Goal: Task Accomplishment & Management: Manage account settings

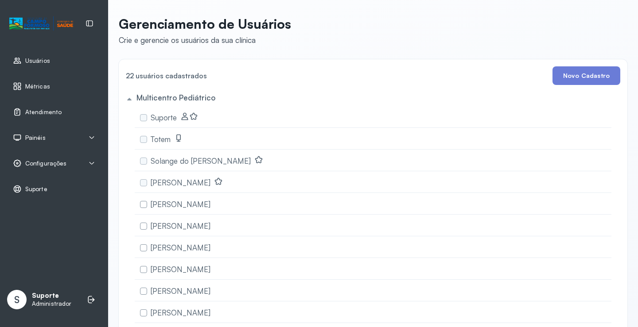
click at [43, 136] on span "Painéis" at bounding box center [35, 138] width 20 height 8
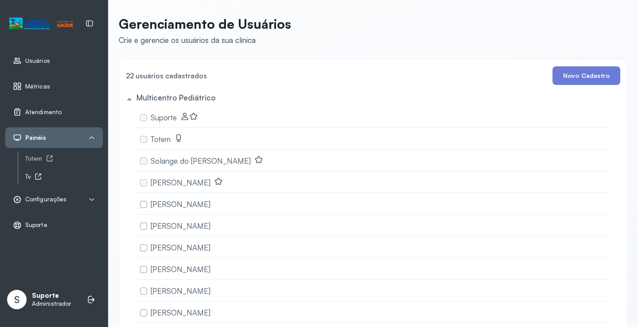
click at [40, 177] on icon at bounding box center [38, 176] width 7 height 7
click at [41, 159] on div "Totem" at bounding box center [64, 159] width 78 height 8
click at [101, 100] on ul "Usuários Métricas Atendimento Painéis Totem Tv Configurações Geral Fluxo de ate…" at bounding box center [53, 142] width 97 height 185
click at [47, 108] on div "Atendimento" at bounding box center [37, 112] width 49 height 9
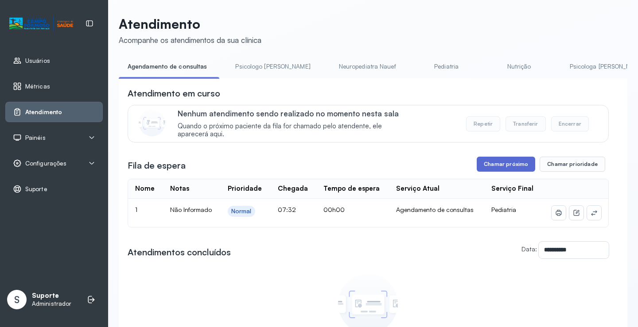
click at [496, 167] on button "Chamar próximo" at bounding box center [506, 164] width 58 height 15
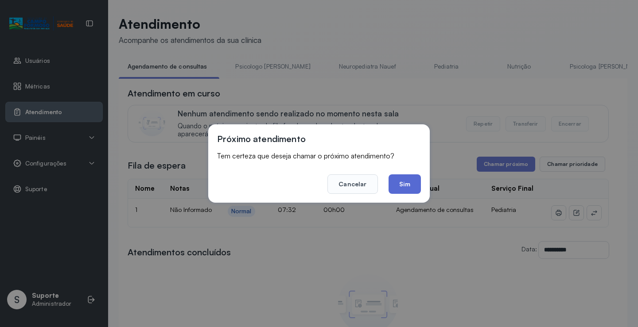
click at [410, 184] on button "Sim" at bounding box center [404, 184] width 32 height 19
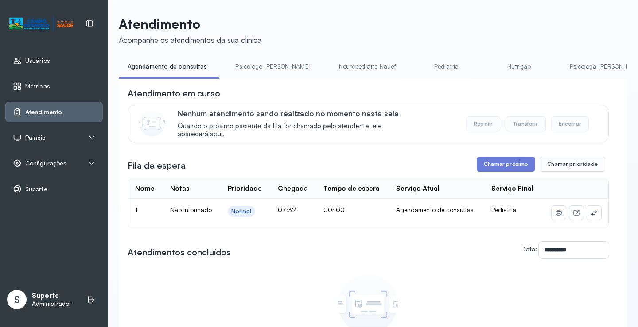
click at [42, 143] on div "Painéis" at bounding box center [53, 138] width 97 height 20
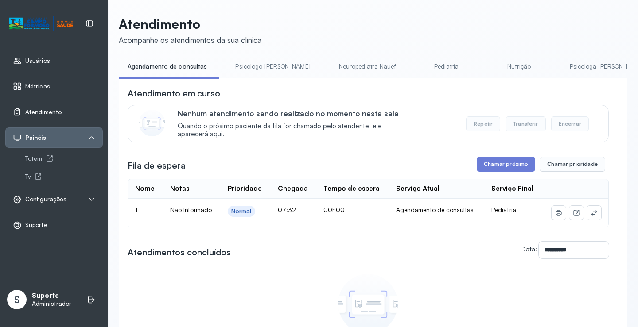
click at [58, 198] on span "Configurações" at bounding box center [45, 200] width 41 height 8
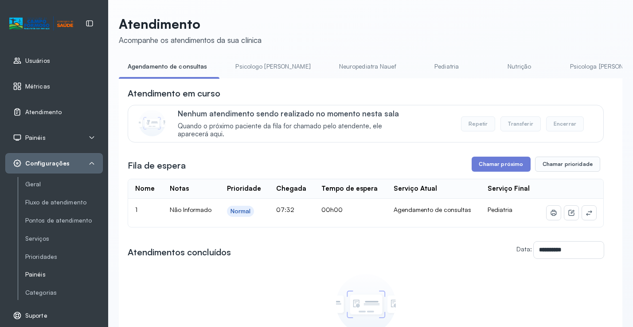
click at [39, 276] on link "Painéis" at bounding box center [64, 275] width 78 height 8
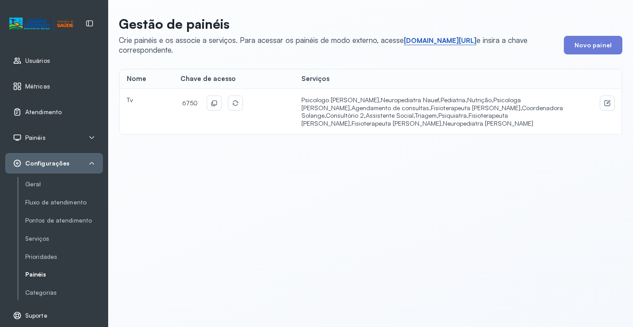
click at [435, 37] on link "short.sysvale.com/tv" at bounding box center [440, 40] width 73 height 9
click at [212, 106] on icon at bounding box center [213, 104] width 4 height 4
click at [54, 109] on span "Atendimento" at bounding box center [43, 113] width 36 height 8
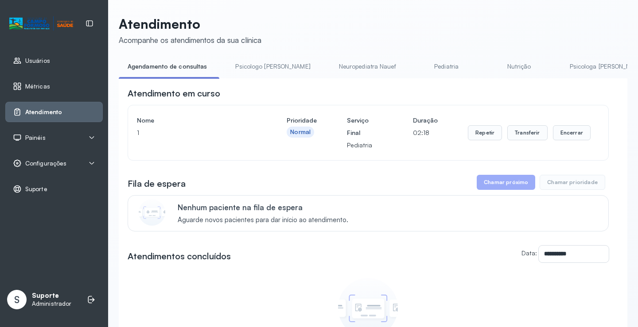
click at [251, 64] on link "Psicologo [PERSON_NAME]" at bounding box center [272, 66] width 93 height 15
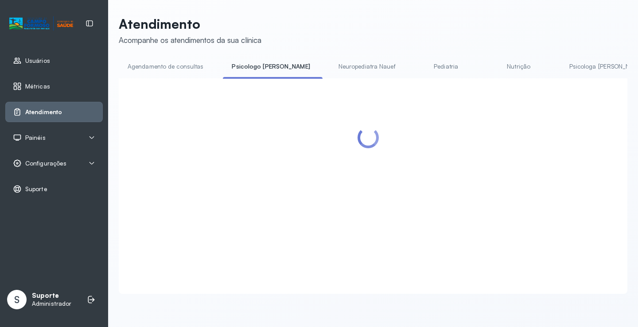
click at [150, 64] on link "Agendamento de consultas" at bounding box center [165, 66] width 93 height 15
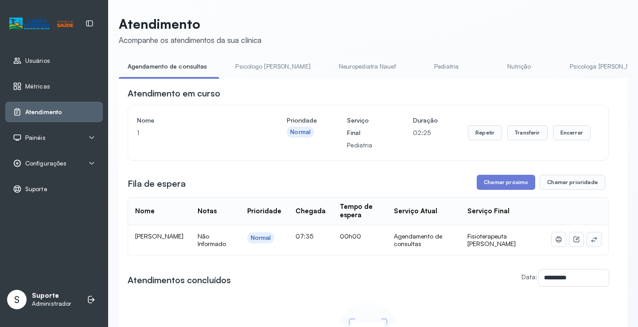
click at [590, 240] on icon at bounding box center [593, 239] width 7 height 7
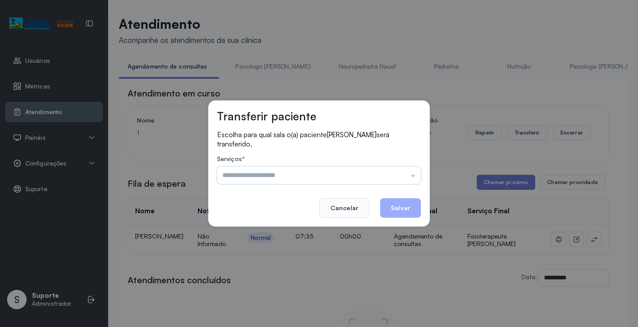
click at [389, 171] on input "text" at bounding box center [319, 176] width 204 height 18
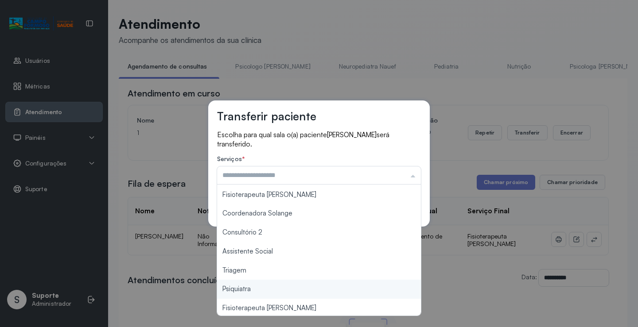
scroll to position [45, 0]
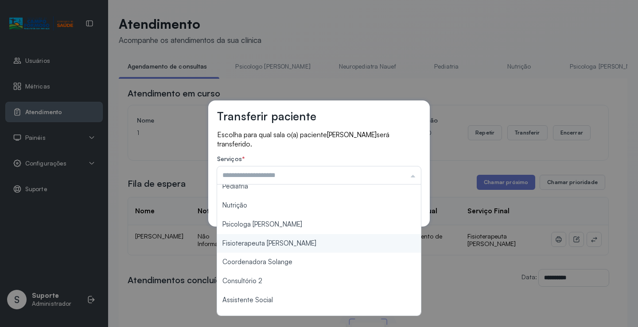
type input "**********"
drag, startPoint x: 287, startPoint y: 241, endPoint x: 327, endPoint y: 232, distance: 40.5
click at [287, 241] on div "**********" at bounding box center [319, 163] width 638 height 327
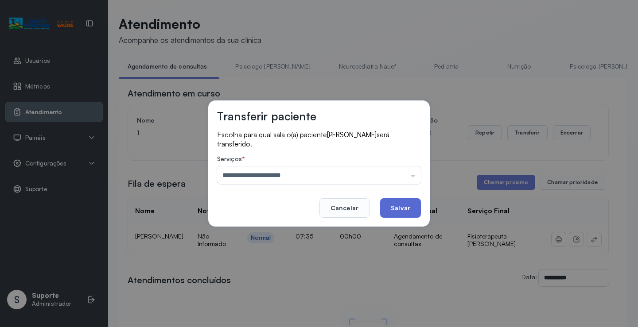
click at [407, 206] on button "Salvar" at bounding box center [400, 207] width 41 height 19
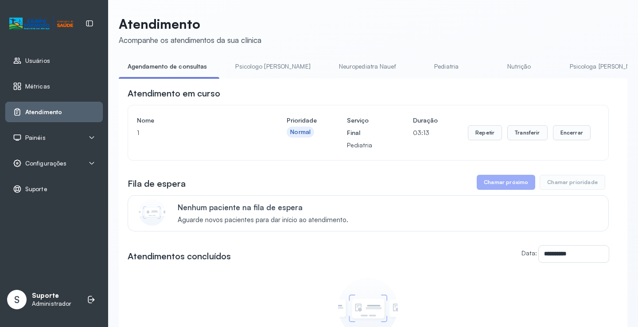
click at [261, 66] on link "Psicologo [PERSON_NAME]" at bounding box center [272, 66] width 93 height 15
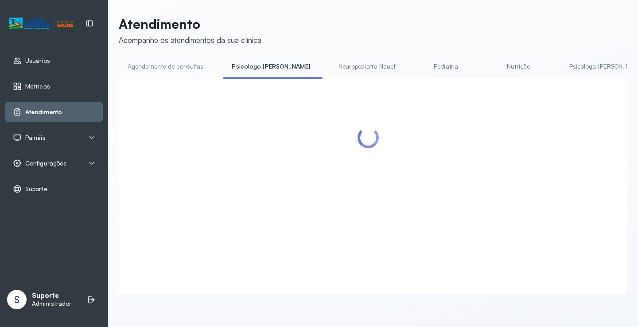
click at [176, 66] on link "Agendamento de consultas" at bounding box center [165, 66] width 93 height 15
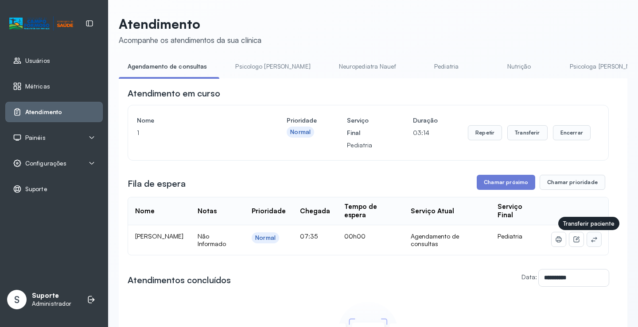
click at [591, 242] on icon at bounding box center [594, 239] width 6 height 5
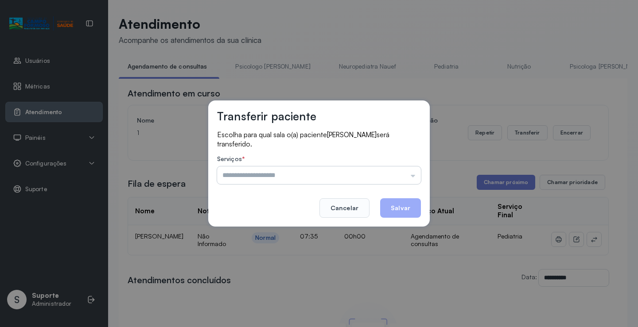
click at [374, 182] on input "text" at bounding box center [319, 176] width 204 height 18
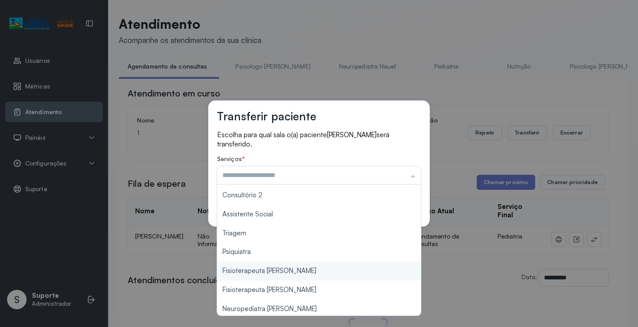
scroll to position [134, 0]
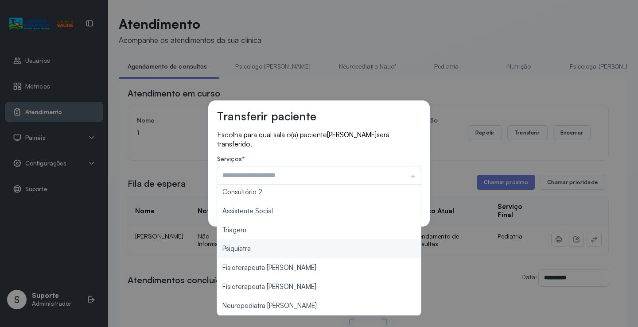
type input "*******"
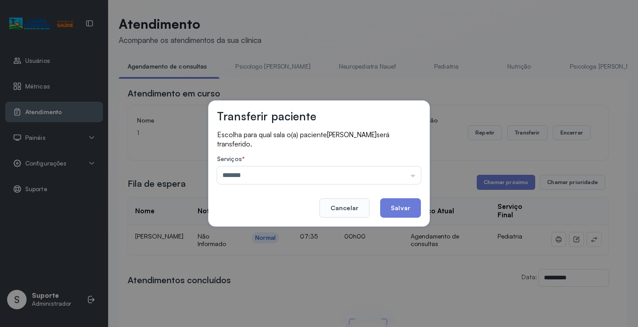
click at [290, 237] on div "Transferir paciente Escolha para qual sala o(a) paciente WESLLEY RENAN SOUZA SA…" at bounding box center [319, 163] width 638 height 327
click at [398, 210] on button "Salvar" at bounding box center [400, 207] width 41 height 19
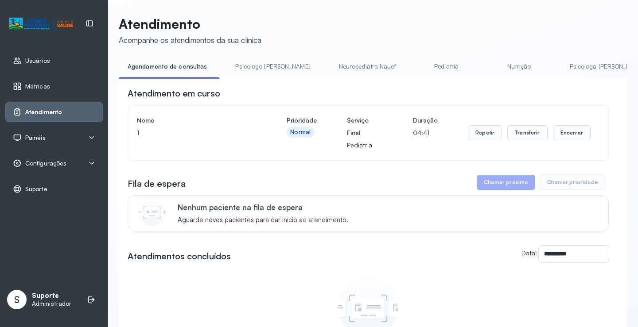
click at [250, 70] on link "Psicologo Pedro" at bounding box center [272, 66] width 93 height 15
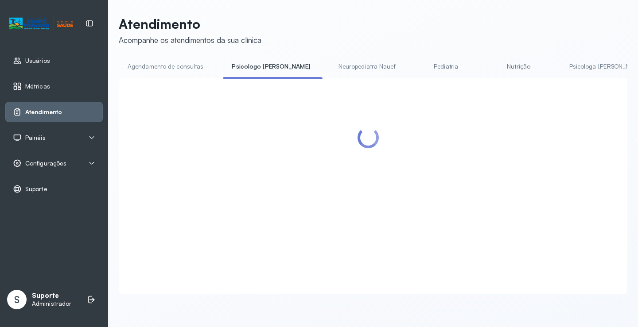
drag, startPoint x: 168, startPoint y: 75, endPoint x: 166, endPoint y: 71, distance: 4.6
click at [167, 75] on li "Agendamento de consultas" at bounding box center [167, 69] width 97 height 20
click at [166, 71] on link "Agendamento de consultas" at bounding box center [165, 66] width 93 height 15
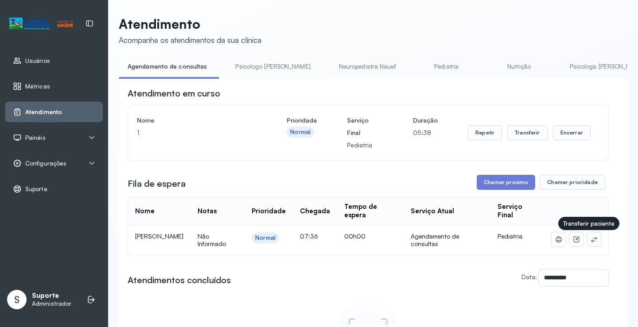
click at [590, 241] on icon at bounding box center [593, 239] width 7 height 7
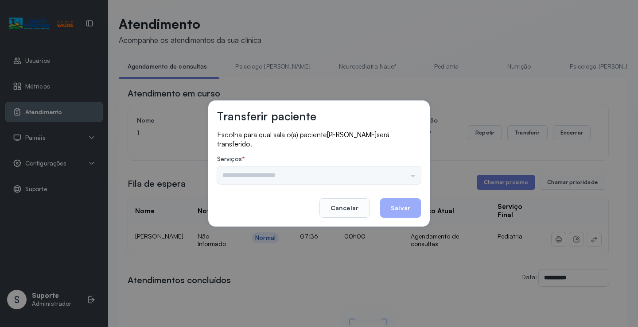
click at [405, 173] on div "Psicologo Pedro Neuropediatra Nauef Pediatria Nutrição Psicologa Alana Fisioter…" at bounding box center [319, 176] width 204 height 18
click at [398, 175] on div "Psicologo Pedro Neuropediatra Nauef Pediatria Nutrição Psicologa Alana Fisioter…" at bounding box center [319, 176] width 204 height 18
drag, startPoint x: 398, startPoint y: 174, endPoint x: 360, endPoint y: 190, distance: 41.6
click at [396, 174] on input "text" at bounding box center [319, 176] width 204 height 18
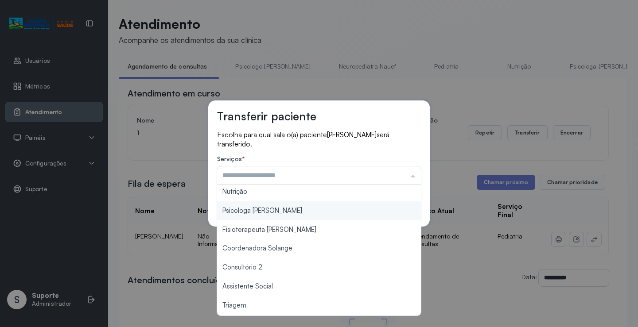
scroll to position [134, 0]
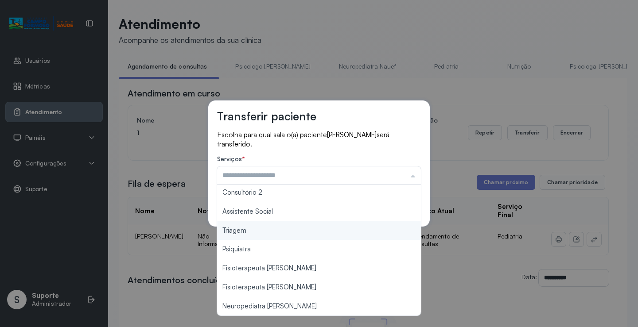
type input "*******"
click at [284, 235] on div "Transferir paciente Escolha para qual sala o(a) paciente AYLA SANTOS DA SILVA s…" at bounding box center [319, 163] width 638 height 327
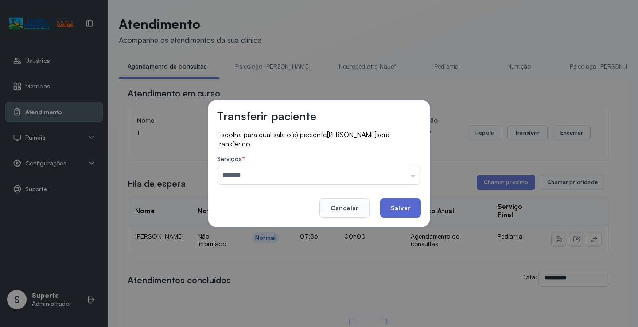
click at [410, 203] on button "Salvar" at bounding box center [400, 207] width 41 height 19
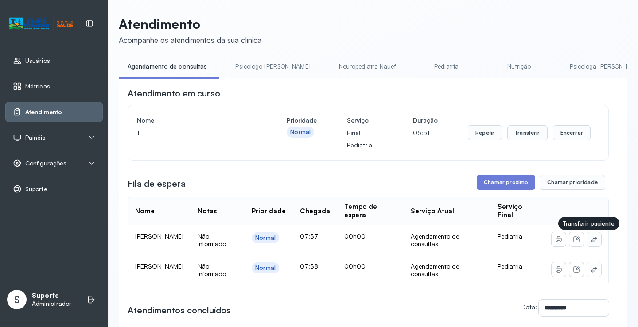
click at [591, 240] on icon at bounding box center [594, 239] width 6 height 5
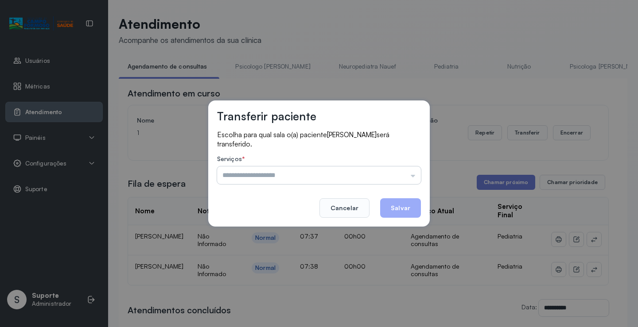
drag, startPoint x: 411, startPoint y: 183, endPoint x: 393, endPoint y: 180, distance: 18.1
click at [404, 182] on input "text" at bounding box center [319, 176] width 204 height 18
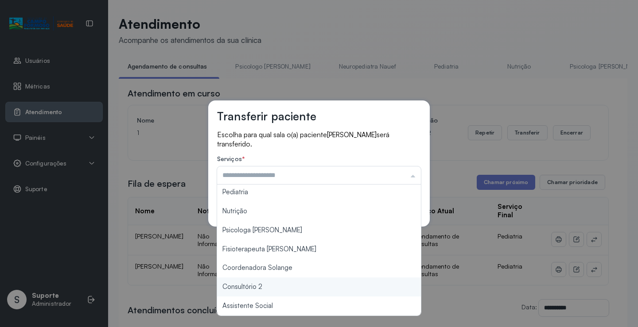
scroll to position [133, 0]
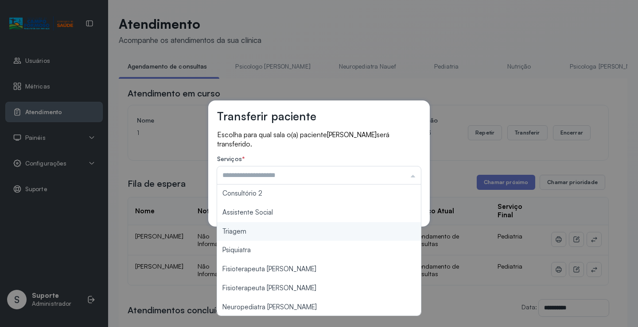
type input "*******"
click at [263, 235] on div "Transferir paciente Escolha para qual sala o(a) paciente HENRY LEVY SOUZA SILVA…" at bounding box center [319, 163] width 638 height 327
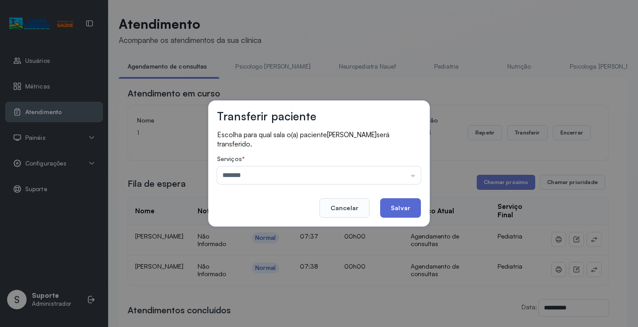
click at [399, 210] on button "Salvar" at bounding box center [400, 207] width 41 height 19
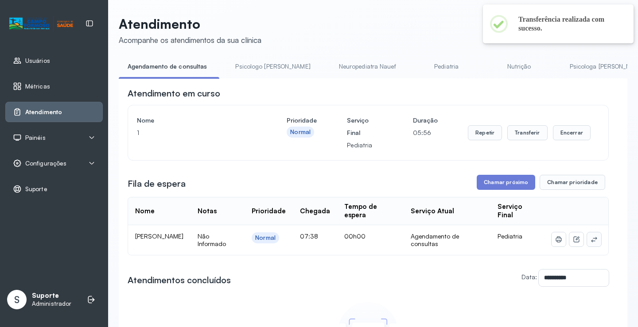
click at [590, 241] on icon at bounding box center [593, 239] width 7 height 7
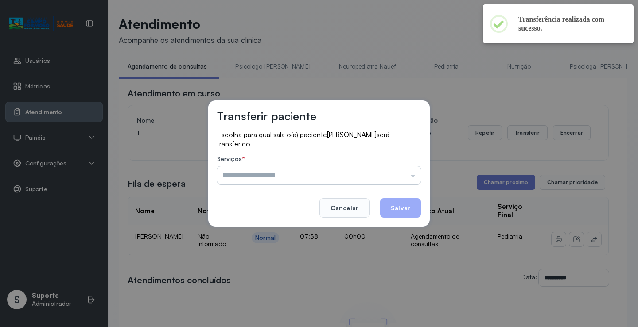
click at [401, 173] on input "text" at bounding box center [319, 176] width 204 height 18
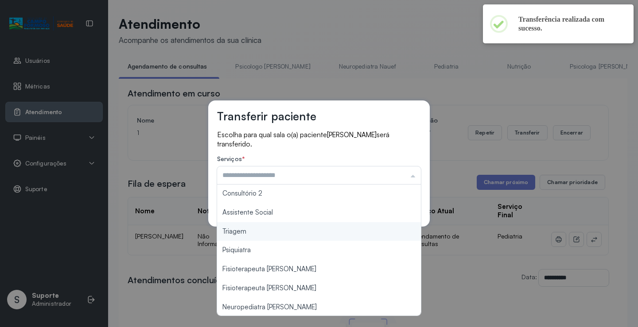
type input "*******"
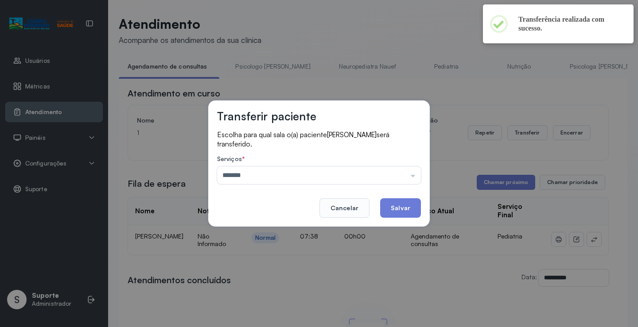
click at [273, 231] on div "Transferir paciente Escolha para qual sala o(a) paciente ENZO DAVI SILVA SANTOS…" at bounding box center [319, 163] width 638 height 327
click at [403, 210] on button "Salvar" at bounding box center [400, 207] width 41 height 19
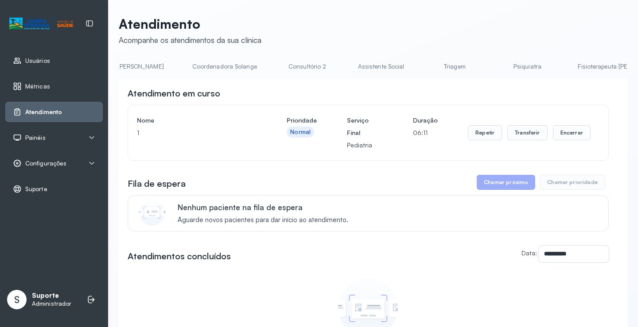
scroll to position [0, 673]
click at [346, 64] on link "Triagem" at bounding box center [377, 66] width 62 height 15
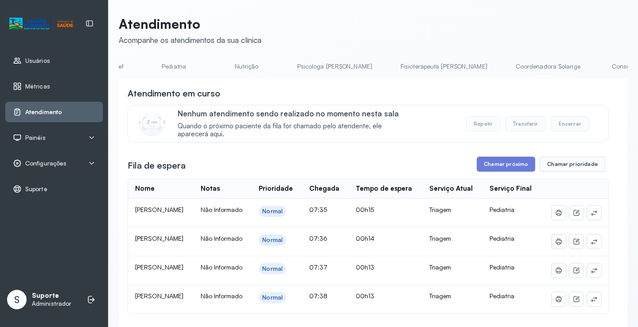
scroll to position [0, 0]
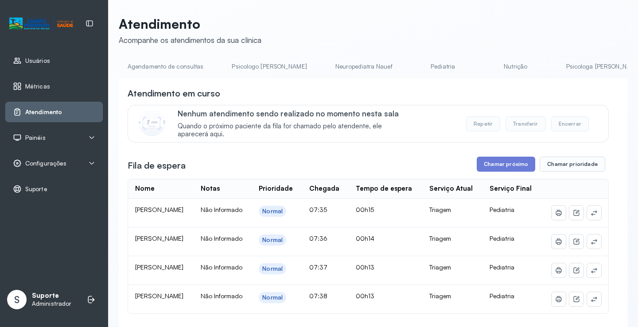
click at [164, 60] on link "Agendamento de consultas" at bounding box center [165, 66] width 93 height 15
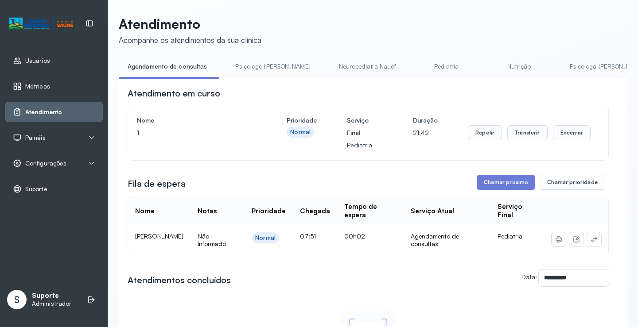
click at [258, 69] on link "Psicologo Pedro" at bounding box center [272, 66] width 93 height 15
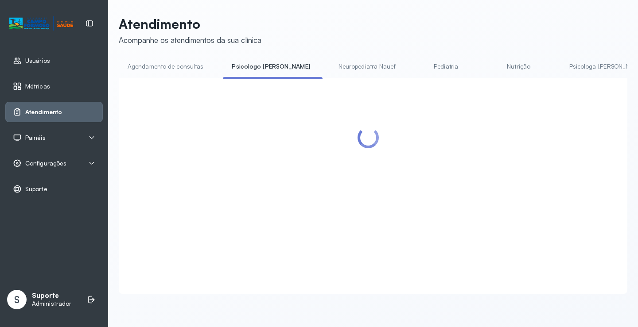
click at [195, 65] on link "Agendamento de consultas" at bounding box center [165, 66] width 93 height 15
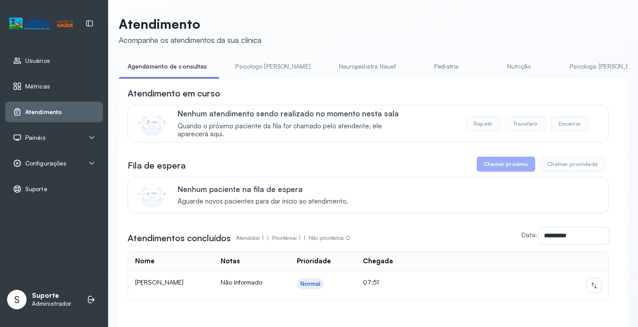
click at [261, 65] on link "Psicologo Pedro" at bounding box center [272, 66] width 93 height 15
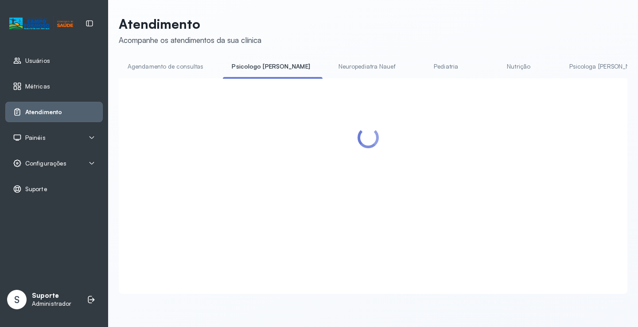
click at [189, 68] on link "Agendamento de consultas" at bounding box center [165, 66] width 93 height 15
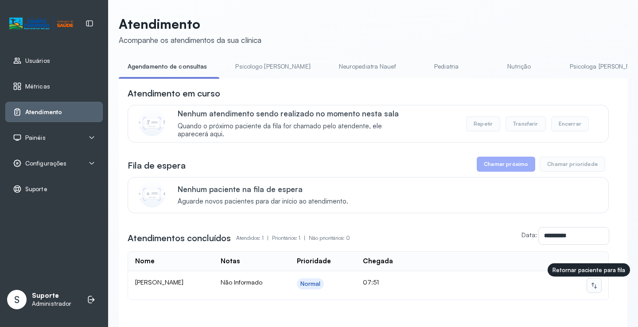
click at [590, 289] on icon at bounding box center [593, 285] width 7 height 7
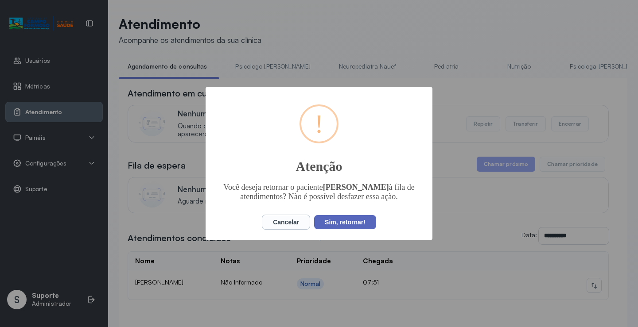
click at [360, 226] on button "Sim, retornar!" at bounding box center [345, 222] width 62 height 14
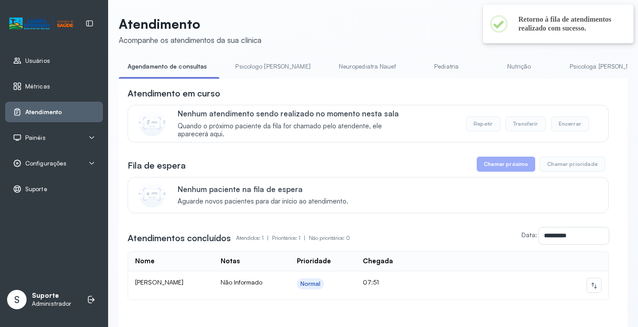
click at [257, 64] on link "Psicologo Pedro" at bounding box center [272, 66] width 93 height 15
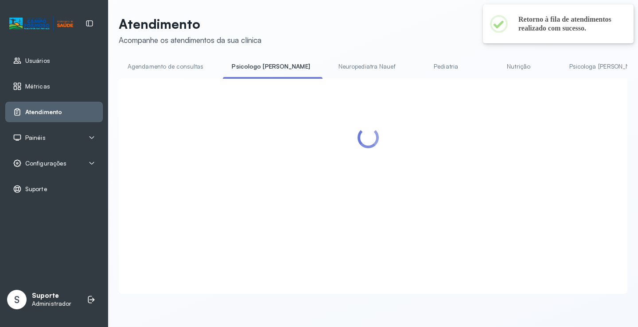
click at [175, 64] on link "Agendamento de consultas" at bounding box center [165, 66] width 93 height 15
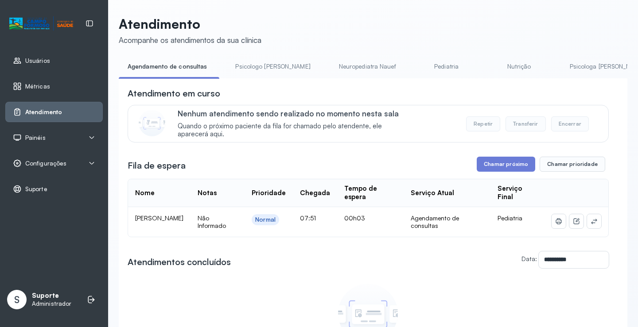
click at [249, 63] on link "Psicologo Pedro" at bounding box center [272, 66] width 93 height 15
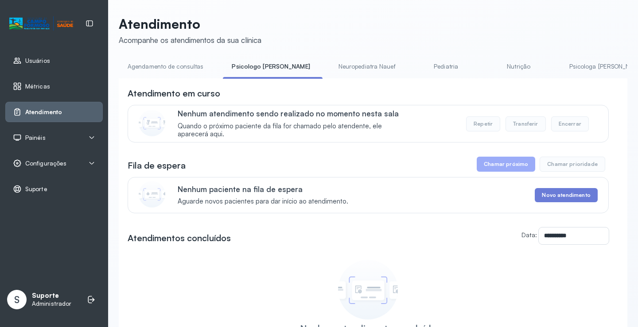
click at [187, 65] on link "Agendamento de consultas" at bounding box center [165, 66] width 93 height 15
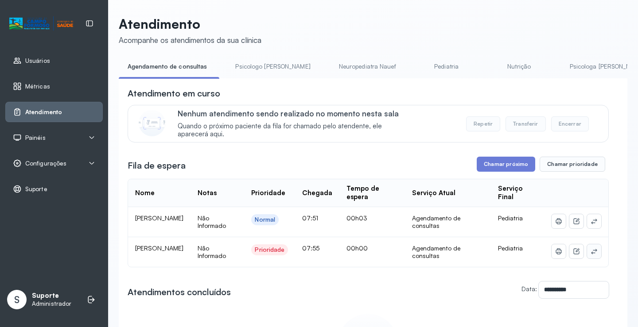
click at [590, 252] on icon at bounding box center [593, 251] width 7 height 7
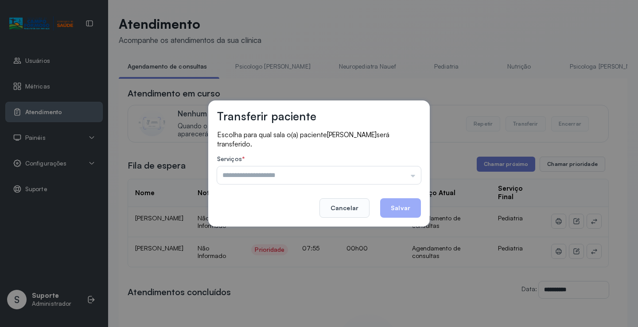
drag, startPoint x: 414, startPoint y: 169, endPoint x: 378, endPoint y: 192, distance: 42.4
click at [413, 170] on input "text" at bounding box center [319, 176] width 204 height 18
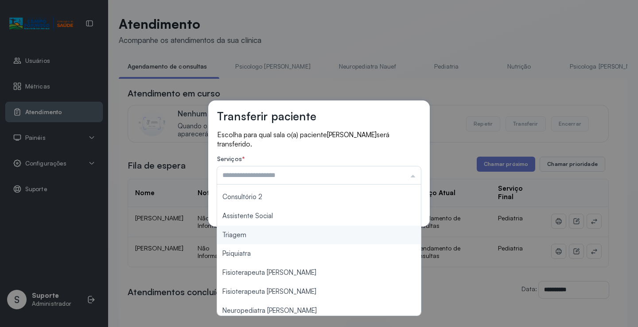
scroll to position [134, 0]
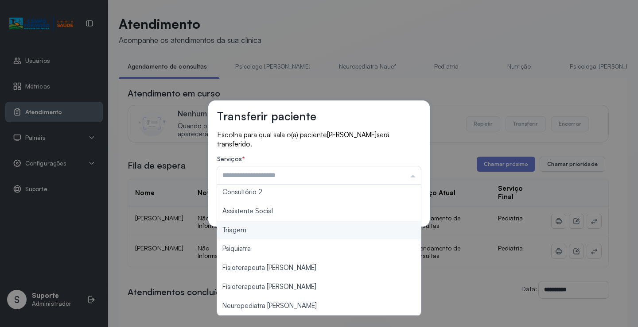
type input "*******"
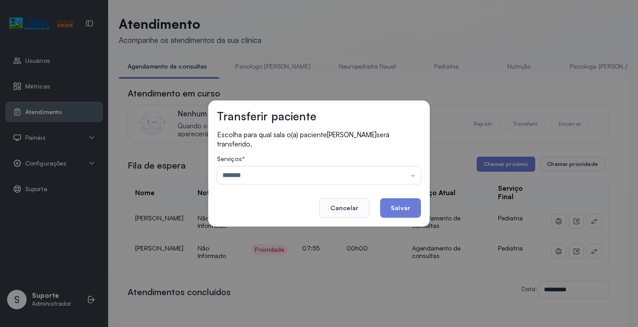
drag, startPoint x: 280, startPoint y: 232, endPoint x: 375, endPoint y: 211, distance: 97.5
click at [286, 229] on div "Transferir paciente Escolha para qual sala o(a) paciente LUCAS MOURA DE ALMEIDA…" at bounding box center [319, 163] width 638 height 327
click at [404, 206] on button "Salvar" at bounding box center [400, 207] width 41 height 19
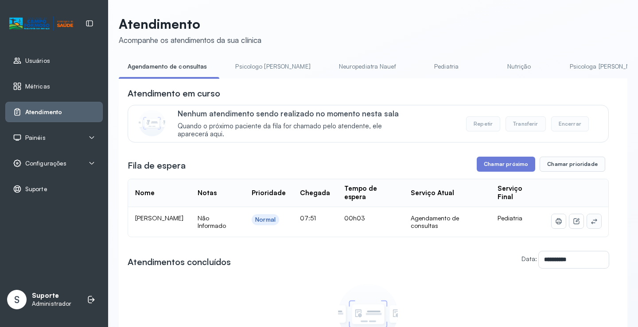
click at [590, 221] on icon at bounding box center [593, 221] width 7 height 7
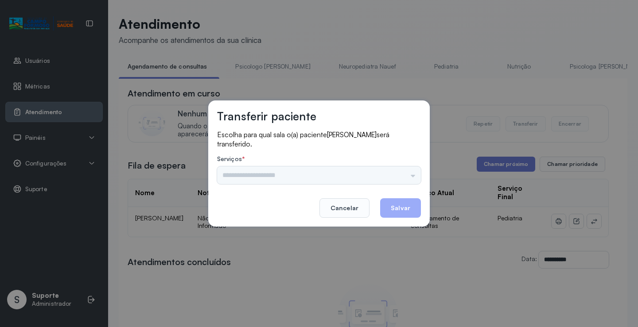
click at [397, 179] on div "Psicologo Pedro Neuropediatra Nauef Pediatria Nutrição Psicologa Alana Fisioter…" at bounding box center [319, 176] width 204 height 18
click at [347, 177] on input "text" at bounding box center [319, 176] width 204 height 18
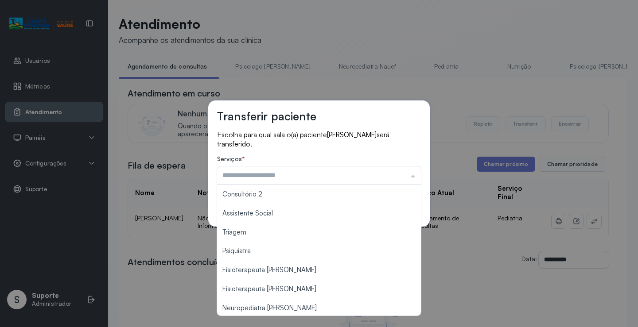
scroll to position [133, 0]
type input "*******"
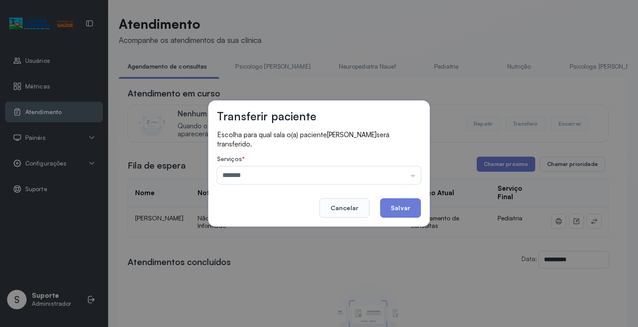
click at [338, 236] on div "Transferir paciente Escolha para qual sala o(a) paciente LUNA SOPHIA SILVA PERE…" at bounding box center [319, 163] width 638 height 327
click at [394, 209] on button "Salvar" at bounding box center [400, 207] width 41 height 19
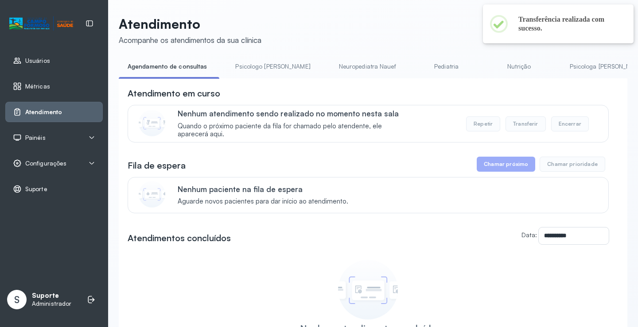
drag, startPoint x: 306, startPoint y: 81, endPoint x: 487, endPoint y: 81, distance: 181.2
click at [487, 81] on div "**********" at bounding box center [373, 242] width 509 height 328
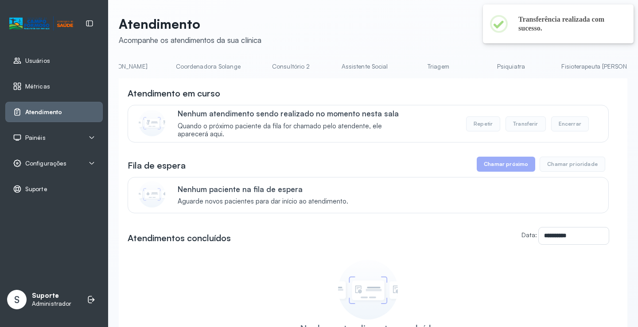
scroll to position [0, 622]
click at [397, 64] on link "Triagem" at bounding box center [428, 66] width 62 height 15
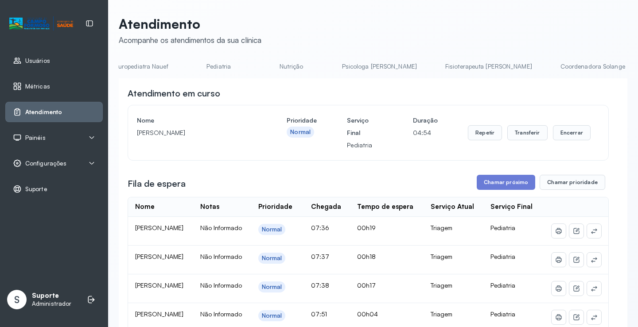
scroll to position [0, 219]
click at [193, 70] on link "Pediatria" at bounding box center [224, 66] width 62 height 15
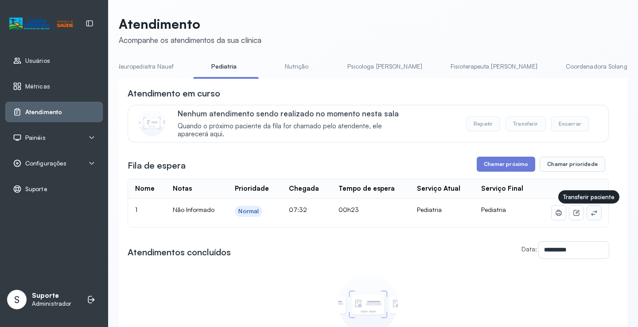
click at [591, 216] on icon at bounding box center [594, 212] width 6 height 5
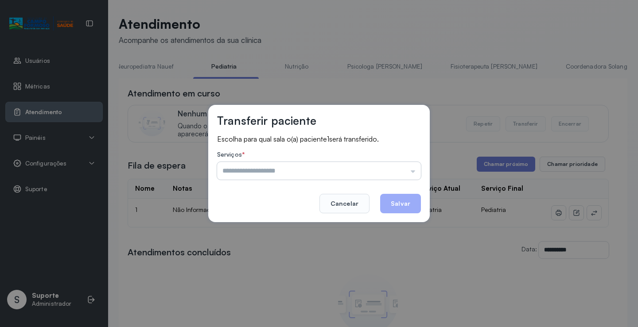
click at [397, 171] on input "text" at bounding box center [319, 171] width 204 height 18
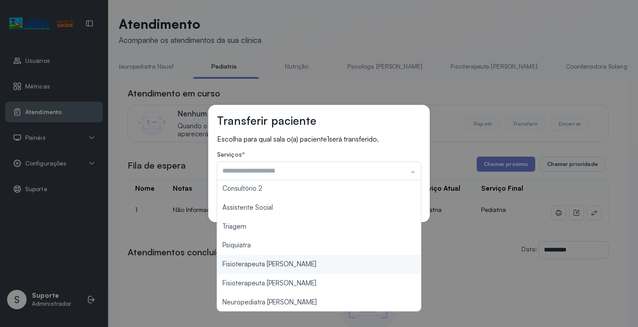
scroll to position [134, 0]
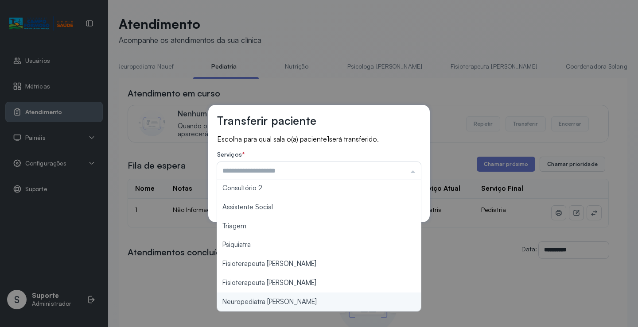
type input "**********"
drag, startPoint x: 287, startPoint y: 304, endPoint x: 333, endPoint y: 285, distance: 48.9
click at [297, 300] on div "**********" at bounding box center [319, 163] width 638 height 327
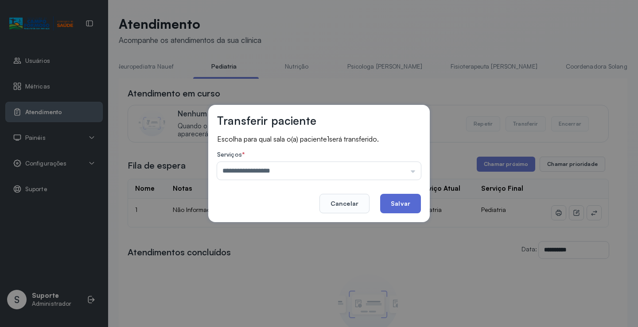
click at [405, 204] on button "Salvar" at bounding box center [400, 203] width 41 height 19
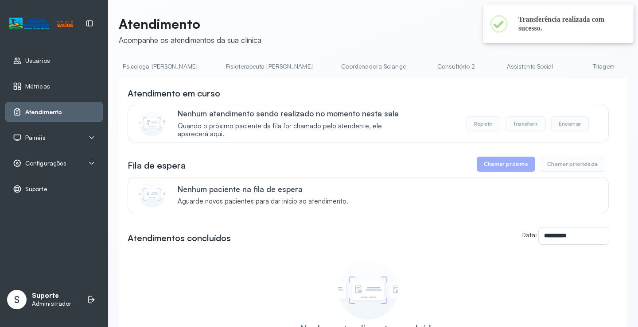
scroll to position [0, 449]
click at [567, 65] on link "Triagem" at bounding box center [598, 66] width 62 height 15
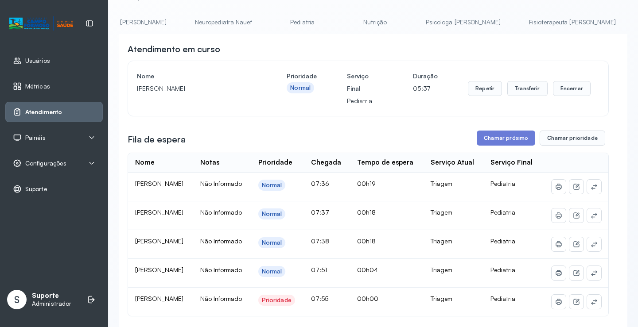
scroll to position [0, 0]
click at [131, 22] on link "Agendamento de consultas" at bounding box center [165, 22] width 93 height 15
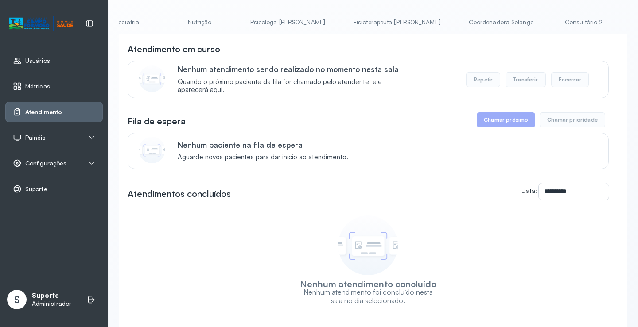
scroll to position [0, 462]
click at [557, 21] on link "Triagem" at bounding box center [588, 22] width 62 height 15
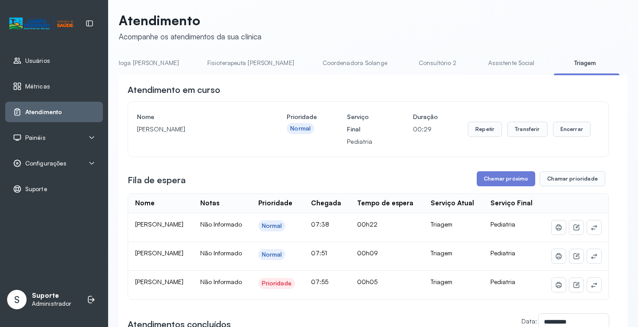
scroll to position [0, 0]
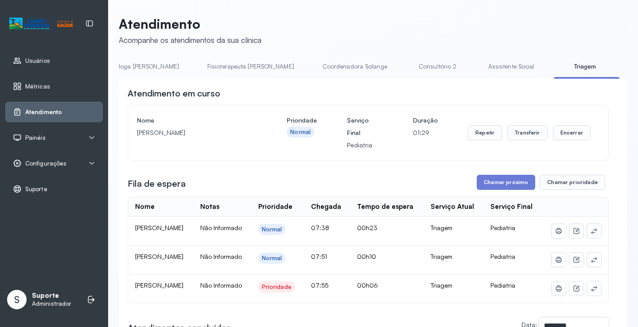
click at [479, 74] on link "Assistente Social" at bounding box center [511, 66] width 64 height 15
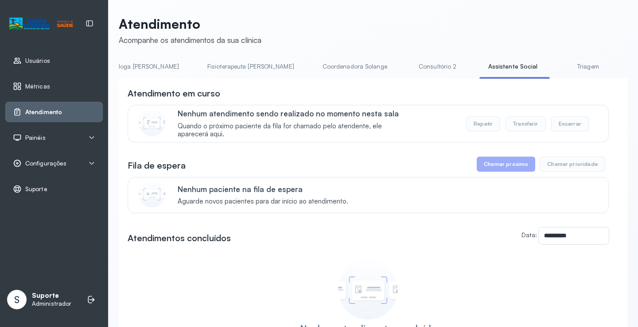
click at [557, 67] on link "Triagem" at bounding box center [588, 66] width 62 height 15
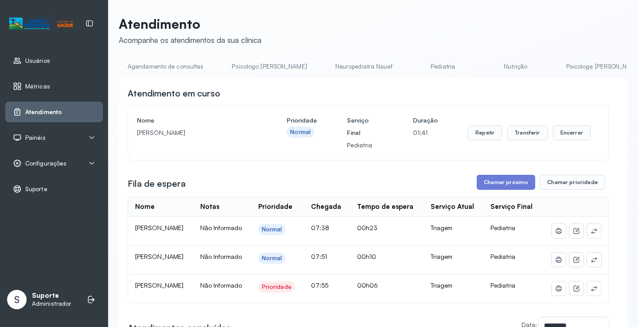
click at [167, 66] on link "Agendamento de consultas" at bounding box center [165, 66] width 93 height 15
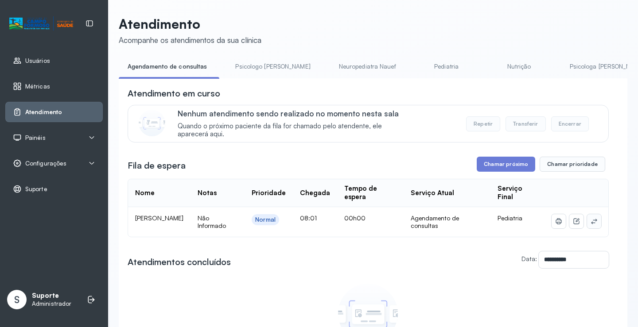
click at [587, 227] on button at bounding box center [594, 221] width 14 height 14
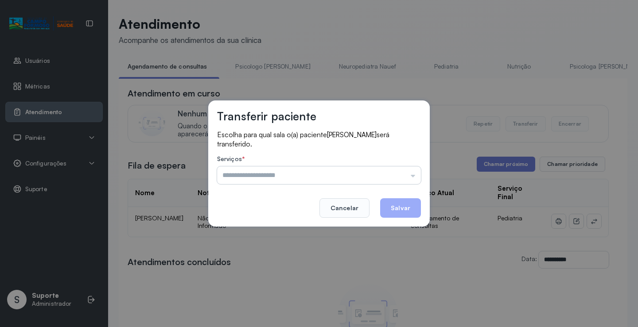
click at [401, 178] on input "text" at bounding box center [319, 176] width 204 height 18
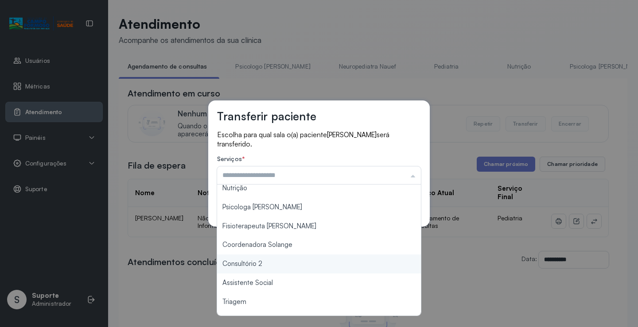
scroll to position [89, 0]
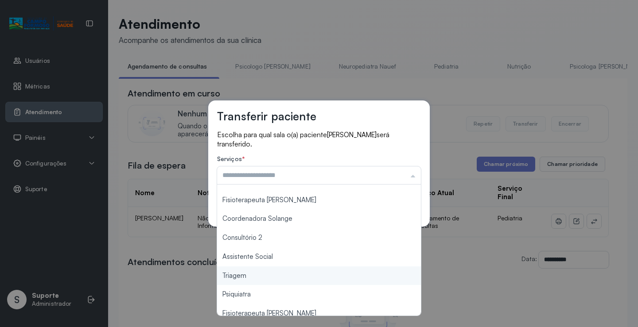
type input "*******"
click at [257, 284] on div "Transferir paciente Escolha para qual sala o(a) paciente REBECA SILVA DOS SANTO…" at bounding box center [319, 163] width 638 height 327
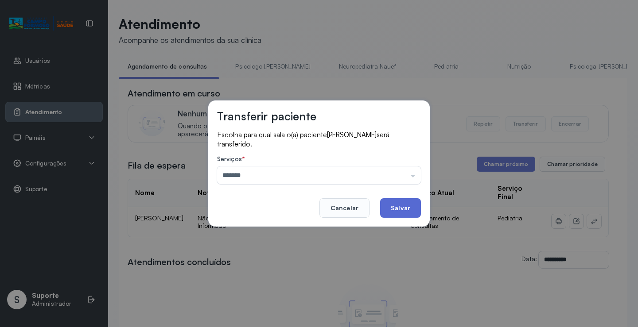
click at [403, 208] on button "Salvar" at bounding box center [400, 207] width 41 height 19
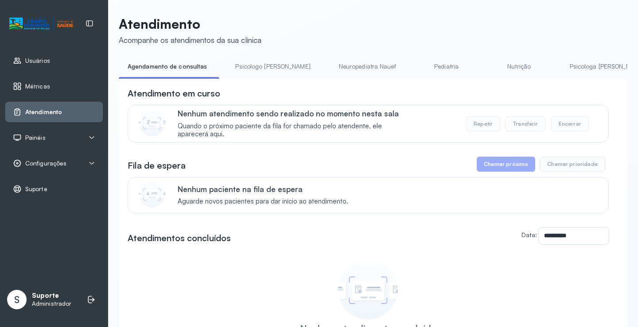
click at [259, 65] on link "Psicologo Pedro" at bounding box center [272, 66] width 93 height 15
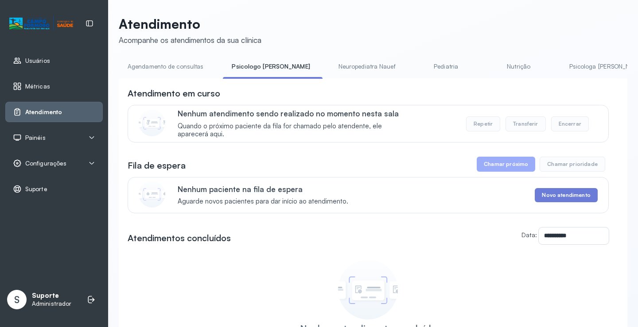
click at [187, 66] on link "Agendamento de consultas" at bounding box center [165, 66] width 93 height 15
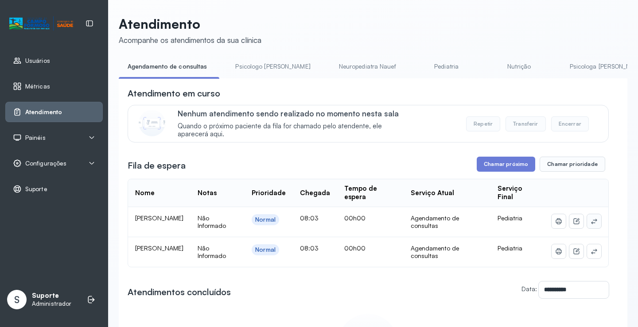
click at [590, 223] on icon at bounding box center [593, 221] width 7 height 7
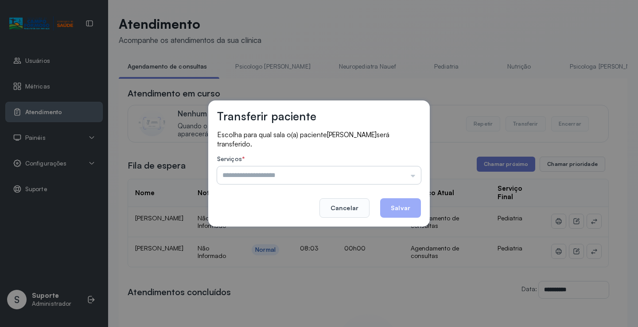
drag, startPoint x: 397, startPoint y: 174, endPoint x: 349, endPoint y: 195, distance: 52.8
click at [397, 174] on input "text" at bounding box center [319, 176] width 204 height 18
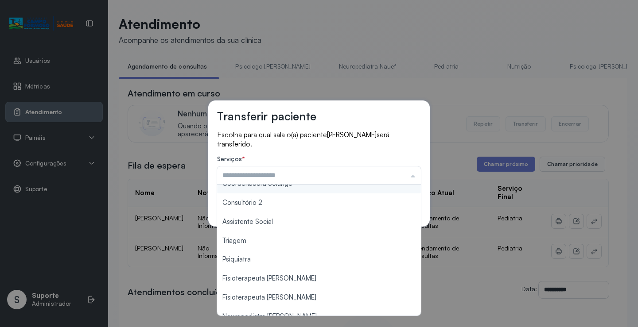
scroll to position [134, 0]
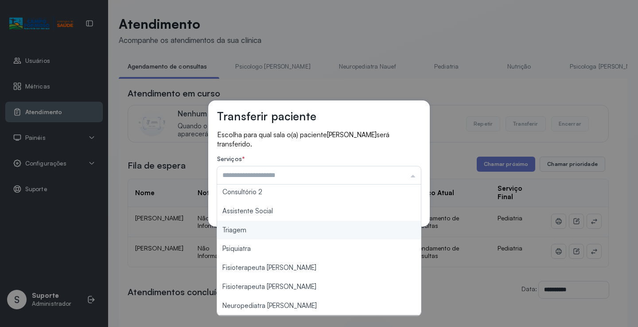
type input "*******"
click at [270, 231] on div "Transferir paciente Escolha para qual sala o(a) paciente JOSE MIGUEL NASCIMENTO…" at bounding box center [319, 163] width 638 height 327
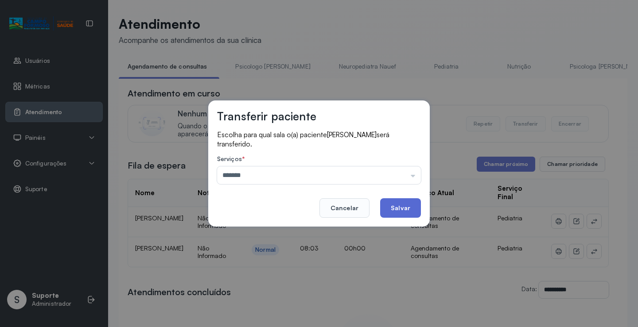
drag, startPoint x: 378, startPoint y: 210, endPoint x: 401, endPoint y: 209, distance: 23.5
click at [397, 210] on footer "Cancelar Salvar" at bounding box center [319, 202] width 204 height 32
click at [401, 209] on button "Salvar" at bounding box center [400, 207] width 41 height 19
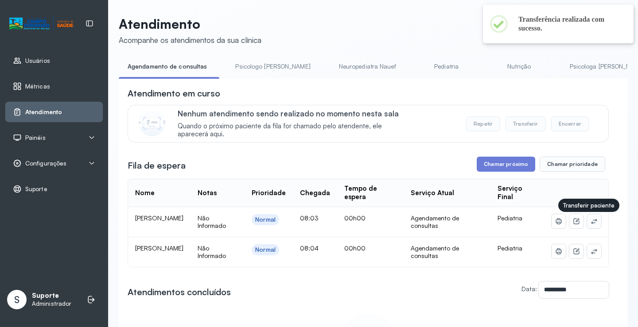
click at [590, 220] on icon at bounding box center [593, 221] width 7 height 7
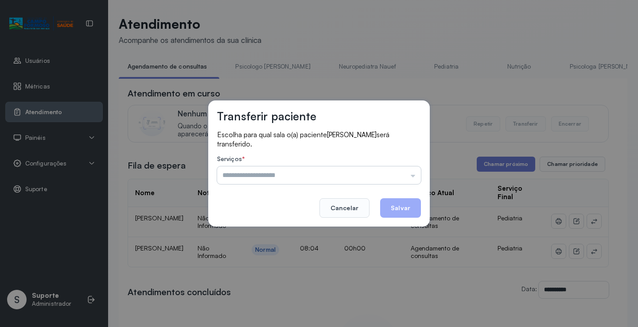
click at [371, 182] on input "text" at bounding box center [319, 176] width 204 height 18
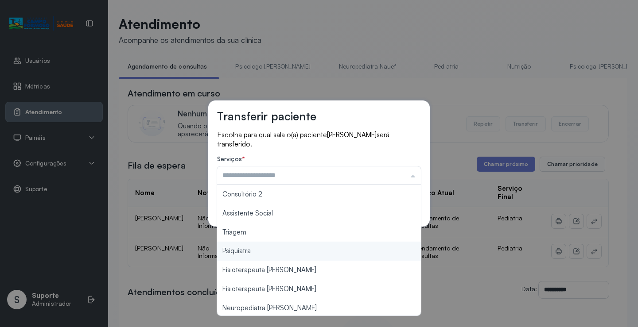
scroll to position [133, 0]
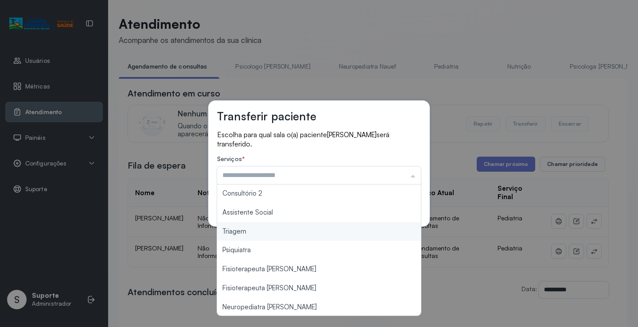
type input "*******"
drag, startPoint x: 254, startPoint y: 234, endPoint x: 371, endPoint y: 216, distance: 118.4
click at [255, 232] on div "Transferir paciente Escolha para qual sala o(a) paciente NATHYLA YASMIM NASCIME…" at bounding box center [319, 163] width 638 height 327
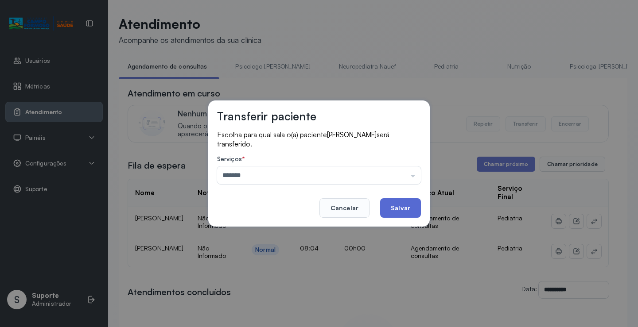
click at [408, 204] on button "Salvar" at bounding box center [400, 207] width 41 height 19
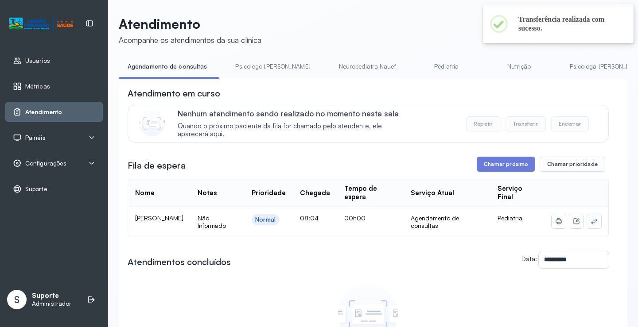
click at [590, 220] on icon at bounding box center [593, 221] width 7 height 7
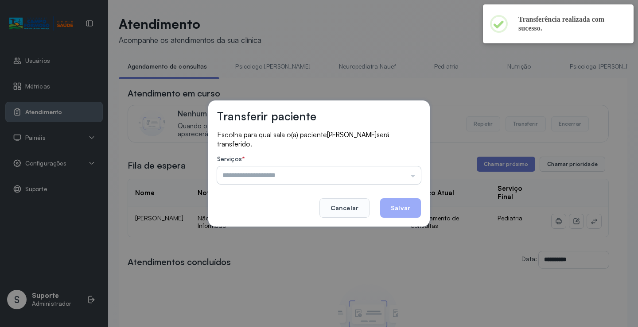
click at [340, 171] on input "text" at bounding box center [319, 176] width 204 height 18
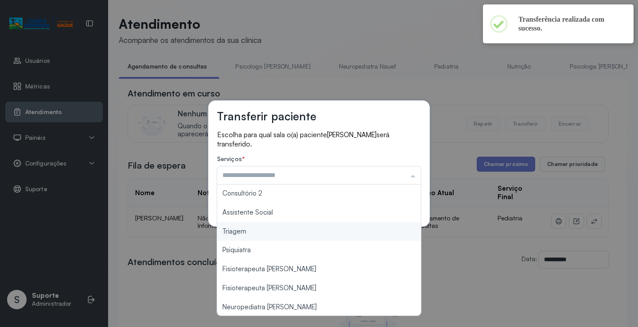
type input "*******"
click at [257, 236] on div "Transferir paciente Escolha para qual sala o(a) paciente GAEL NASCIMENTO DA SIL…" at bounding box center [319, 163] width 638 height 327
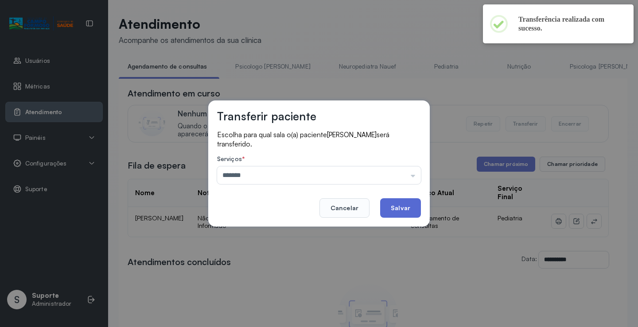
click at [398, 204] on button "Salvar" at bounding box center [400, 207] width 41 height 19
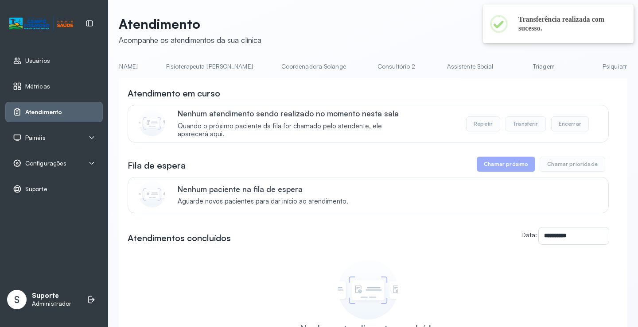
scroll to position [0, 511]
click at [508, 67] on link "Triagem" at bounding box center [539, 66] width 62 height 15
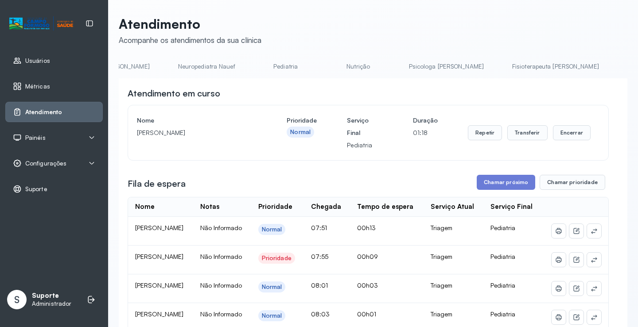
scroll to position [0, 155]
click at [257, 64] on link "Pediatria" at bounding box center [288, 66] width 62 height 15
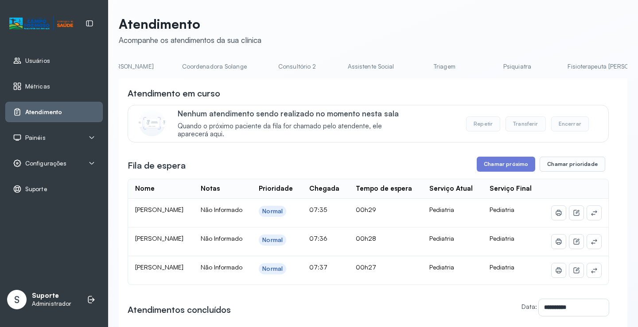
scroll to position [0, 611]
click at [405, 66] on link "Triagem" at bounding box center [436, 66] width 62 height 15
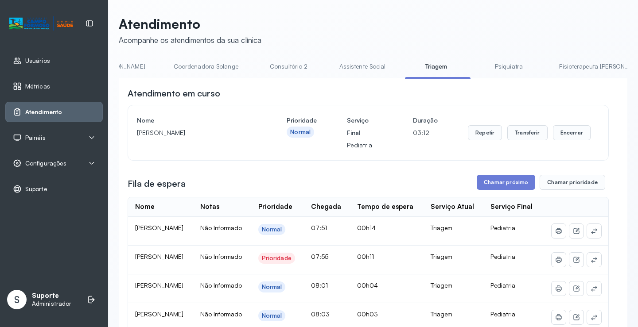
click at [330, 66] on link "Assistente Social" at bounding box center [362, 66] width 64 height 15
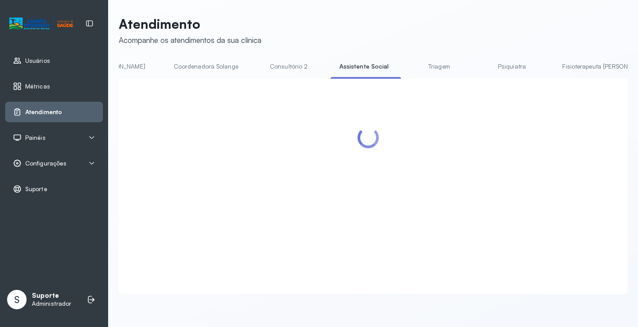
click at [408, 71] on link "Triagem" at bounding box center [439, 66] width 62 height 15
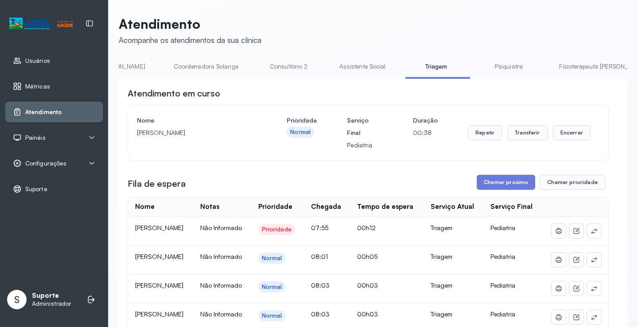
click at [478, 68] on link "Psiquiatra" at bounding box center [509, 66] width 62 height 15
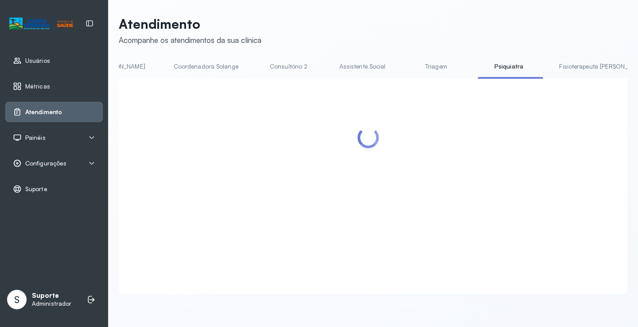
click at [405, 68] on link "Triagem" at bounding box center [436, 66] width 62 height 15
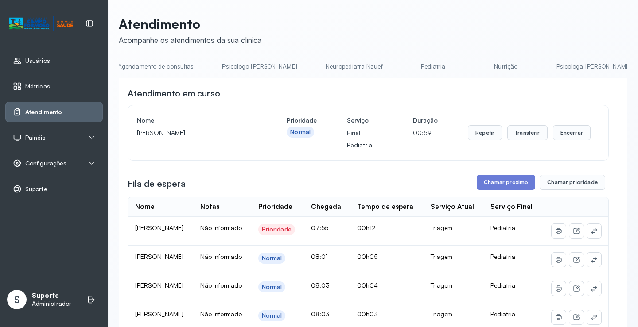
scroll to position [0, 0]
click at [170, 71] on link "Agendamento de consultas" at bounding box center [165, 66] width 93 height 15
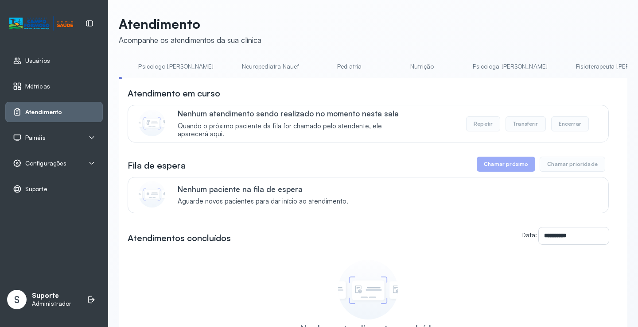
scroll to position [0, 96]
click at [320, 65] on link "Pediatria" at bounding box center [351, 66] width 62 height 15
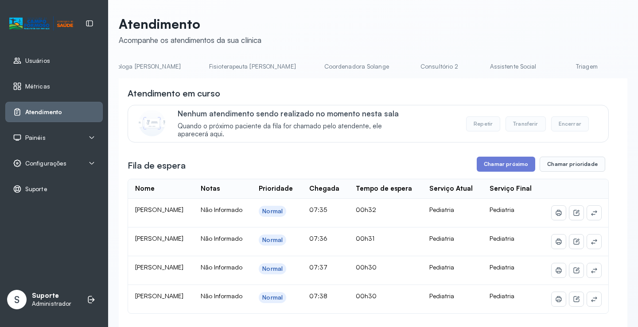
scroll to position [0, 480]
click at [536, 68] on link "Triagem" at bounding box center [567, 66] width 62 height 15
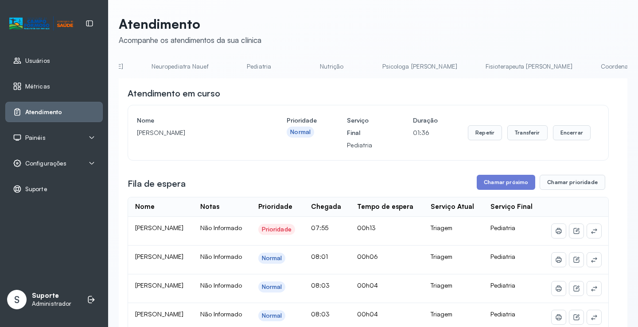
scroll to position [0, 182]
click at [234, 67] on link "Pediatria" at bounding box center [261, 66] width 62 height 15
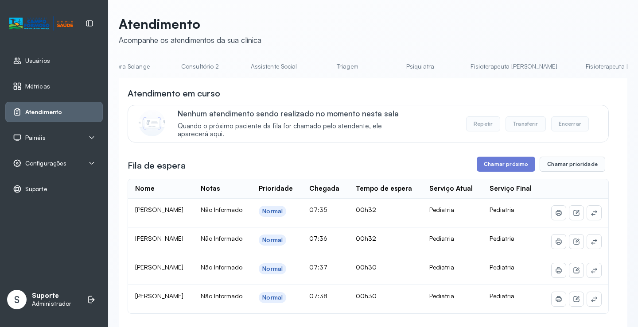
scroll to position [0, 702]
drag, startPoint x: 256, startPoint y: 64, endPoint x: 261, endPoint y: 65, distance: 4.5
click at [314, 64] on link "Triagem" at bounding box center [345, 66] width 62 height 15
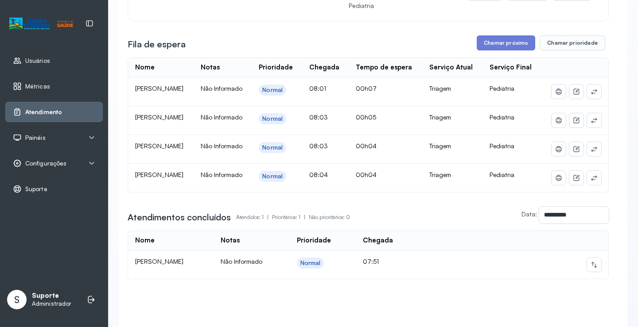
scroll to position [196, 0]
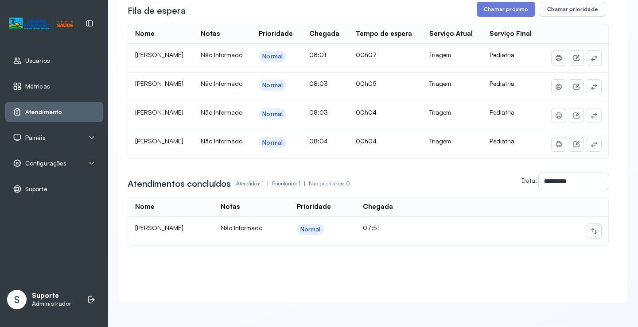
click at [590, 228] on icon at bounding box center [593, 231] width 7 height 7
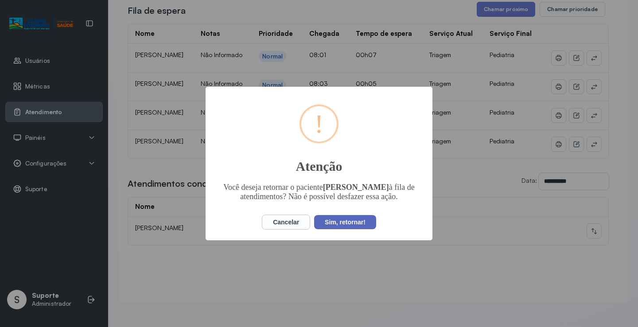
click at [347, 227] on button "Sim, retornar!" at bounding box center [345, 222] width 62 height 14
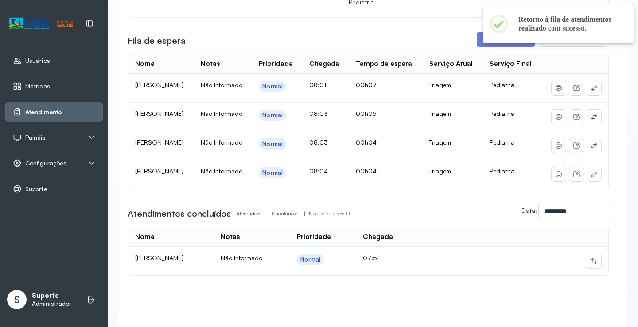
scroll to position [0, 0]
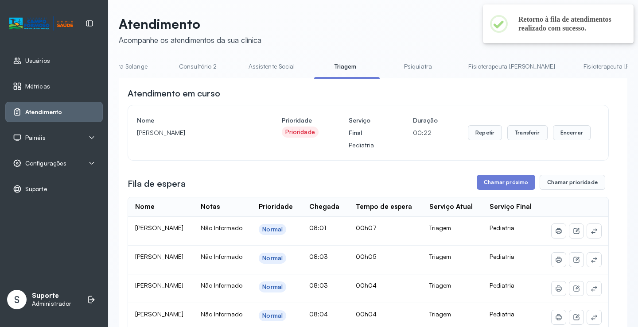
click at [387, 71] on link "Psiquiatra" at bounding box center [418, 66] width 62 height 15
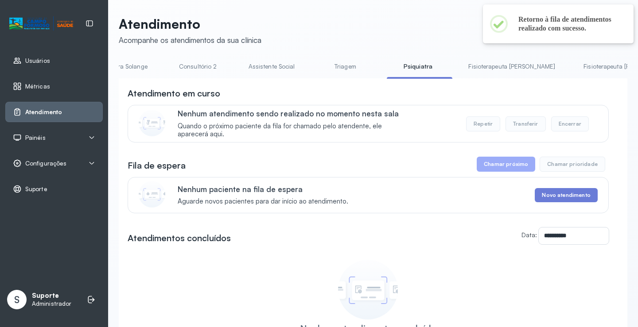
click at [314, 67] on link "Triagem" at bounding box center [345, 66] width 62 height 15
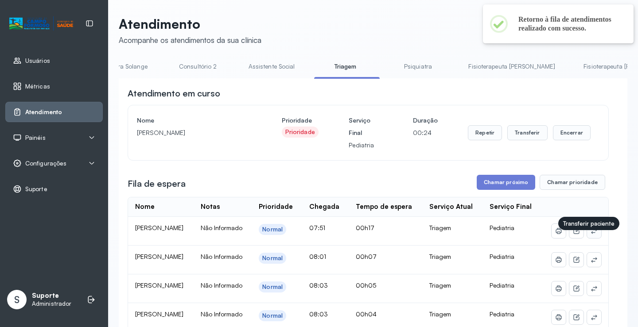
click at [590, 235] on icon at bounding box center [593, 231] width 7 height 7
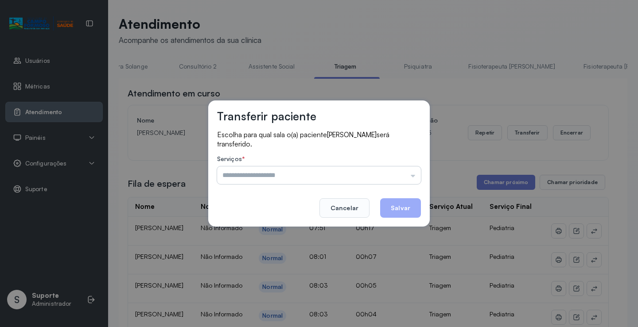
click at [391, 172] on input "text" at bounding box center [319, 176] width 204 height 18
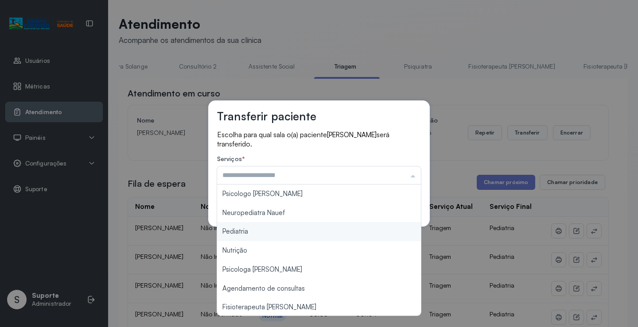
type input "*********"
click at [268, 228] on div "Transferir paciente Escolha para qual sala o(a) paciente LUNA SOPHIA SILVA PERE…" at bounding box center [319, 163] width 638 height 327
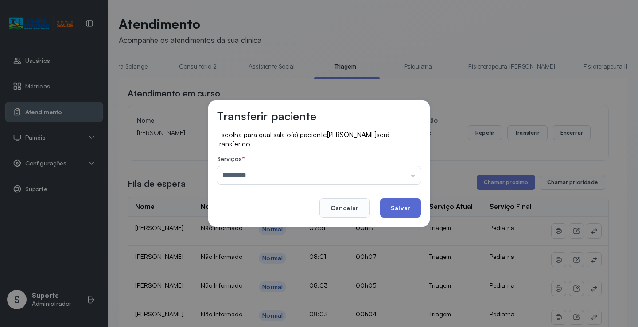
click at [395, 213] on button "Salvar" at bounding box center [400, 207] width 41 height 19
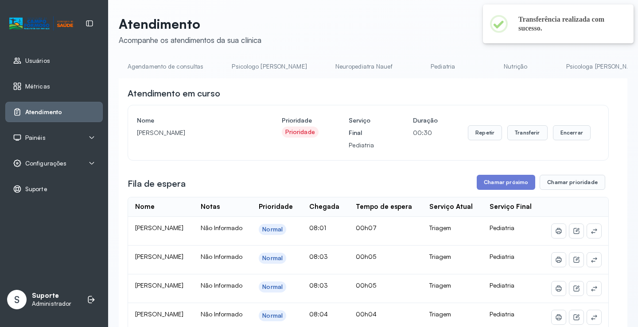
click at [412, 66] on link "Pediatria" at bounding box center [443, 66] width 62 height 15
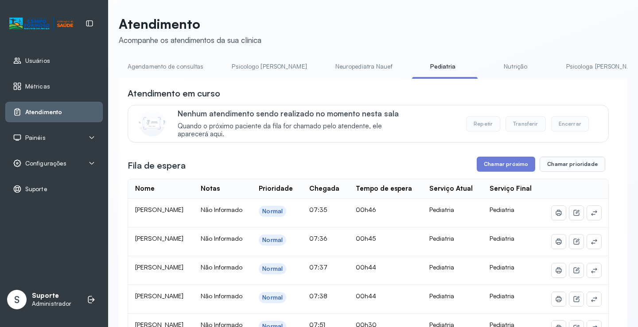
click at [195, 66] on link "Agendamento de consultas" at bounding box center [165, 66] width 93 height 15
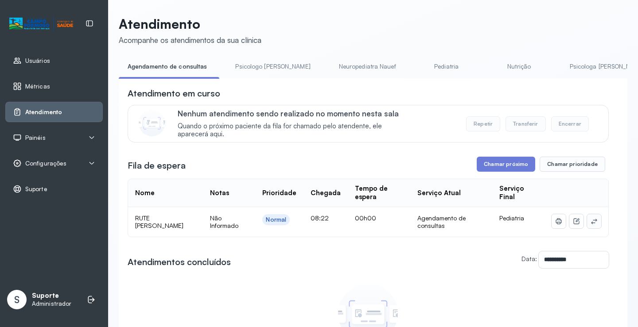
click at [590, 225] on icon at bounding box center [593, 221] width 7 height 7
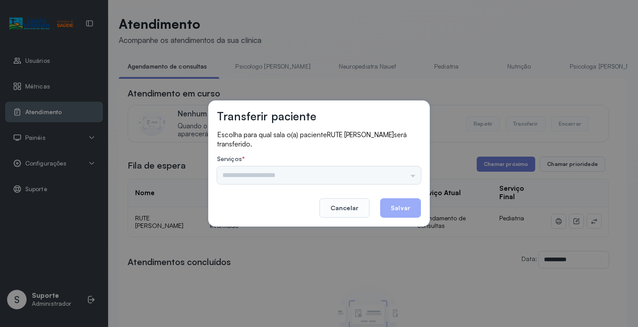
click at [388, 174] on div "Psicologo Pedro Neuropediatra Nauef Pediatria Nutrição Psicologa Alana Agendame…" at bounding box center [319, 176] width 204 height 18
click at [385, 176] on input "text" at bounding box center [319, 176] width 204 height 18
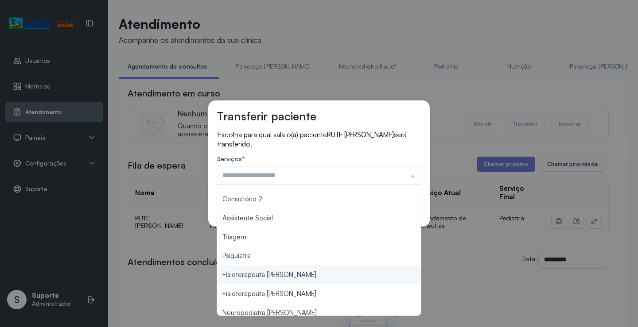
scroll to position [134, 0]
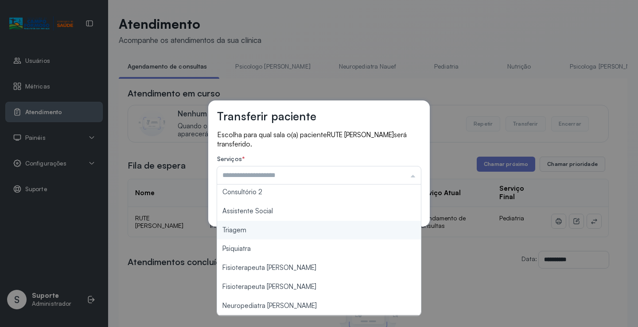
type input "*******"
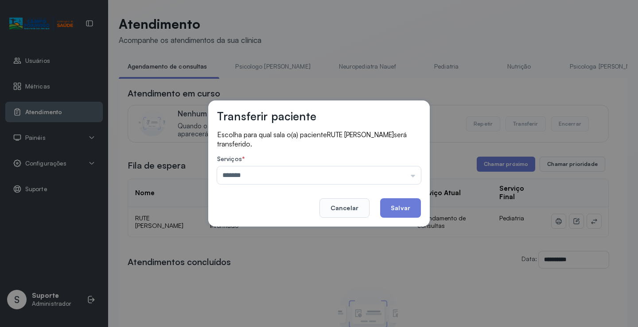
click at [249, 229] on div "Transferir paciente Escolha para qual sala o(a) paciente RUTE FERNANDA DOS SANT…" at bounding box center [319, 163] width 638 height 327
click at [385, 217] on footer "Cancelar Salvar" at bounding box center [319, 202] width 204 height 32
click at [387, 217] on button "Salvar" at bounding box center [400, 207] width 41 height 19
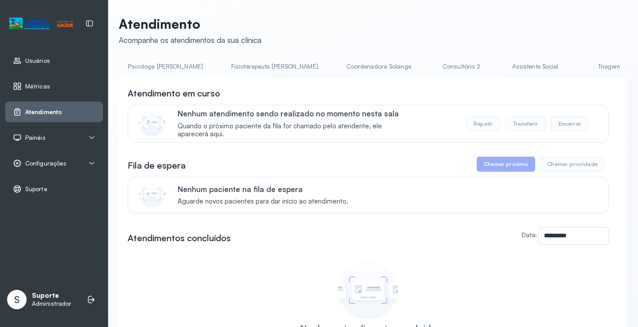
scroll to position [0, 471]
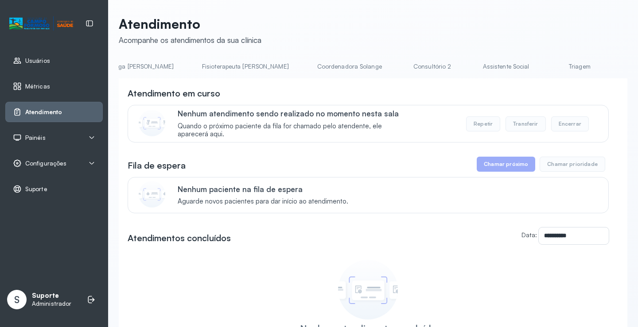
click at [548, 66] on link "Triagem" at bounding box center [579, 66] width 62 height 15
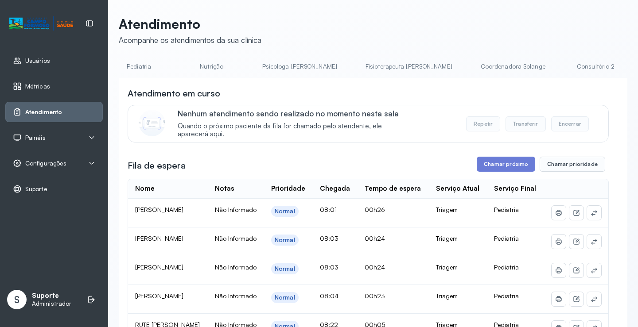
scroll to position [0, 0]
click at [175, 66] on link "Agendamento de consultas" at bounding box center [165, 66] width 93 height 15
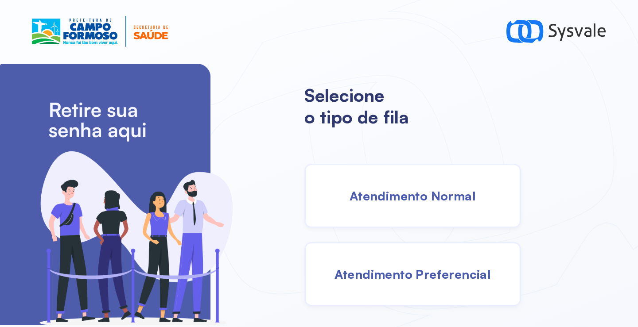
click at [404, 202] on span "Atendimento Normal" at bounding box center [413, 196] width 126 height 16
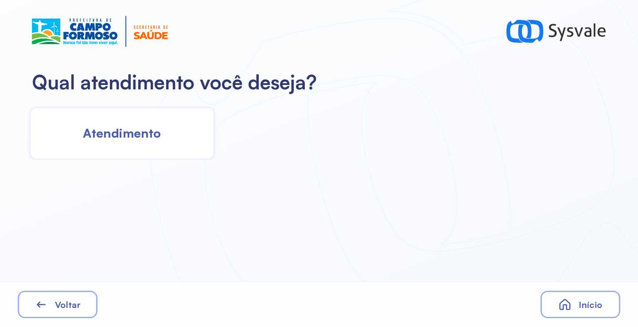
click at [148, 138] on span "Atendimento" at bounding box center [122, 133] width 78 height 16
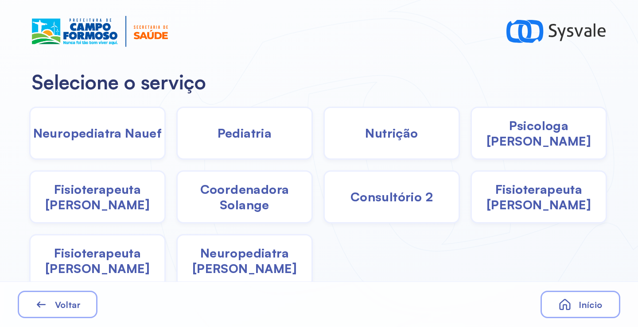
click at [233, 135] on span "Pediatria" at bounding box center [244, 133] width 54 height 16
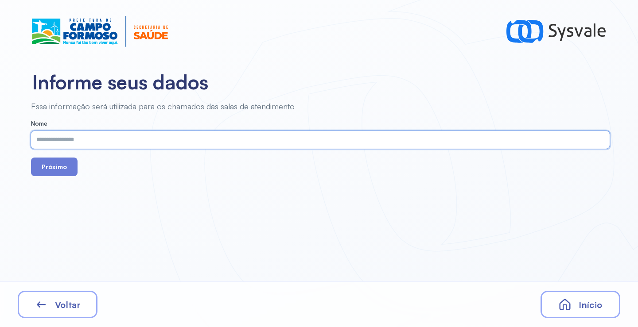
click at [225, 140] on input "text" at bounding box center [318, 140] width 575 height 18
type input "*"
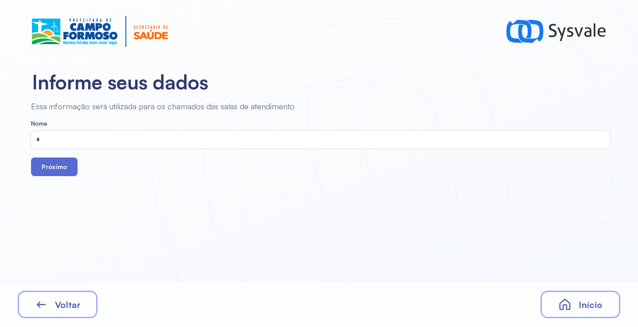
click at [49, 167] on button "Próximo" at bounding box center [54, 167] width 47 height 19
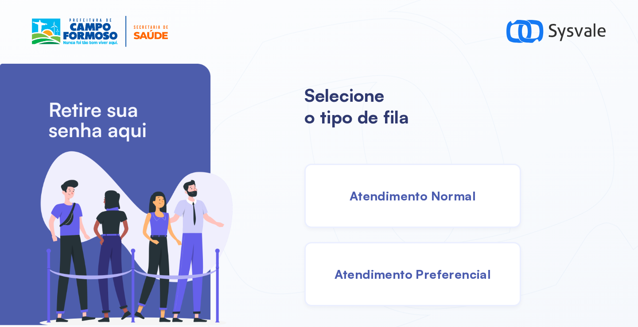
drag, startPoint x: 416, startPoint y: 216, endPoint x: 399, endPoint y: 214, distance: 16.9
click at [399, 214] on div "Atendimento Normal" at bounding box center [412, 196] width 217 height 64
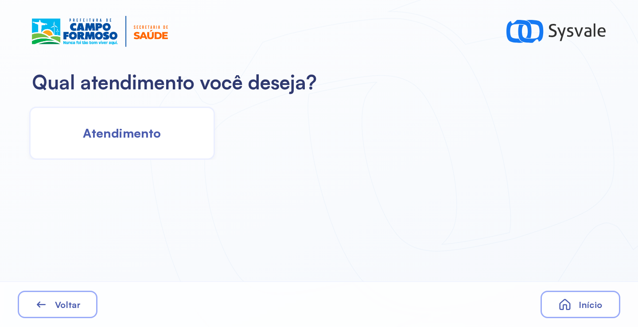
click at [143, 141] on span "Atendimento" at bounding box center [122, 133] width 78 height 16
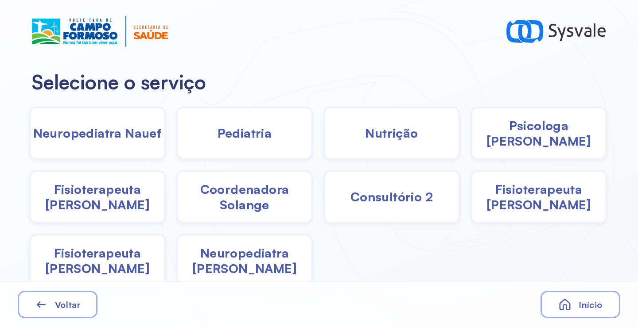
click at [107, 202] on span "Fisioterapeuta [PERSON_NAME]" at bounding box center [98, 197] width 134 height 31
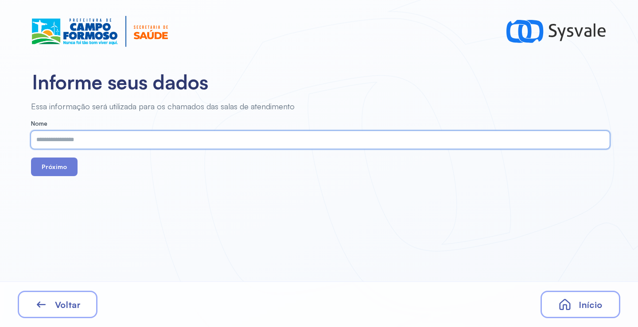
paste input "**********"
type input "**********"
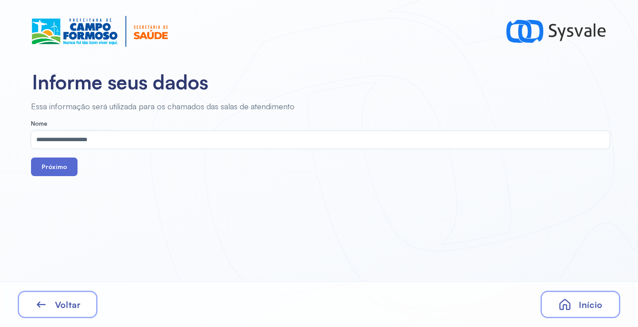
click at [50, 172] on button "Próximo" at bounding box center [54, 167] width 47 height 19
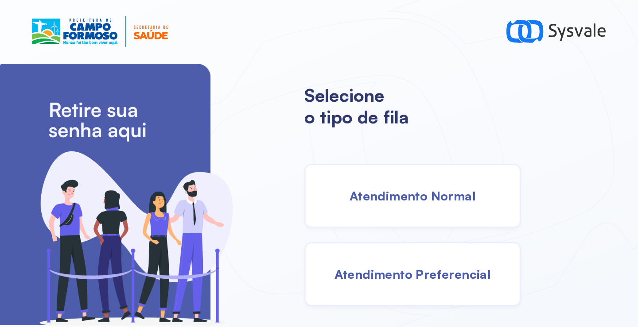
click at [400, 183] on div "Atendimento Normal" at bounding box center [412, 196] width 217 height 64
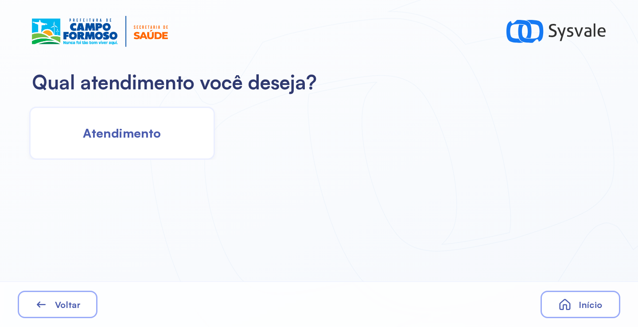
click at [174, 104] on div "Atendimento" at bounding box center [318, 130] width 636 height 58
click at [170, 116] on div "Atendimento" at bounding box center [122, 133] width 186 height 53
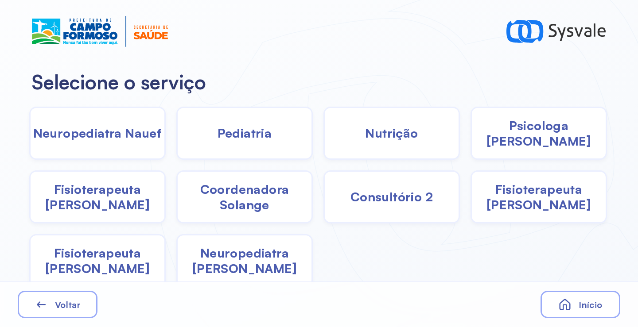
click at [252, 133] on span "Pediatria" at bounding box center [244, 133] width 54 height 16
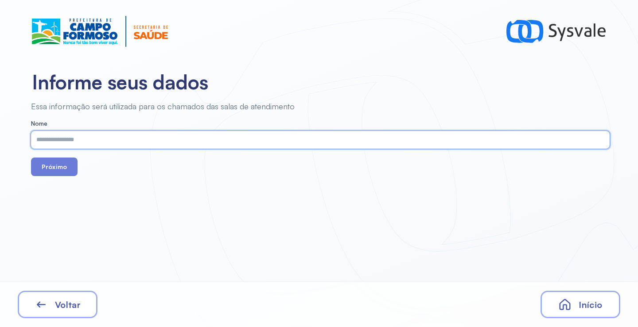
paste input "**********"
type input "**********"
click at [52, 167] on button "Próximo" at bounding box center [54, 167] width 47 height 19
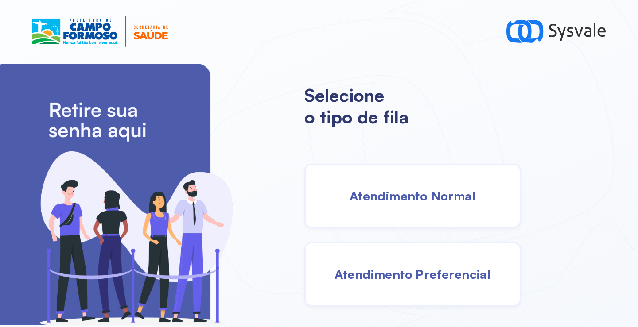
click at [391, 186] on div "Atendimento Normal" at bounding box center [412, 196] width 217 height 64
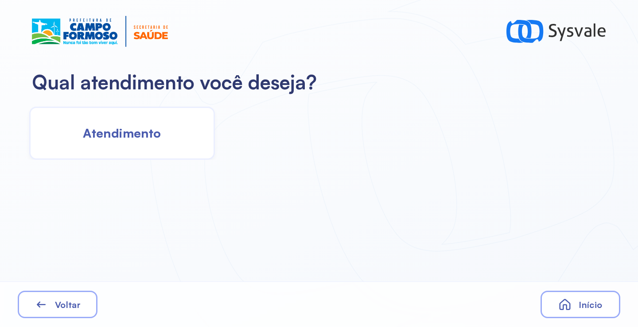
click at [139, 115] on div "Atendimento" at bounding box center [122, 133] width 186 height 53
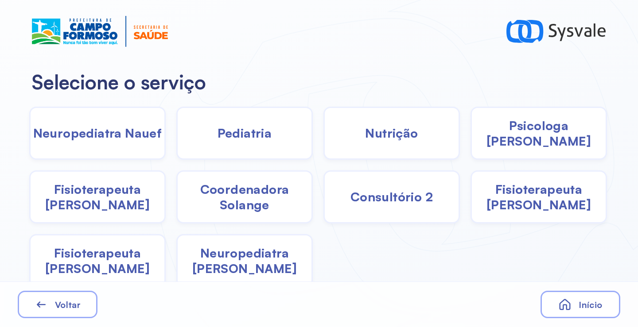
click at [208, 133] on div "Pediatria" at bounding box center [244, 133] width 136 height 53
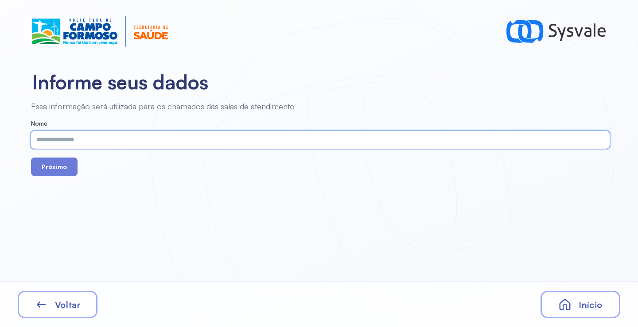
paste input "**********"
type input "**********"
click at [56, 162] on button "Próximo" at bounding box center [54, 167] width 47 height 19
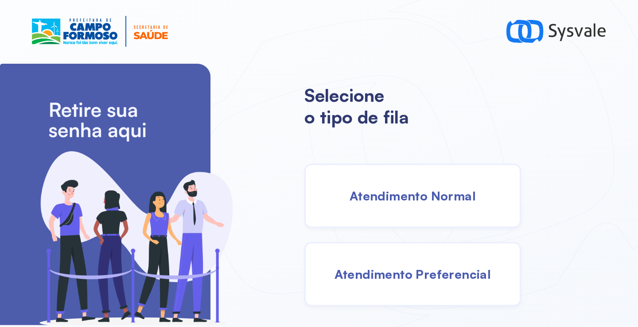
click at [386, 177] on div "Atendimento Normal" at bounding box center [412, 196] width 217 height 64
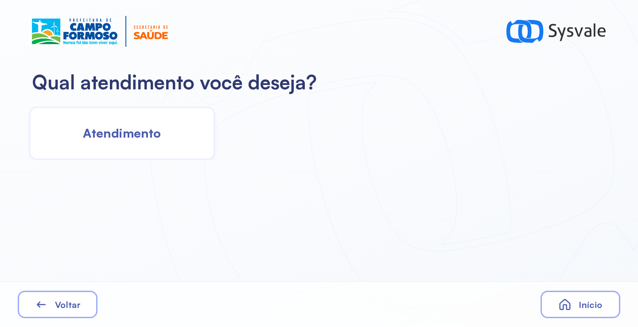
click at [161, 137] on div "Atendimento" at bounding box center [122, 133] width 186 height 53
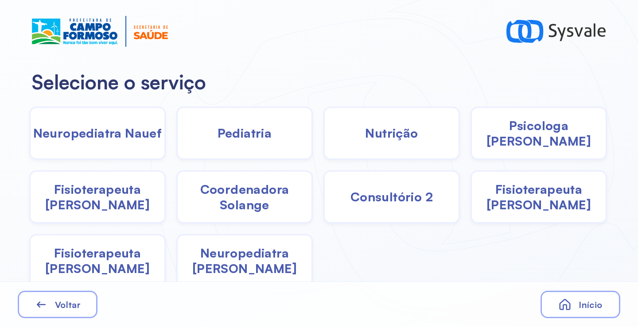
click at [251, 136] on span "Pediatria" at bounding box center [244, 133] width 54 height 16
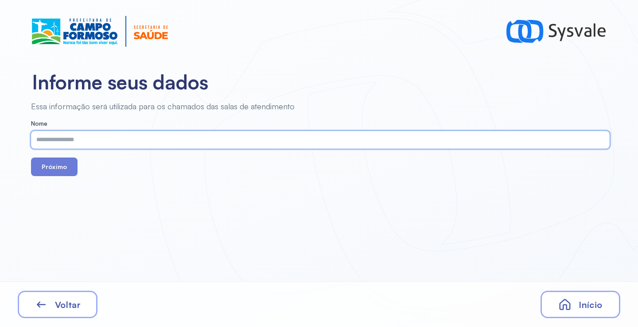
paste input "**********"
type input "**********"
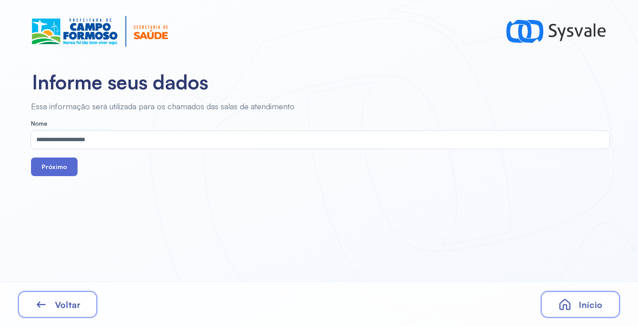
click at [68, 164] on button "Próximo" at bounding box center [54, 167] width 47 height 19
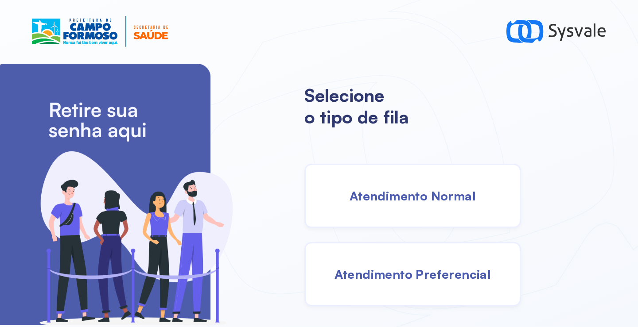
drag, startPoint x: 429, startPoint y: 213, endPoint x: 422, endPoint y: 210, distance: 7.8
click at [422, 210] on div "Atendimento Normal" at bounding box center [412, 196] width 217 height 64
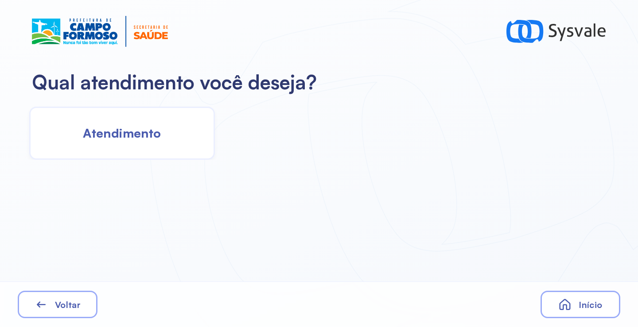
click at [169, 130] on div "Atendimento" at bounding box center [122, 133] width 186 height 53
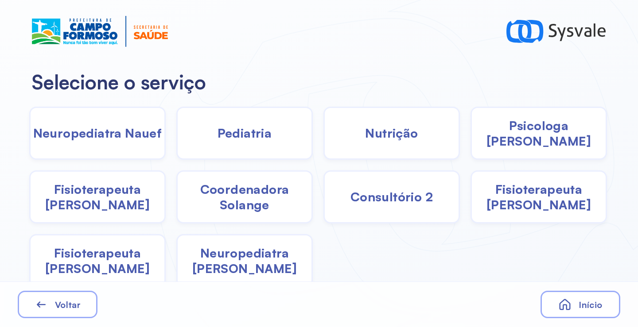
click at [237, 143] on div "Pediatria" at bounding box center [244, 133] width 136 height 53
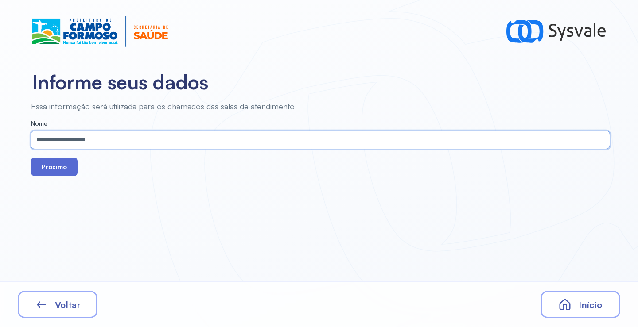
type input "**********"
click at [75, 162] on button "Próximo" at bounding box center [54, 167] width 47 height 19
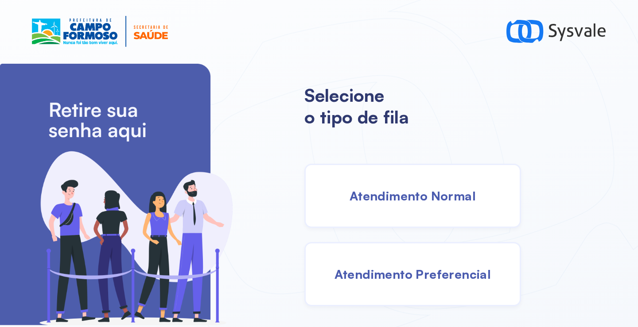
click at [425, 208] on div "Atendimento Normal" at bounding box center [412, 196] width 217 height 64
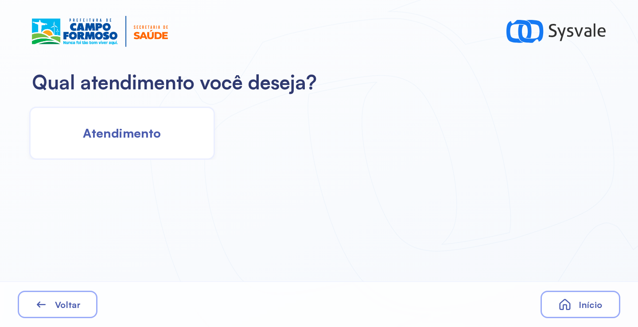
click at [140, 131] on span "Atendimento" at bounding box center [122, 133] width 78 height 16
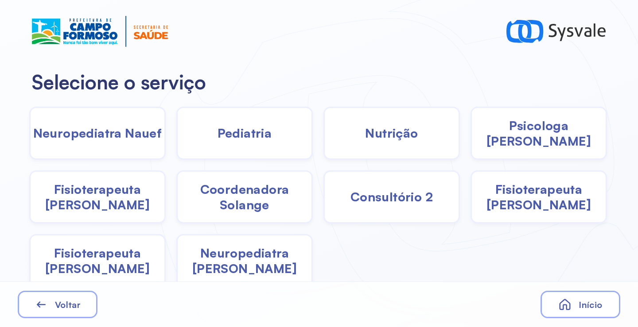
click at [266, 144] on div "Pediatria" at bounding box center [244, 133] width 136 height 53
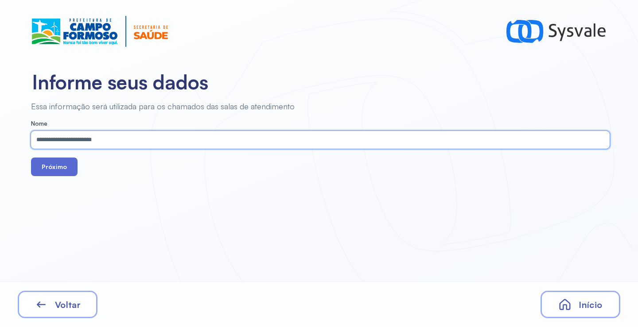
type input "**********"
click at [62, 172] on button "Próximo" at bounding box center [54, 167] width 47 height 19
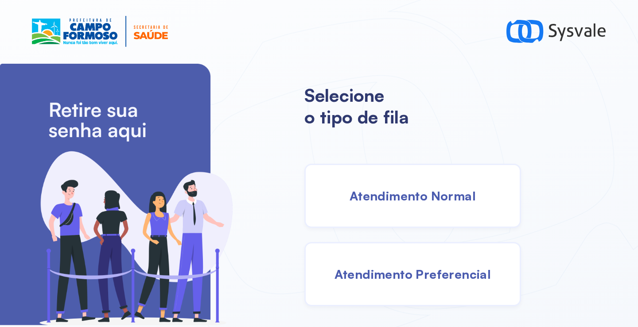
click at [375, 290] on div "Atendimento Preferencial" at bounding box center [412, 274] width 217 height 64
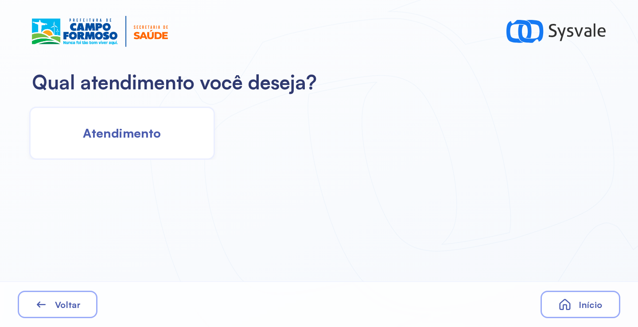
click at [145, 150] on div "Atendimento" at bounding box center [122, 133] width 186 height 53
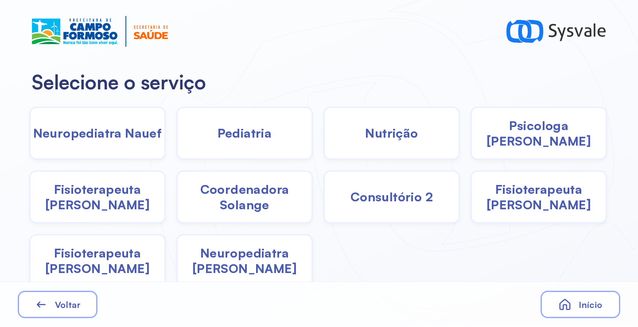
click at [229, 144] on div "Pediatria" at bounding box center [244, 133] width 136 height 53
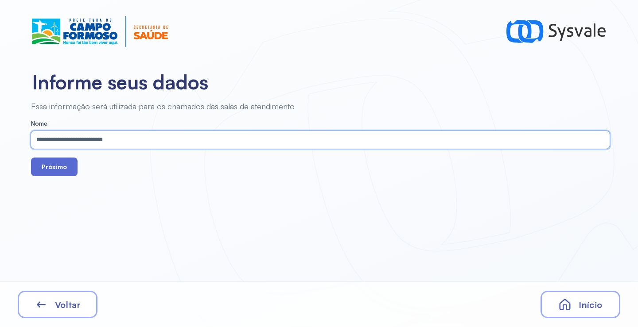
type input "**********"
click at [52, 170] on button "Próximo" at bounding box center [54, 167] width 47 height 19
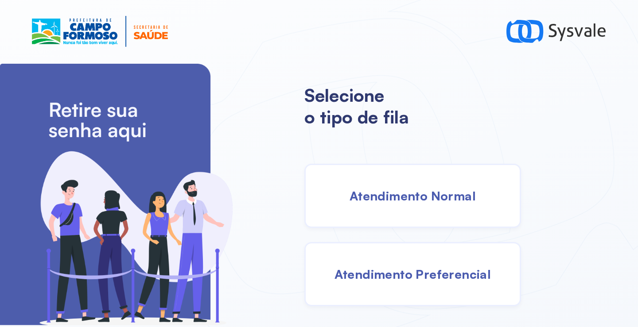
click at [408, 193] on span "Atendimento Normal" at bounding box center [413, 196] width 126 height 16
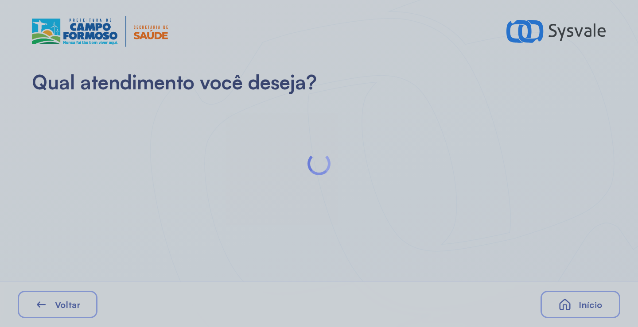
click at [118, 141] on div at bounding box center [319, 163] width 638 height 327
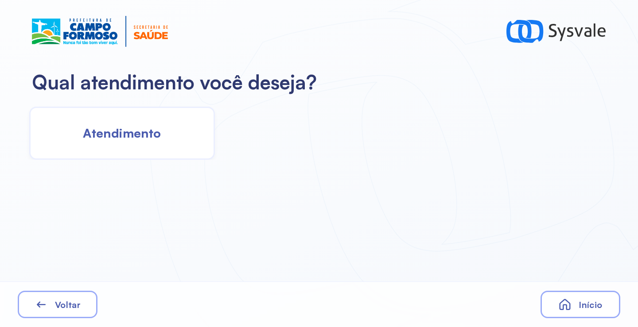
click at [176, 135] on div "Atendimento" at bounding box center [122, 133] width 186 height 53
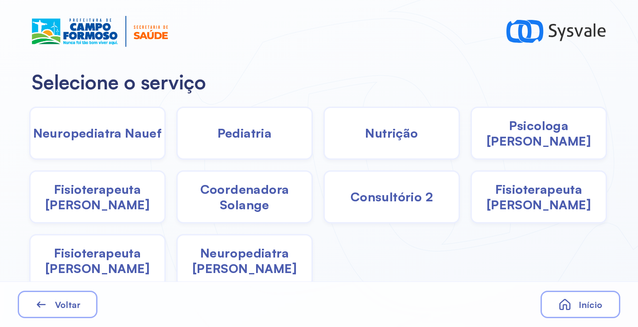
click at [237, 139] on span "Pediatria" at bounding box center [244, 133] width 54 height 16
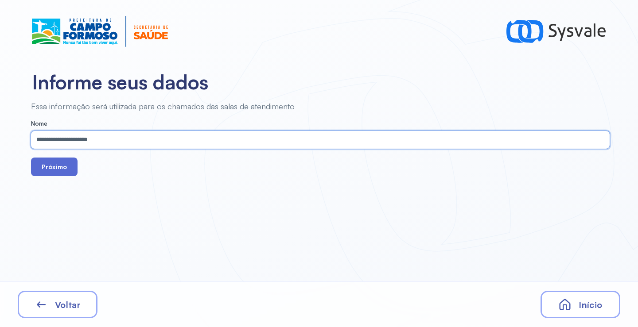
type input "**********"
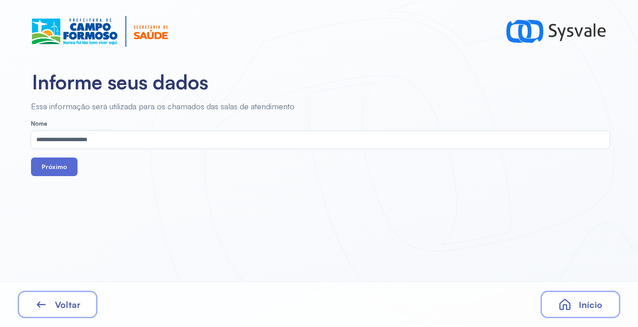
click at [50, 168] on button "Próximo" at bounding box center [54, 167] width 47 height 19
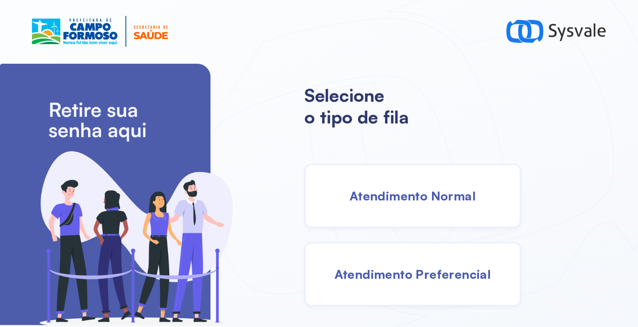
click at [407, 200] on span "Atendimento Normal" at bounding box center [413, 196] width 126 height 16
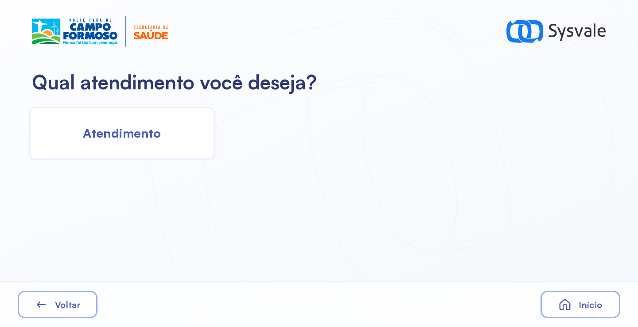
click at [139, 140] on span "Atendimento" at bounding box center [122, 133] width 78 height 16
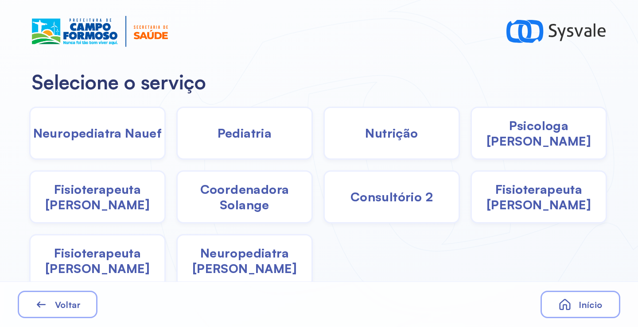
click at [241, 136] on span "Pediatria" at bounding box center [244, 133] width 54 height 16
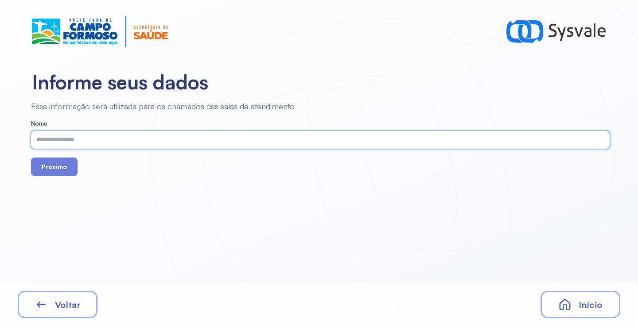
paste input "**********"
type input "**********"
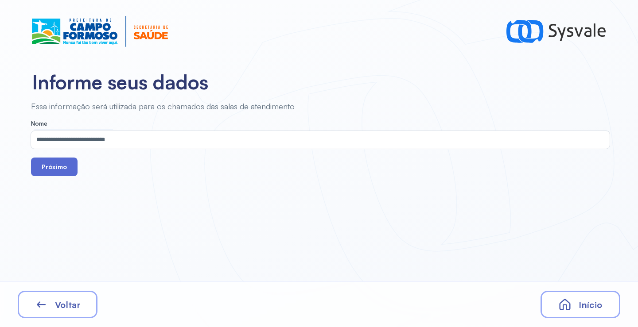
click at [48, 167] on button "Próximo" at bounding box center [54, 167] width 47 height 19
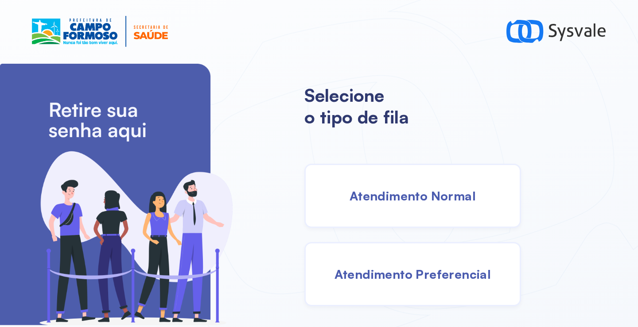
click at [421, 206] on div "Atendimento Normal" at bounding box center [412, 196] width 217 height 64
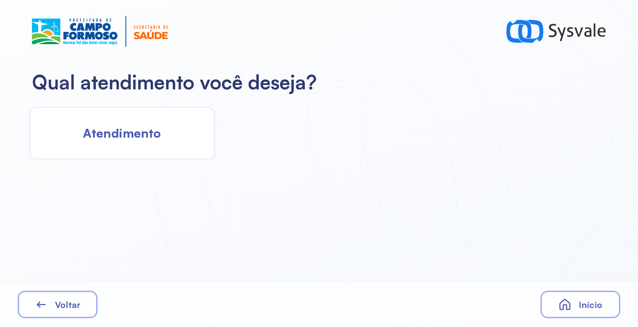
click at [205, 126] on div "Atendimento" at bounding box center [122, 133] width 186 height 53
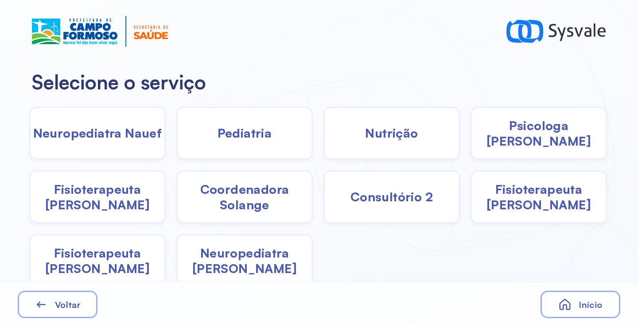
click at [249, 137] on span "Pediatria" at bounding box center [244, 133] width 54 height 16
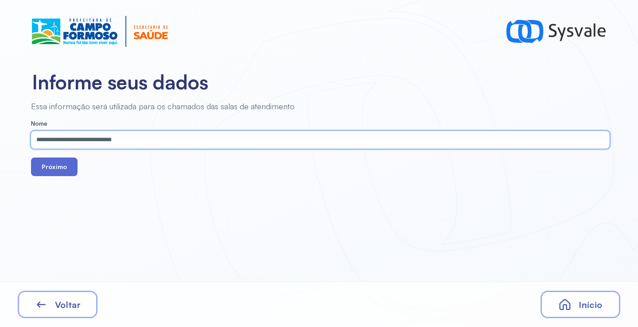
type input "**********"
click at [57, 167] on button "Próximo" at bounding box center [54, 167] width 47 height 19
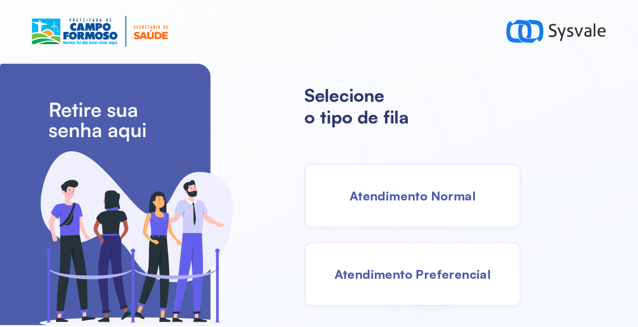
click at [405, 174] on div "Atendimento Normal" at bounding box center [412, 196] width 217 height 64
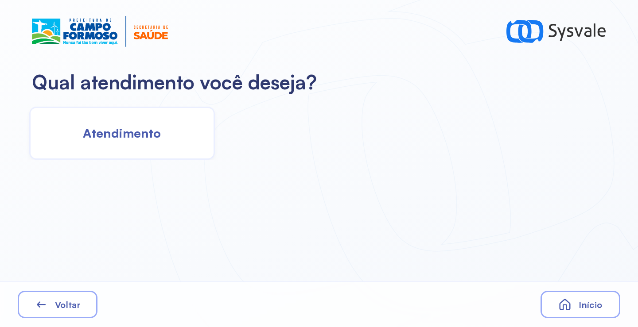
click at [160, 124] on div "Atendimento" at bounding box center [122, 133] width 186 height 53
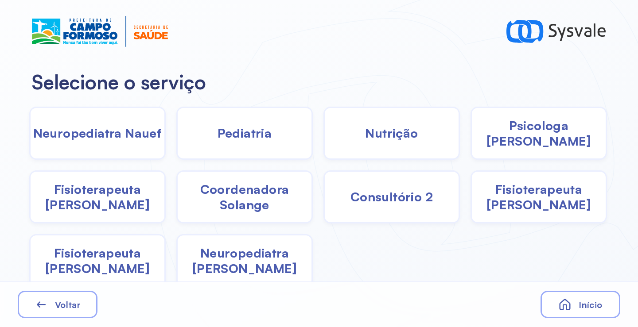
click at [264, 139] on span "Pediatria" at bounding box center [244, 133] width 54 height 16
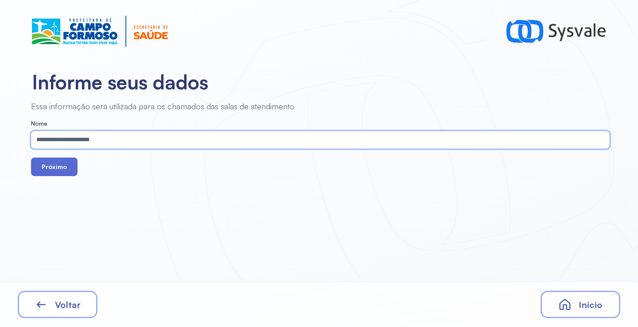
type input "**********"
drag, startPoint x: 53, startPoint y: 168, endPoint x: 60, endPoint y: 162, distance: 9.1
click at [53, 167] on button "Próximo" at bounding box center [54, 167] width 47 height 19
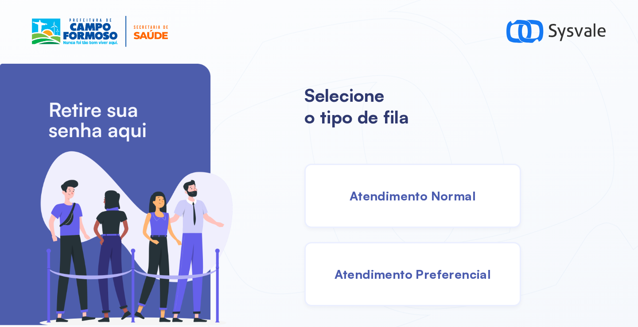
click at [407, 185] on div "Atendimento Normal" at bounding box center [412, 196] width 217 height 64
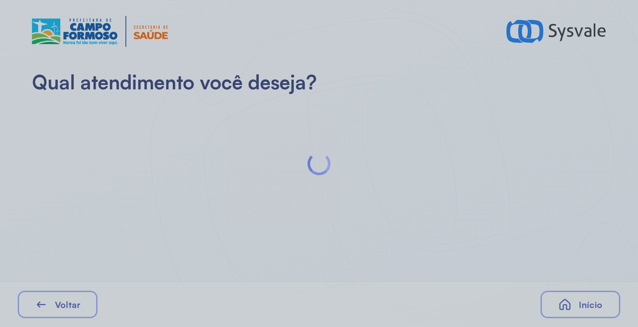
click at [176, 132] on div at bounding box center [319, 163] width 638 height 327
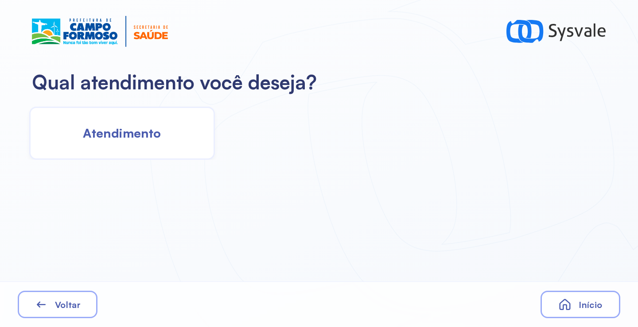
click at [176, 132] on div "Atendimento" at bounding box center [122, 133] width 186 height 53
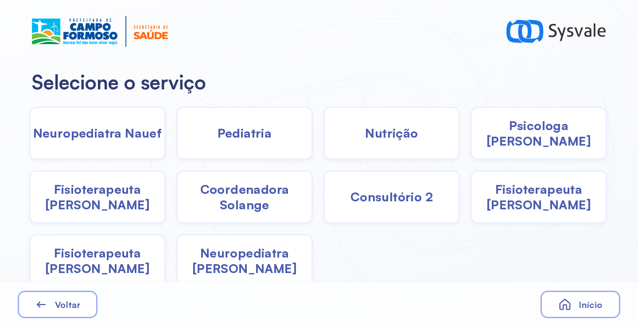
click at [267, 139] on span "Pediatria" at bounding box center [244, 133] width 54 height 16
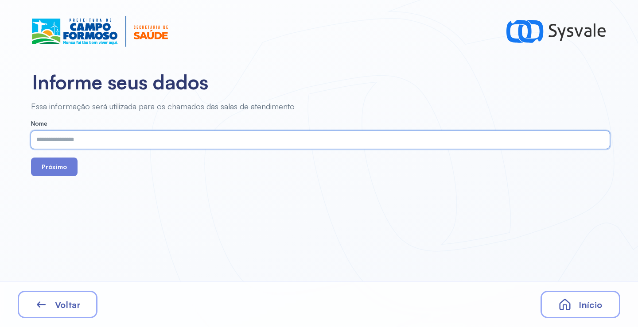
paste input "**********"
type input "**********"
click at [68, 167] on button "Próximo" at bounding box center [54, 167] width 47 height 19
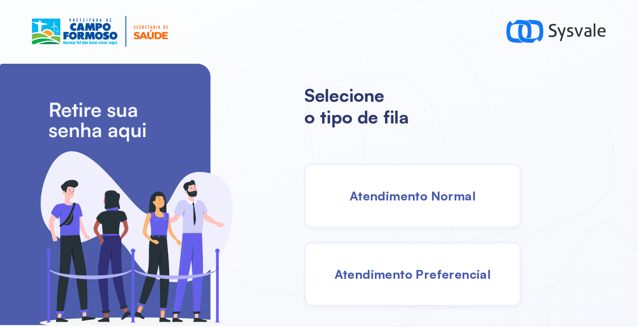
click at [402, 209] on div "Atendimento Normal" at bounding box center [412, 196] width 217 height 64
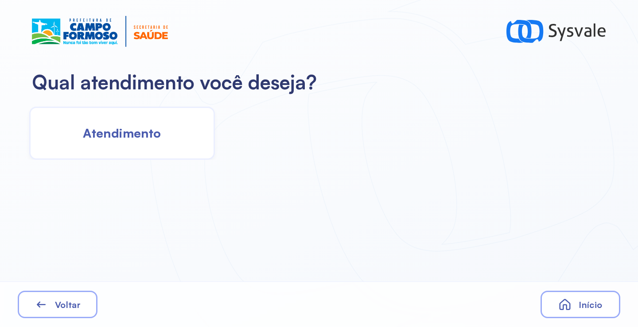
click at [144, 143] on div "Atendimento" at bounding box center [122, 133] width 186 height 53
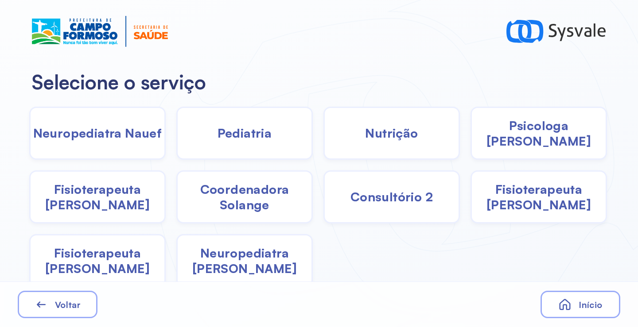
click at [120, 202] on span "Fisioterapeuta [PERSON_NAME]" at bounding box center [98, 197] width 134 height 31
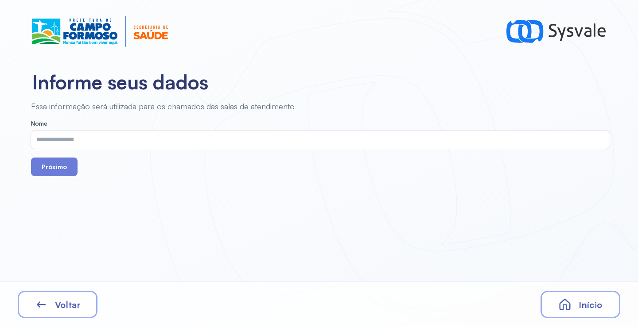
click at [169, 141] on input "text" at bounding box center [318, 140] width 575 height 18
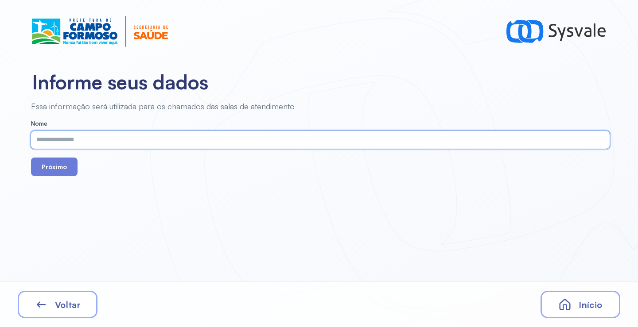
paste input "**********"
type input "**********"
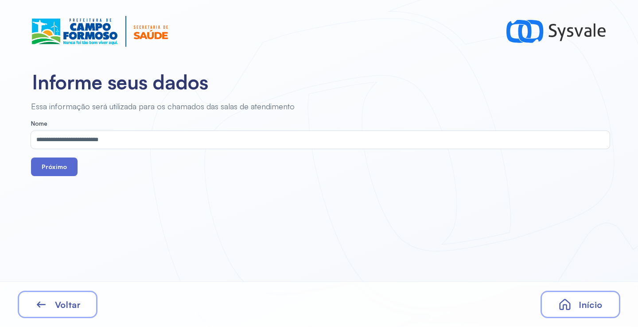
click at [48, 170] on button "Próximo" at bounding box center [54, 167] width 47 height 19
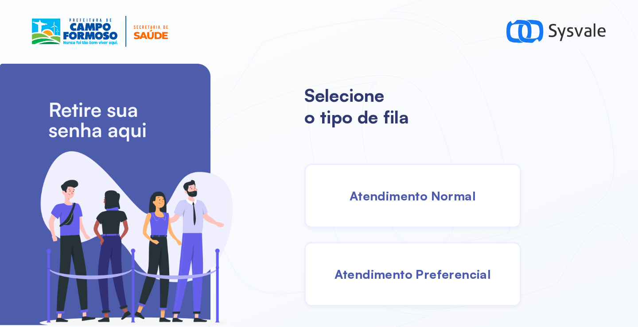
click at [380, 194] on span "Atendimento Normal" at bounding box center [413, 196] width 126 height 16
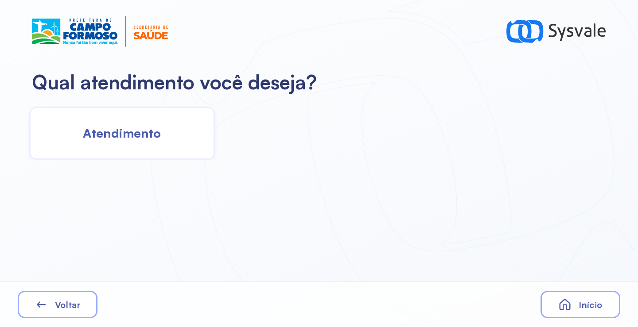
click at [141, 137] on span "Atendimento" at bounding box center [122, 133] width 78 height 16
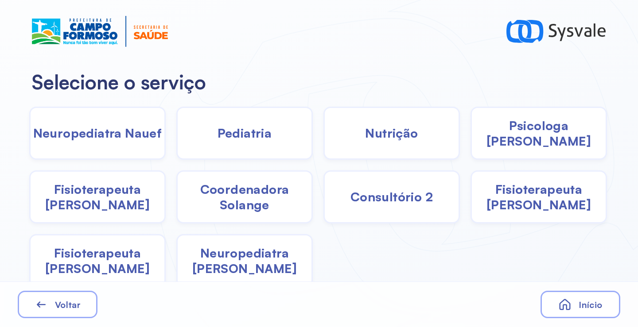
drag, startPoint x: 511, startPoint y: 205, endPoint x: 507, endPoint y: 203, distance: 4.8
click at [507, 203] on span "Fisioterapeuta [PERSON_NAME]" at bounding box center [539, 197] width 134 height 31
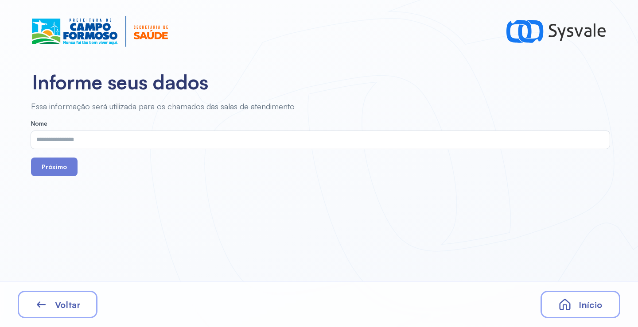
click at [276, 140] on input "text" at bounding box center [318, 140] width 575 height 18
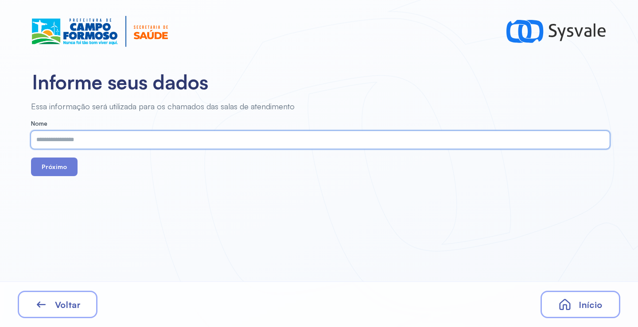
paste input "**********"
type input "**********"
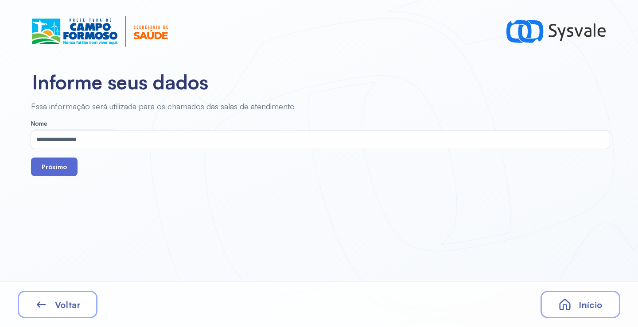
click at [53, 167] on button "Próximo" at bounding box center [54, 167] width 47 height 19
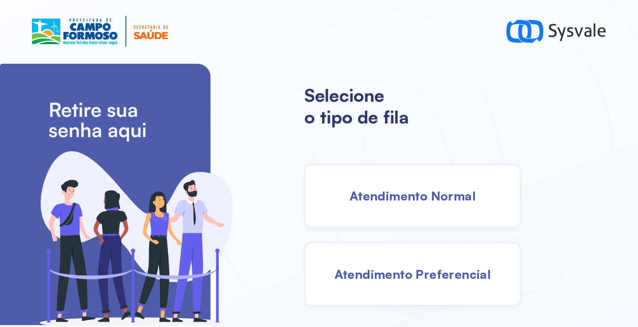
click at [382, 200] on span "Atendimento Normal" at bounding box center [413, 196] width 126 height 16
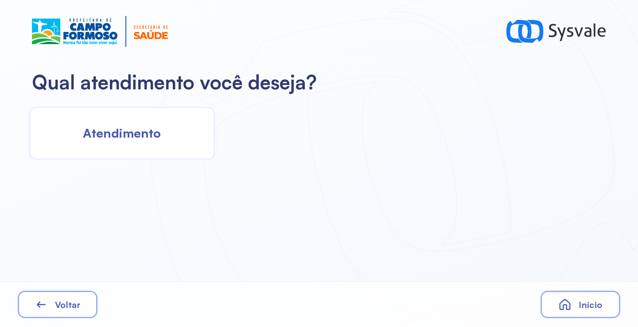
click at [128, 137] on span "Atendimento" at bounding box center [122, 133] width 78 height 16
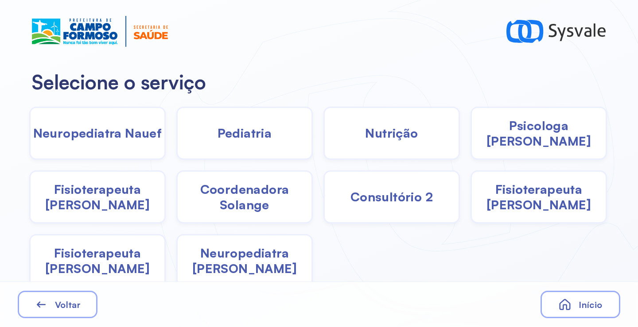
click at [217, 137] on span "Pediatria" at bounding box center [244, 133] width 54 height 16
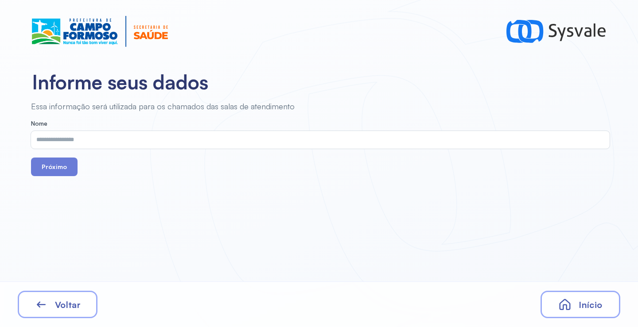
click at [129, 137] on input "text" at bounding box center [318, 140] width 575 height 18
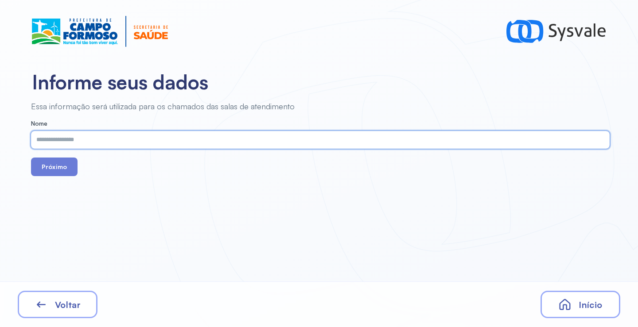
paste input "**********"
type input "**********"
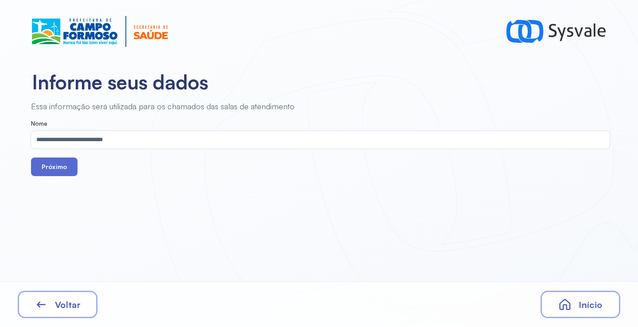
click at [53, 166] on button "Próximo" at bounding box center [54, 167] width 47 height 19
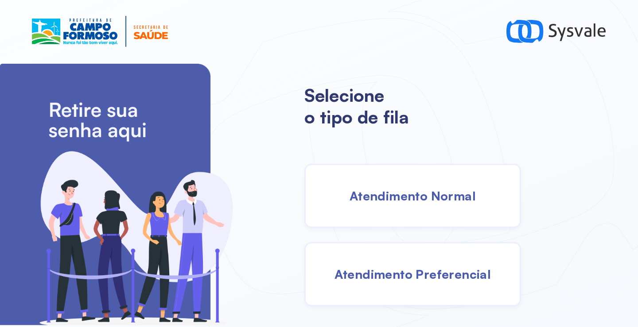
click at [423, 201] on span "Atendimento Normal" at bounding box center [413, 196] width 126 height 16
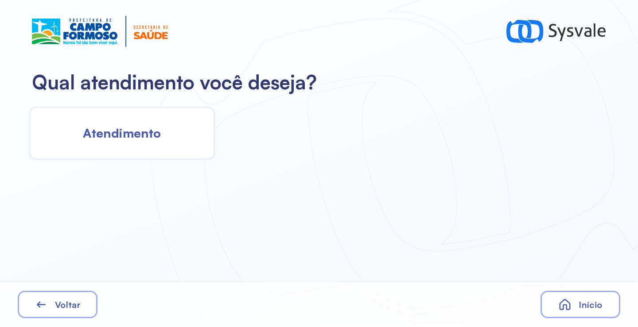
click at [171, 124] on div "Atendimento" at bounding box center [122, 133] width 186 height 53
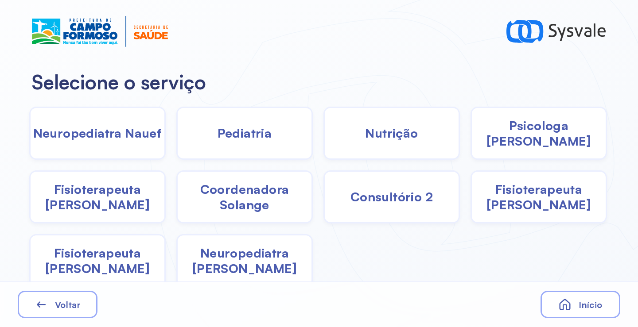
click at [237, 130] on span "Pediatria" at bounding box center [244, 133] width 54 height 16
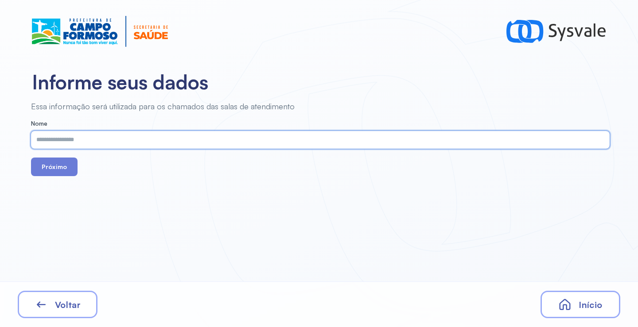
paste input "**********"
type input "**********"
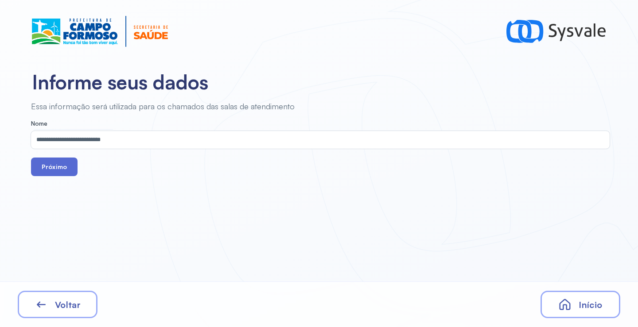
click at [55, 165] on button "Próximo" at bounding box center [54, 167] width 47 height 19
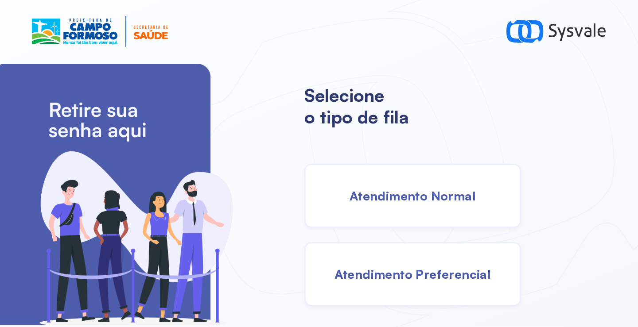
click at [421, 273] on span "Atendimento Preferencial" at bounding box center [412, 275] width 157 height 16
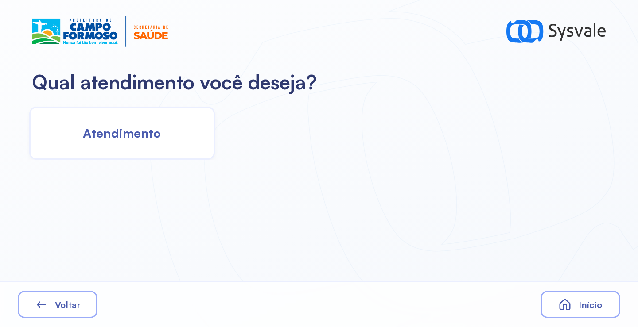
click at [140, 162] on div "Qual atendimento você deseja? Atendimento Voltar Início" at bounding box center [319, 163] width 638 height 327
click at [144, 137] on span "Atendimento" at bounding box center [122, 133] width 78 height 16
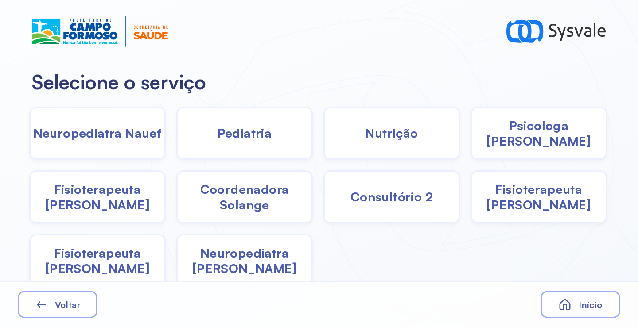
drag, startPoint x: 215, startPoint y: 140, endPoint x: 201, endPoint y: 134, distance: 15.3
click at [201, 134] on div "Pediatria" at bounding box center [244, 133] width 136 height 53
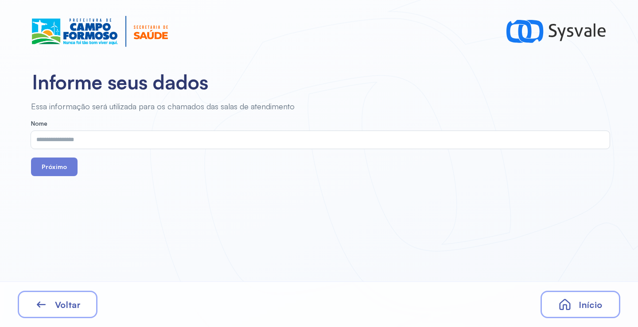
click at [201, 134] on input "text" at bounding box center [318, 140] width 575 height 18
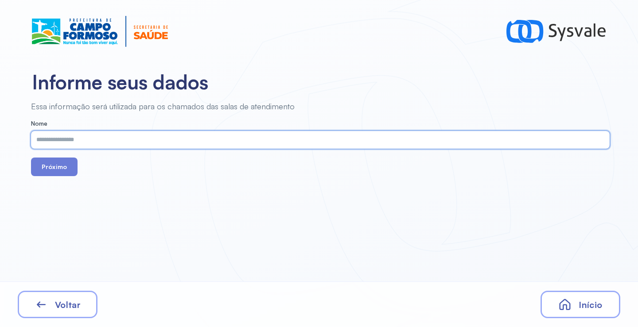
paste input "**********"
type input "**********"
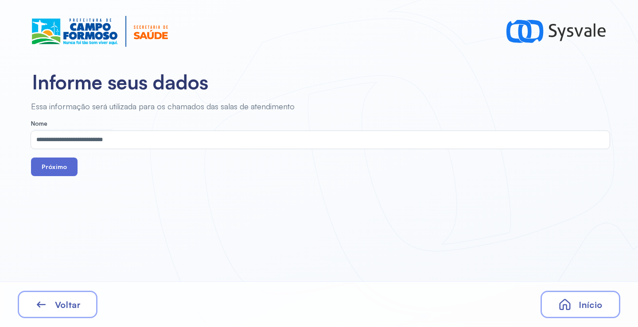
click at [60, 163] on button "Próximo" at bounding box center [54, 167] width 47 height 19
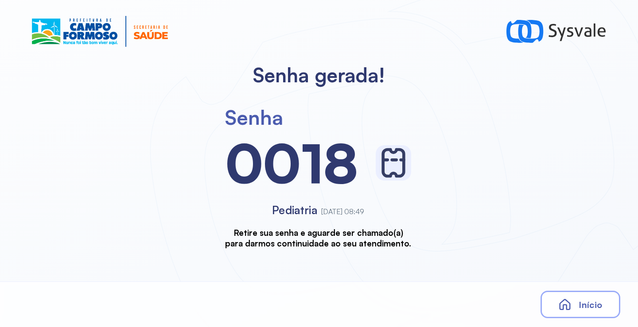
click at [571, 306] on icon at bounding box center [564, 304] width 13 height 13
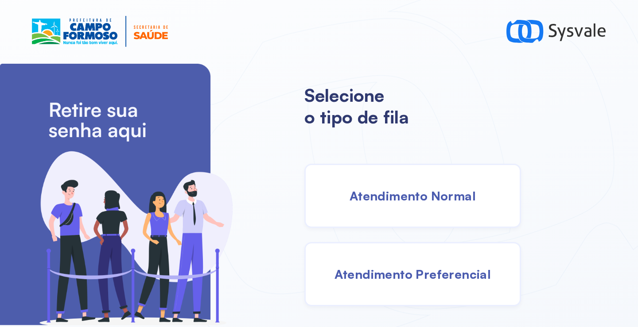
click at [403, 207] on div "Atendimento Normal" at bounding box center [412, 196] width 217 height 64
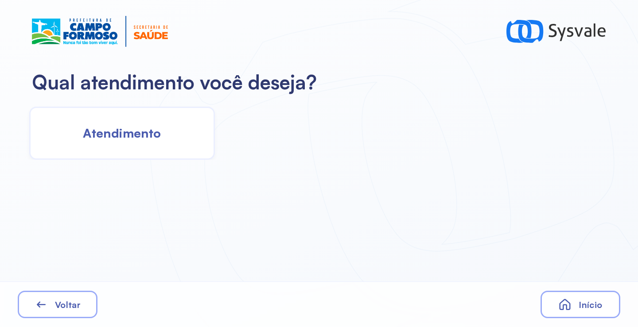
click at [176, 143] on div "Atendimento" at bounding box center [122, 133] width 186 height 53
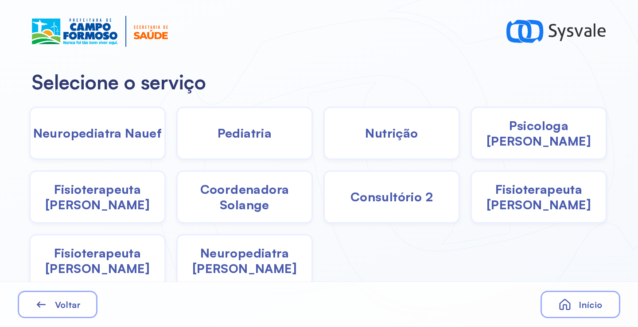
drag, startPoint x: 193, startPoint y: 144, endPoint x: 196, endPoint y: 149, distance: 5.8
drag, startPoint x: 196, startPoint y: 149, endPoint x: 183, endPoint y: 140, distance: 16.2
click at [183, 140] on div "Pediatria" at bounding box center [244, 133] width 136 height 53
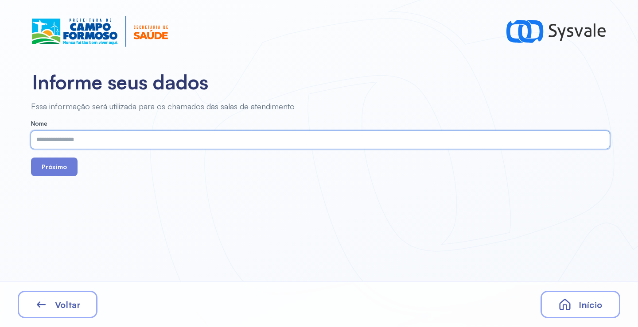
paste input "**********"
type input "**********"
click at [78, 167] on div "Próximo" at bounding box center [320, 167] width 579 height 19
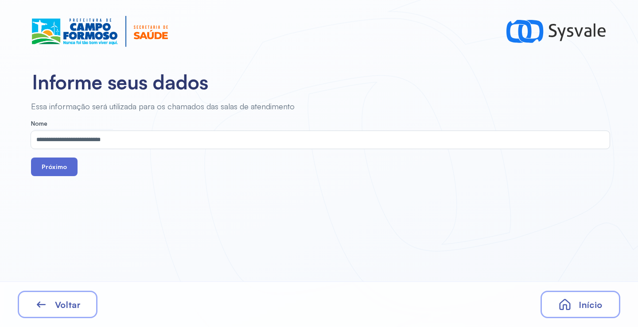
click at [66, 165] on button "Próximo" at bounding box center [54, 167] width 47 height 19
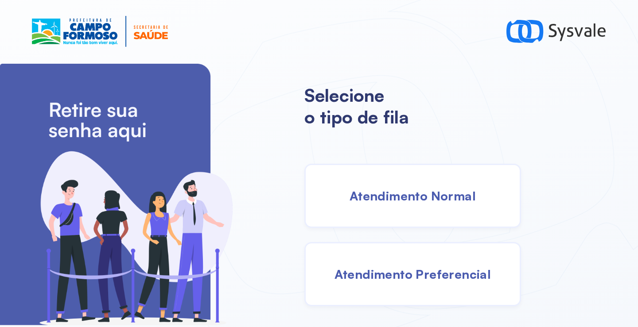
click at [417, 203] on span "Atendimento Normal" at bounding box center [413, 196] width 126 height 16
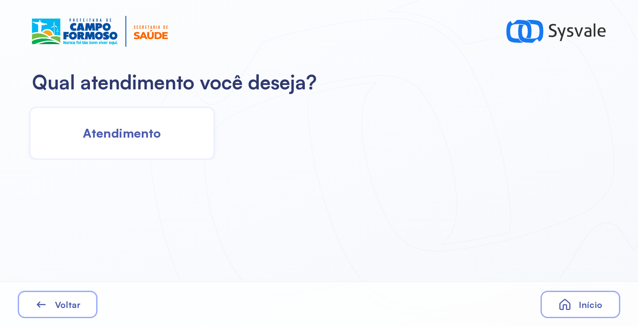
click at [120, 143] on div "Atendimento" at bounding box center [122, 133] width 186 height 53
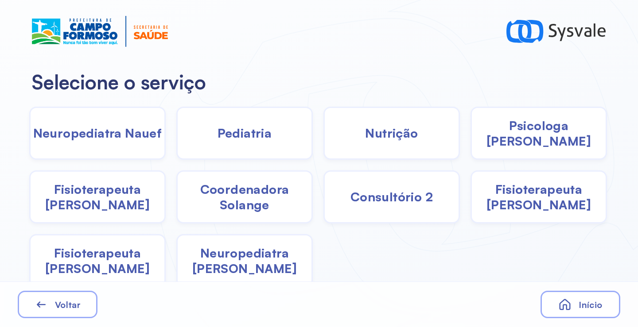
click at [235, 198] on span "Coordenadora Solange" at bounding box center [245, 197] width 134 height 31
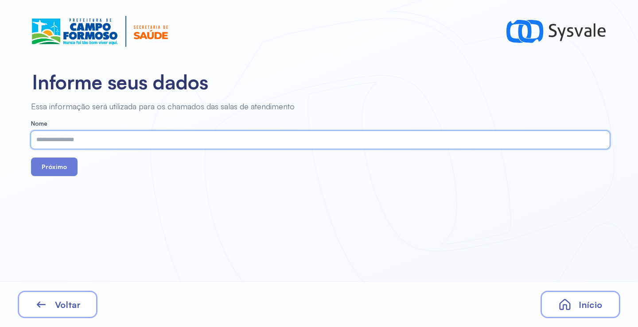
paste input "**********"
type input "**********"
click at [66, 165] on button "Próximo" at bounding box center [54, 167] width 47 height 19
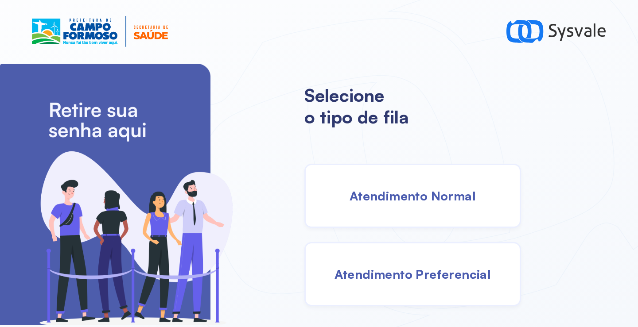
click at [445, 211] on div "Atendimento Normal" at bounding box center [412, 196] width 217 height 64
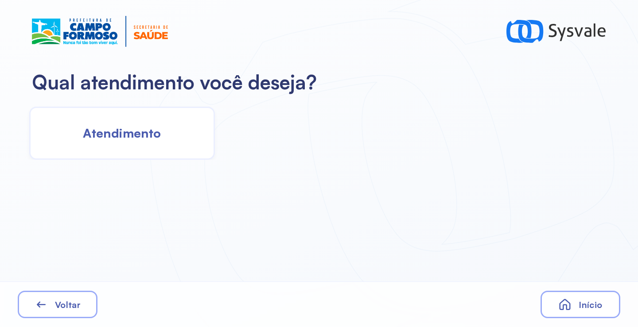
click at [124, 136] on span "Atendimento" at bounding box center [122, 133] width 78 height 16
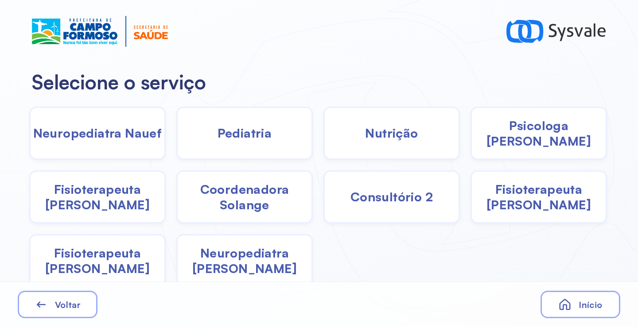
click at [221, 201] on span "Coordenadora Solange" at bounding box center [245, 197] width 134 height 31
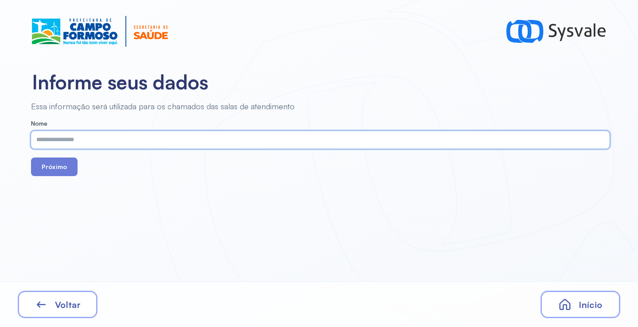
paste input "**********"
type input "**********"
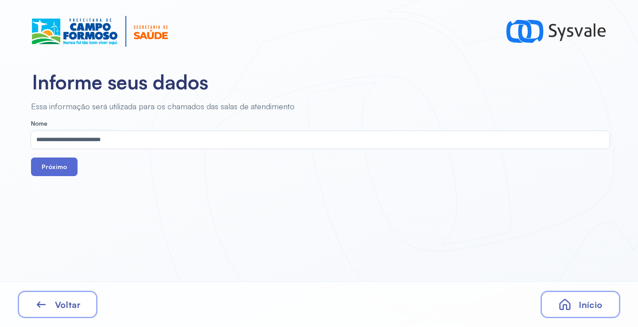
click at [59, 165] on button "Próximo" at bounding box center [54, 167] width 47 height 19
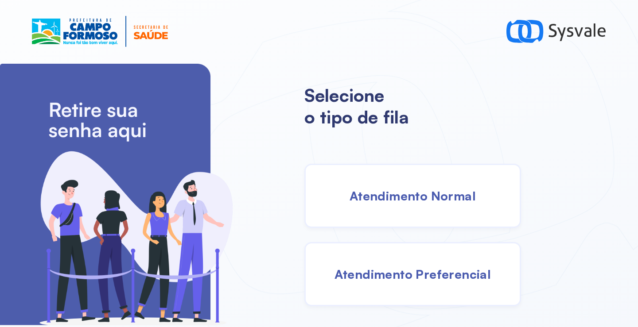
click at [426, 219] on div "Atendimento Normal" at bounding box center [412, 196] width 217 height 64
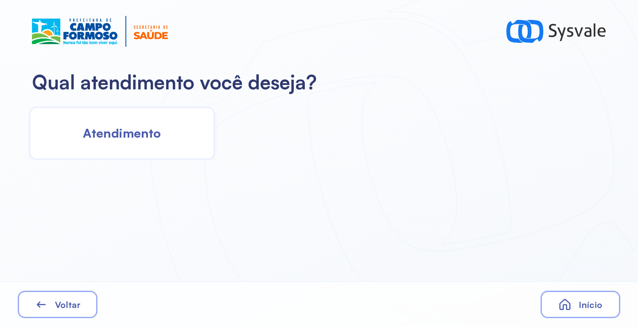
click at [169, 140] on div "Atendimento" at bounding box center [122, 133] width 186 height 53
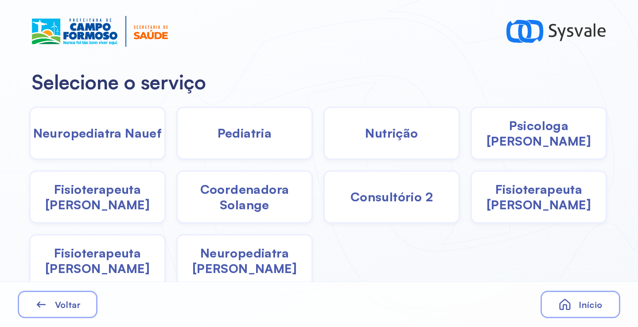
click at [132, 205] on span "Fisioterapeuta [PERSON_NAME]" at bounding box center [98, 197] width 134 height 31
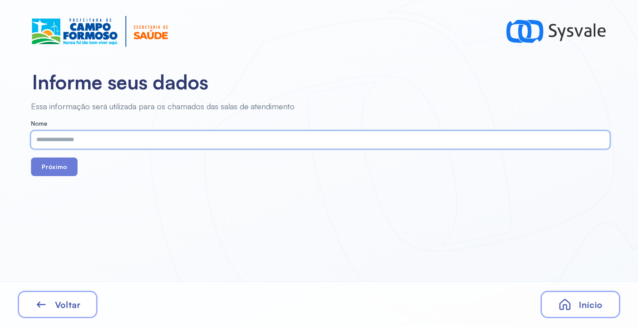
paste input "**********"
type input "**********"
click at [56, 171] on button "Próximo" at bounding box center [54, 167] width 47 height 19
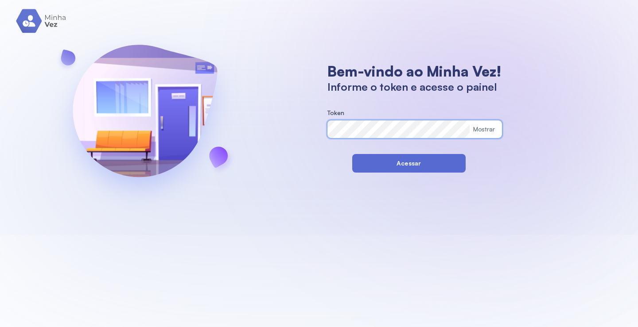
click at [361, 164] on button "Acessar" at bounding box center [408, 163] width 113 height 19
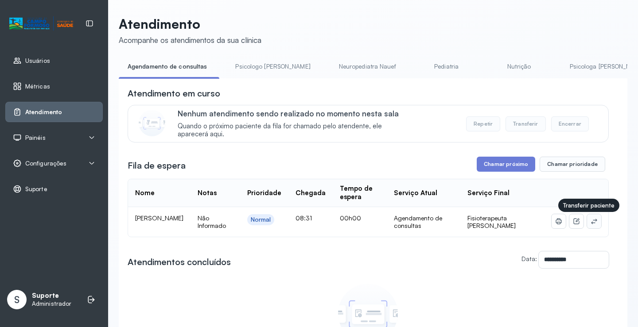
click at [590, 224] on icon at bounding box center [593, 221] width 7 height 7
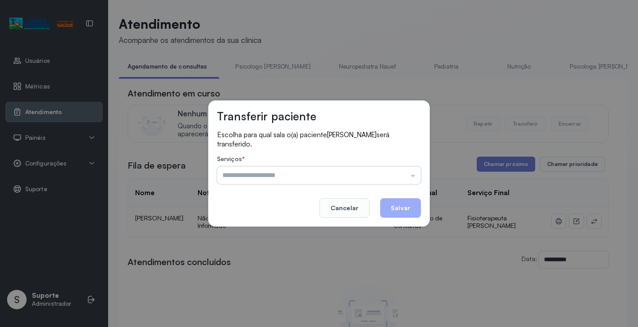
drag, startPoint x: 287, startPoint y: 178, endPoint x: 284, endPoint y: 183, distance: 5.0
click at [286, 178] on input "text" at bounding box center [319, 176] width 204 height 18
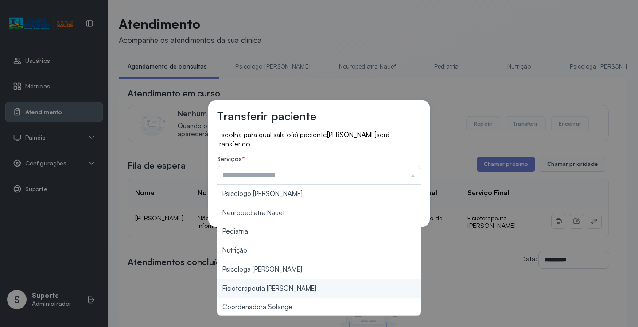
type input "**********"
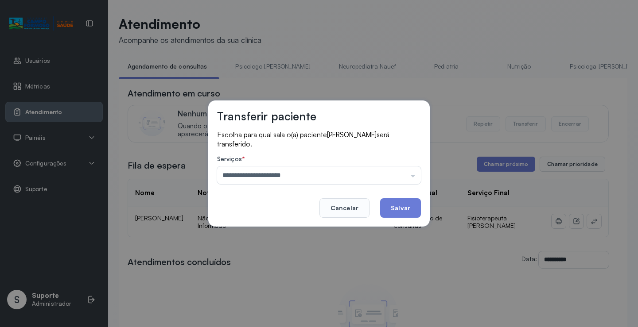
click at [273, 287] on div "**********" at bounding box center [319, 163] width 638 height 327
click at [404, 208] on button "Salvar" at bounding box center [400, 207] width 41 height 19
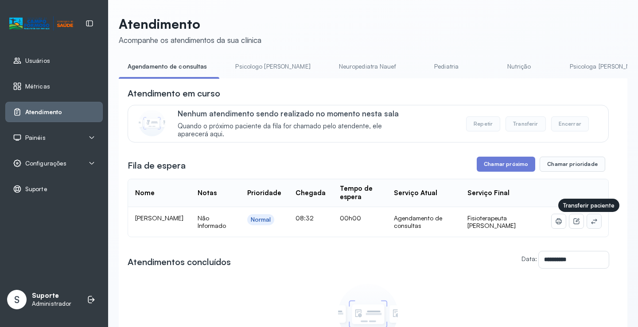
click at [590, 224] on icon at bounding box center [593, 221] width 7 height 7
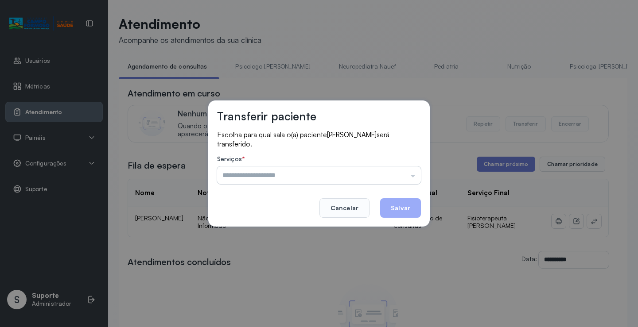
click at [237, 170] on input "text" at bounding box center [319, 176] width 204 height 18
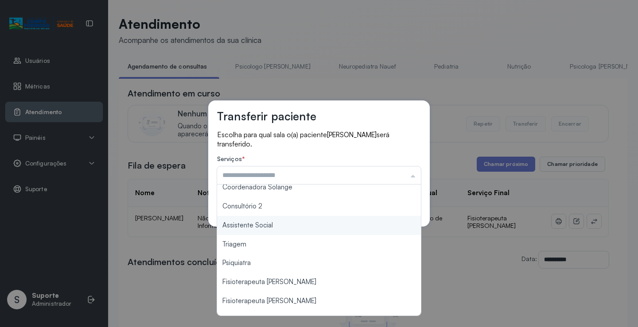
scroll to position [133, 0]
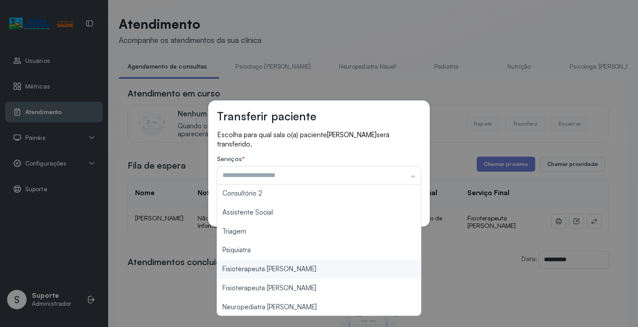
type input "**********"
click at [262, 273] on div "**********" at bounding box center [319, 163] width 638 height 327
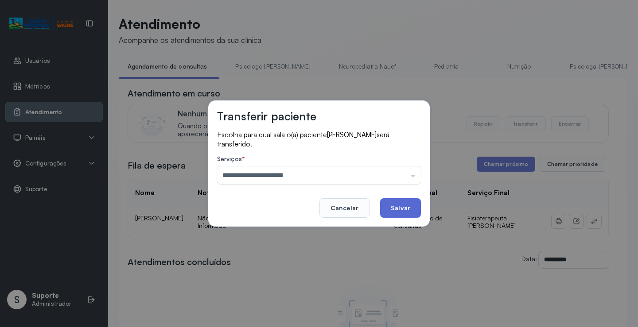
click at [396, 205] on button "Salvar" at bounding box center [400, 207] width 41 height 19
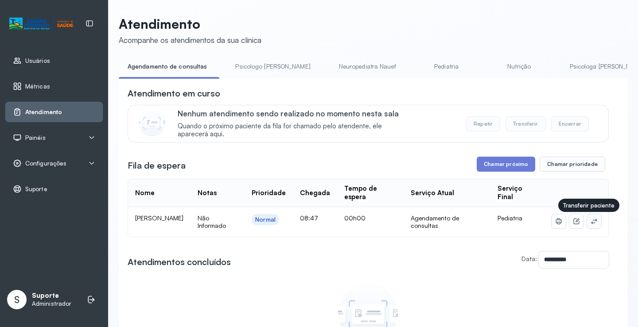
click at [591, 223] on icon at bounding box center [594, 221] width 6 height 5
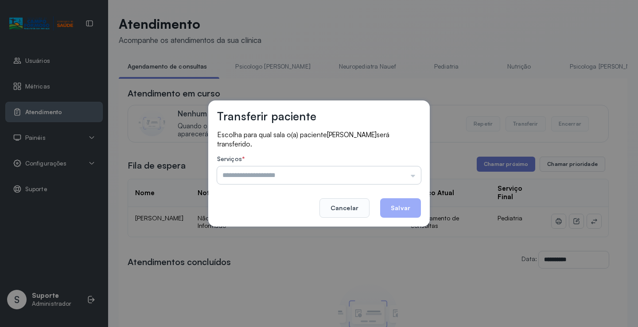
click at [291, 176] on input "text" at bounding box center [319, 176] width 204 height 18
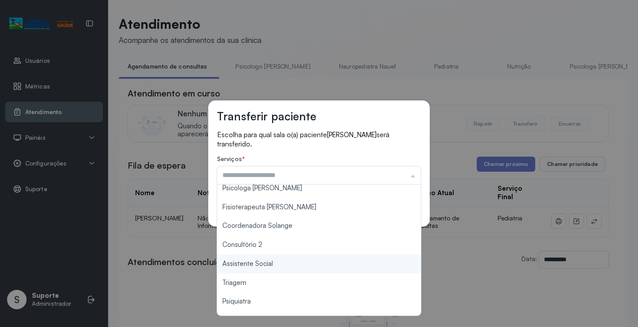
scroll to position [133, 0]
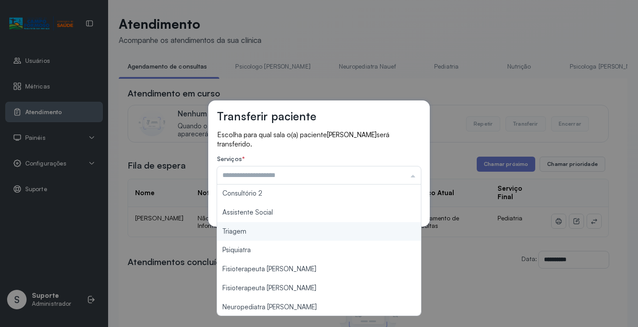
type input "*******"
click at [241, 229] on div "Transferir paciente Escolha para qual sala o(a) paciente Henry Davi Carvalho Na…" at bounding box center [319, 163] width 638 height 327
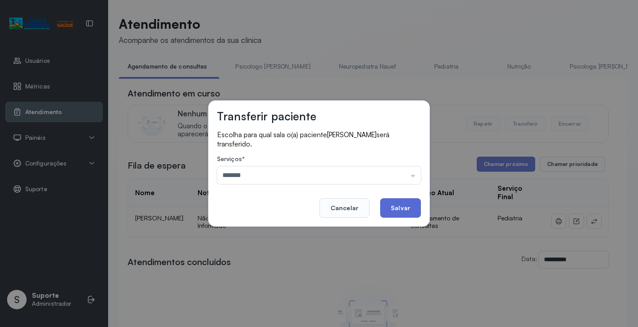
click at [402, 211] on button "Salvar" at bounding box center [400, 207] width 41 height 19
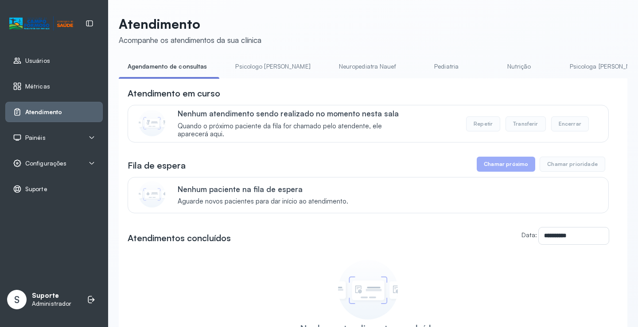
click at [259, 63] on link "Psicologo Pedro" at bounding box center [272, 66] width 93 height 15
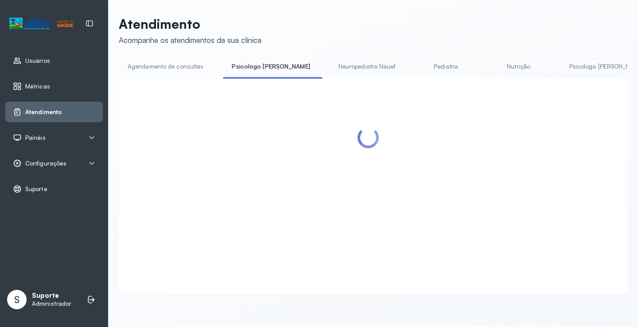
click at [181, 65] on link "Agendamento de consultas" at bounding box center [165, 66] width 93 height 15
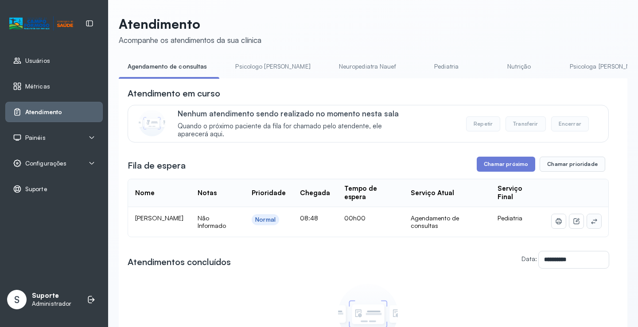
click at [590, 222] on icon at bounding box center [593, 221] width 7 height 7
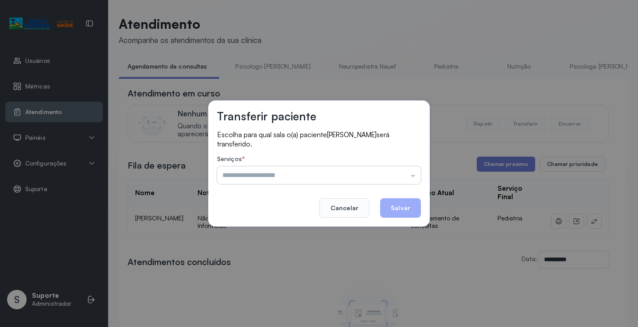
click at [367, 171] on input "text" at bounding box center [319, 176] width 204 height 18
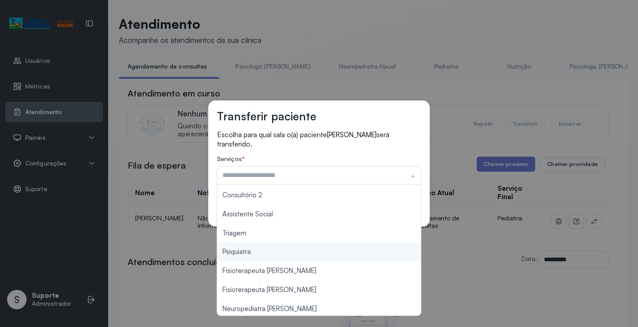
scroll to position [134, 0]
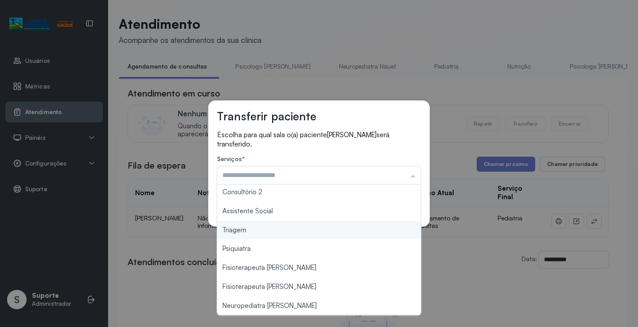
type input "*******"
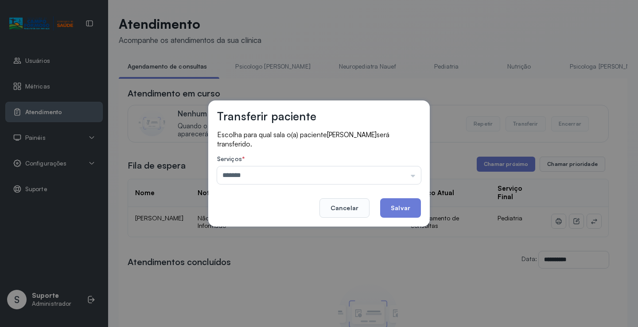
click at [268, 231] on div "Transferir paciente Escolha para qual sala o(a) paciente JOSÉ VICENTE ALMEIDA D…" at bounding box center [319, 163] width 638 height 327
click at [402, 206] on button "Salvar" at bounding box center [400, 207] width 41 height 19
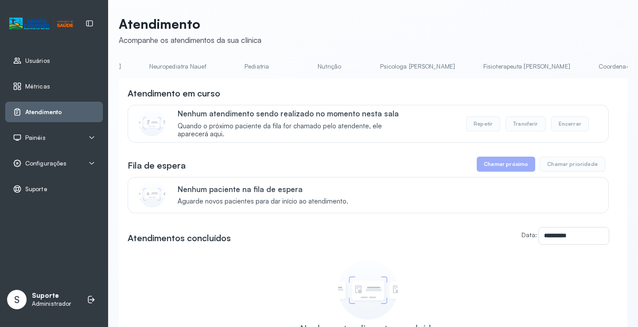
scroll to position [0, 0]
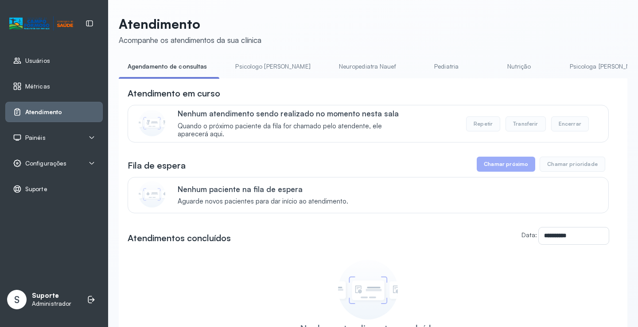
click at [423, 65] on link "Pediatria" at bounding box center [447, 66] width 62 height 15
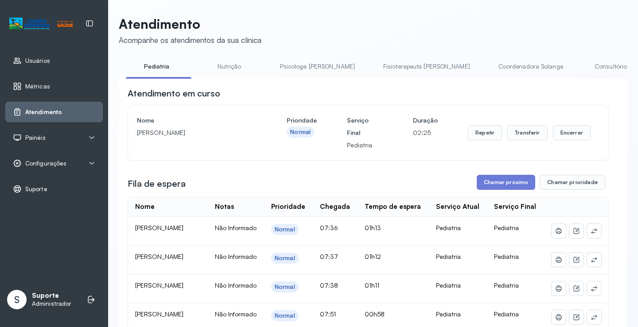
scroll to position [0, 382]
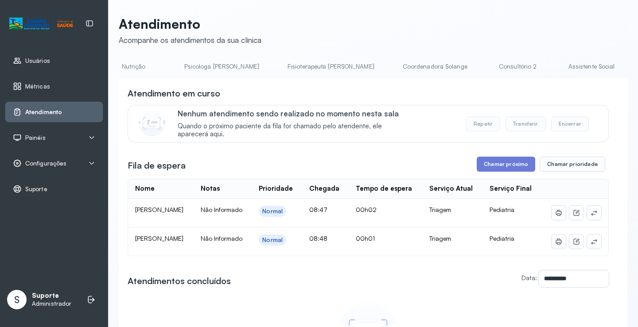
scroll to position [0, 0]
click at [183, 57] on div "**********" at bounding box center [373, 232] width 509 height 433
click at [181, 64] on link "Agendamento de consultas" at bounding box center [165, 66] width 93 height 15
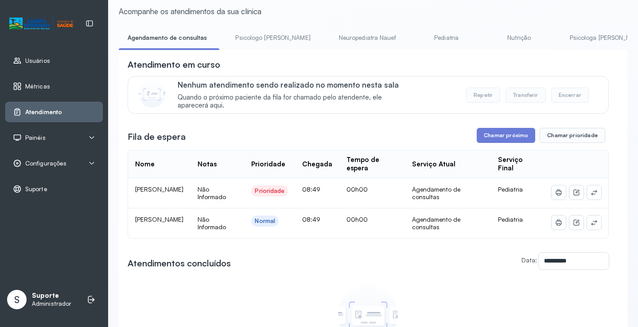
scroll to position [44, 0]
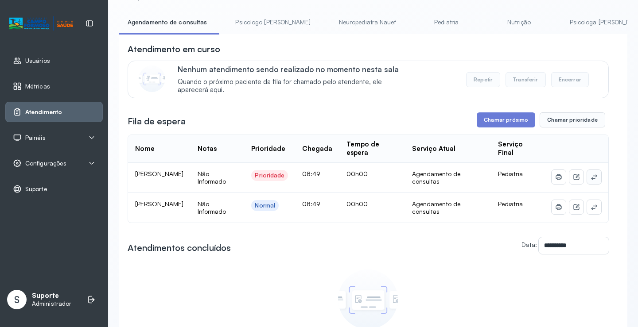
click at [591, 178] on icon at bounding box center [594, 177] width 6 height 5
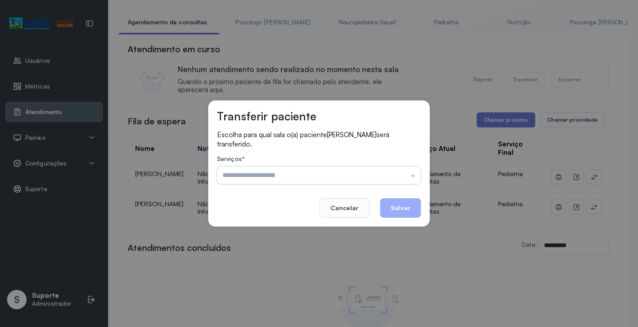
click at [411, 167] on input "text" at bounding box center [319, 176] width 204 height 18
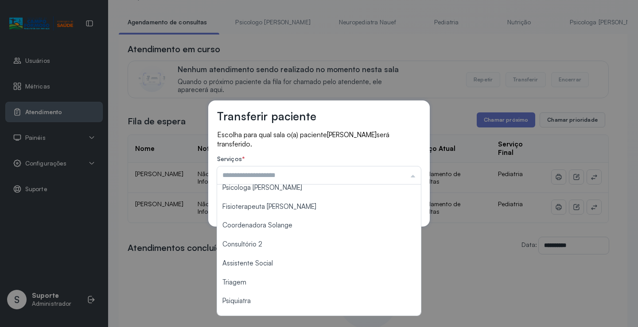
scroll to position [134, 0]
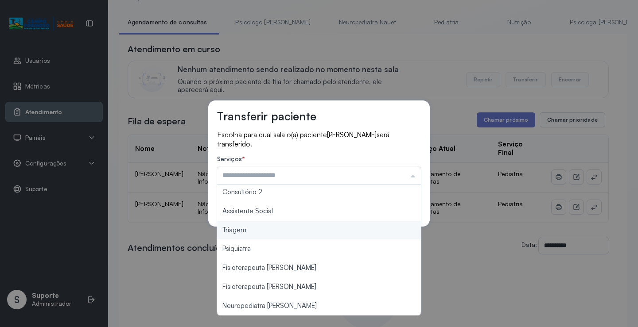
type input "*******"
drag, startPoint x: 268, startPoint y: 227, endPoint x: 353, endPoint y: 209, distance: 86.5
click at [268, 227] on div "Transferir paciente Escolha para qual sala o(a) paciente HENRY DAVI CARVALHO NA…" at bounding box center [319, 163] width 638 height 327
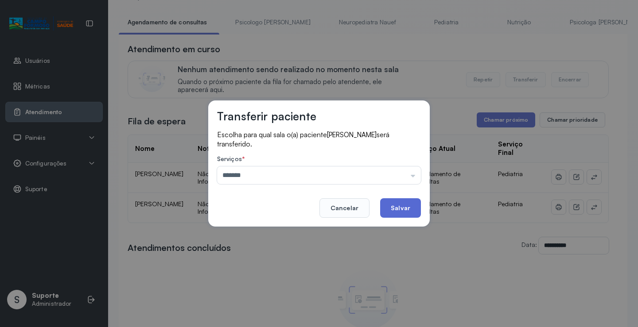
click at [392, 202] on button "Salvar" at bounding box center [400, 207] width 41 height 19
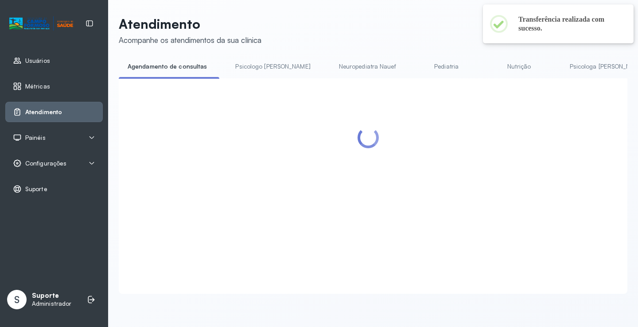
scroll to position [44, 0]
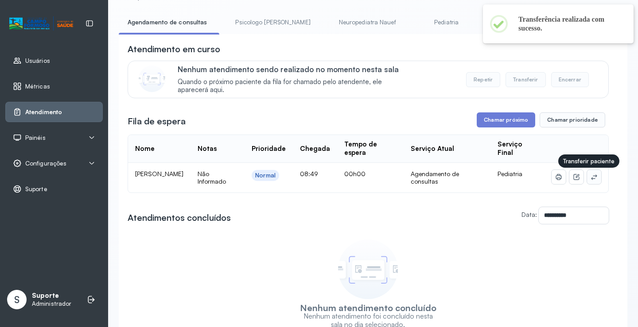
click at [590, 176] on icon at bounding box center [593, 177] width 7 height 7
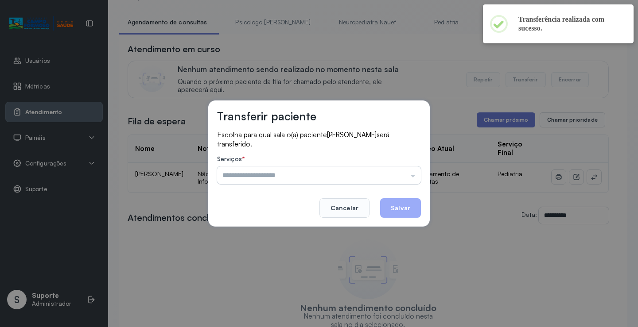
click at [392, 174] on input "text" at bounding box center [319, 176] width 204 height 18
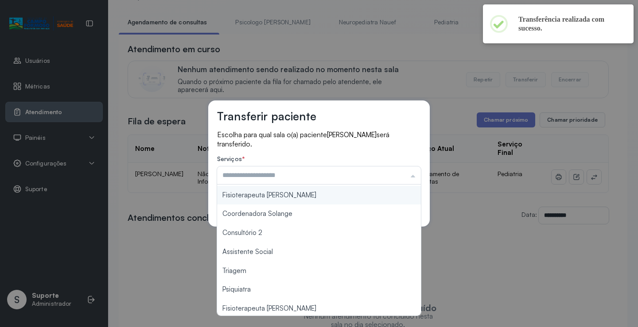
scroll to position [134, 0]
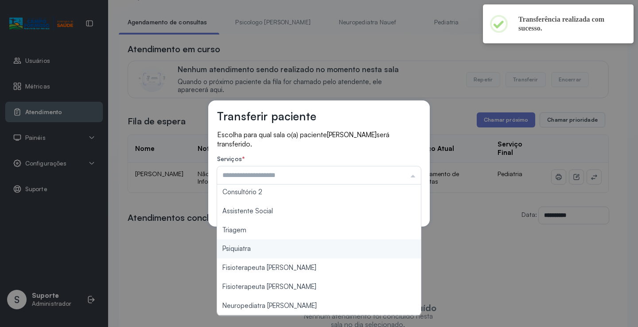
type input "*******"
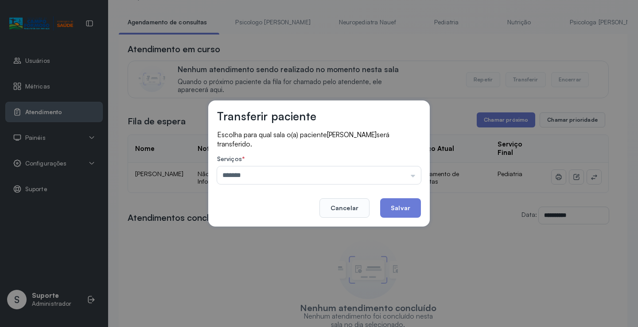
drag, startPoint x: 267, startPoint y: 233, endPoint x: 383, endPoint y: 198, distance: 121.9
click at [267, 233] on div "Transferir paciente Escolha para qual sala o(a) paciente JOSÉ VICENTE ALMEIDA D…" at bounding box center [319, 163] width 638 height 327
click at [403, 204] on button "Salvar" at bounding box center [400, 207] width 41 height 19
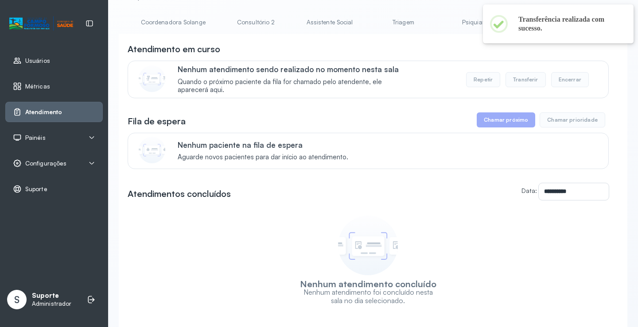
scroll to position [0, 683]
click at [337, 17] on link "Triagem" at bounding box center [368, 22] width 62 height 15
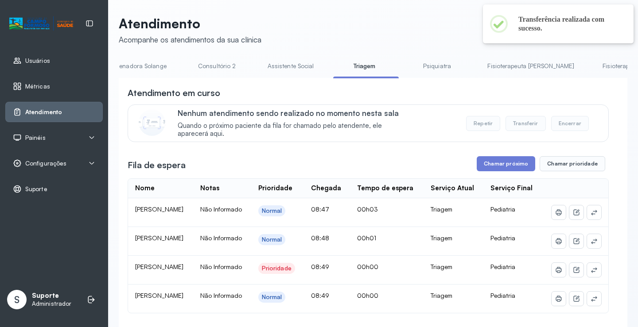
scroll to position [44, 0]
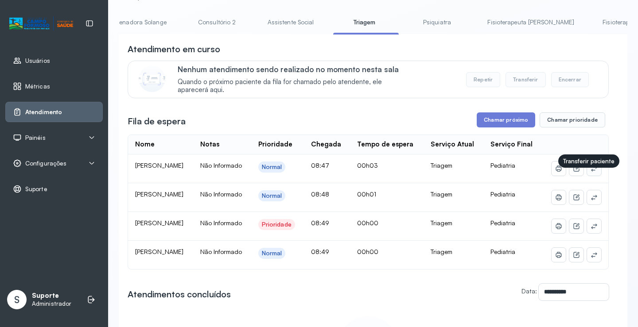
click at [590, 172] on icon at bounding box center [593, 168] width 7 height 7
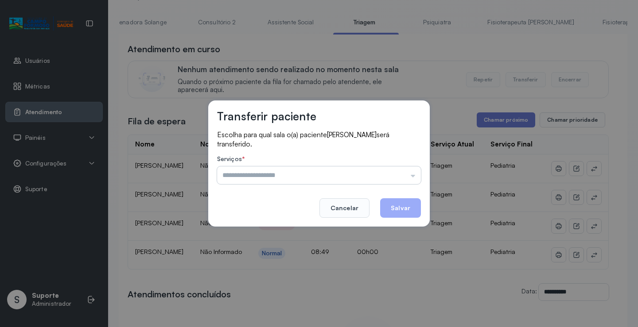
click at [392, 173] on input "text" at bounding box center [319, 176] width 204 height 18
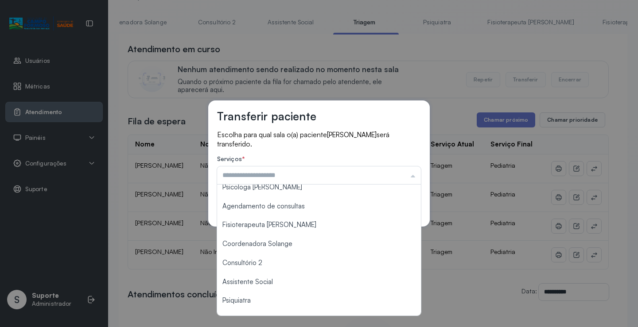
scroll to position [133, 0]
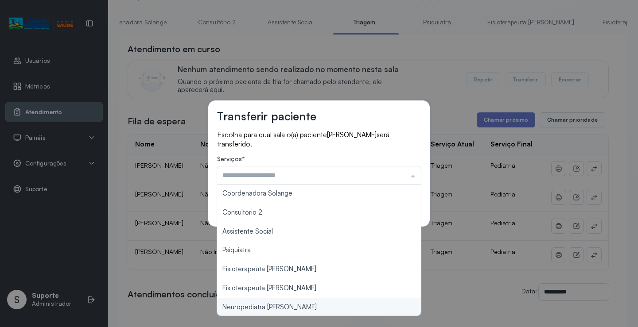
type input "**********"
click at [283, 305] on div "**********" at bounding box center [319, 163] width 638 height 327
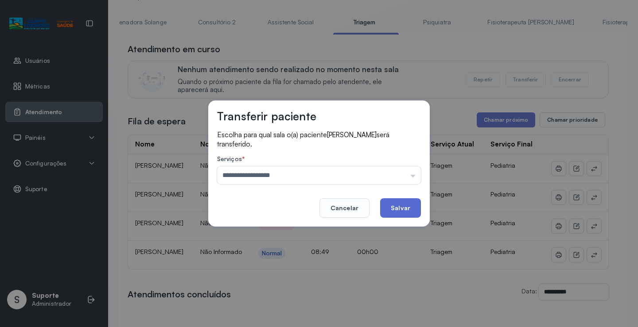
click at [399, 206] on button "Salvar" at bounding box center [400, 207] width 41 height 19
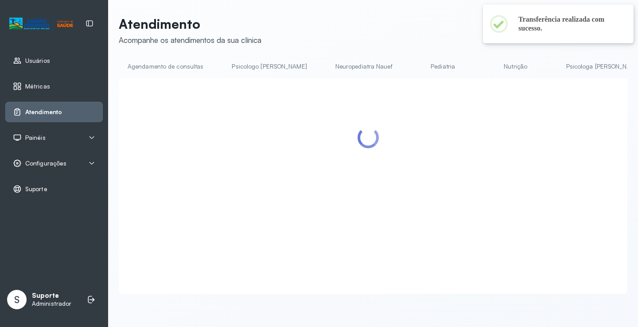
scroll to position [44, 0]
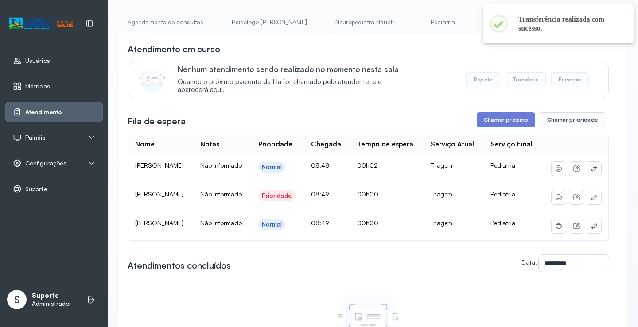
click at [592, 176] on button at bounding box center [594, 169] width 14 height 14
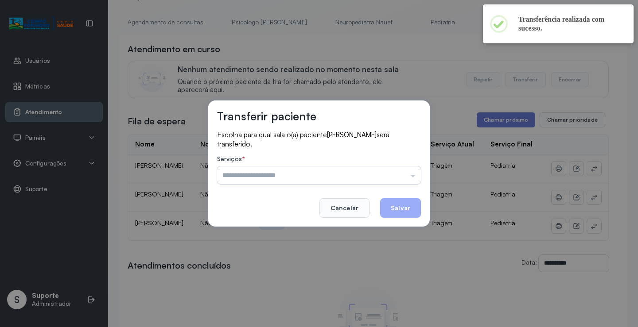
click at [392, 179] on input "text" at bounding box center [319, 176] width 204 height 18
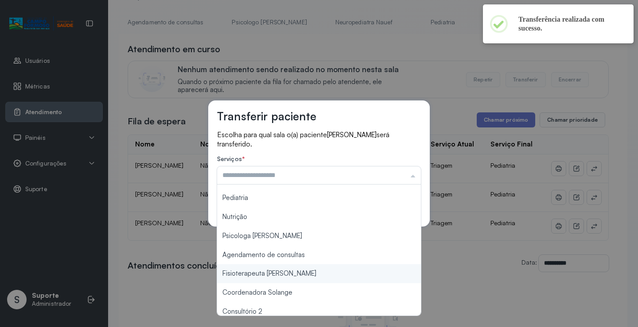
scroll to position [133, 0]
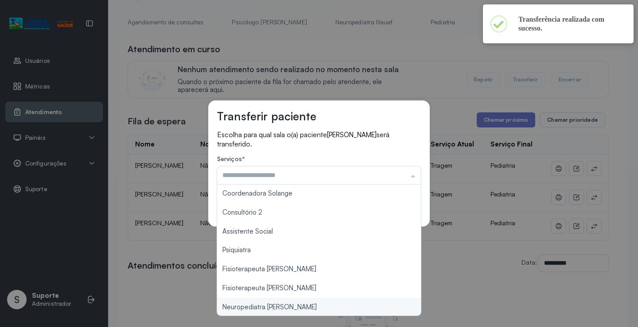
type input "**********"
click at [275, 307] on div "**********" at bounding box center [319, 163] width 638 height 327
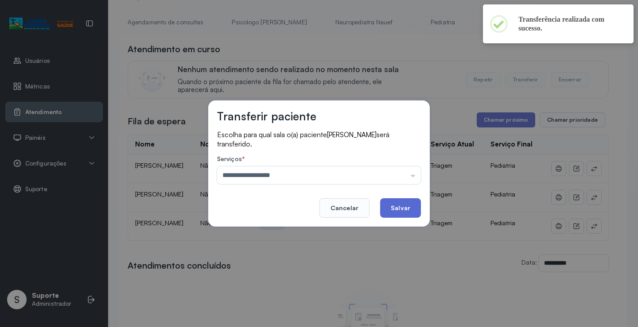
click at [397, 210] on button "Salvar" at bounding box center [400, 207] width 41 height 19
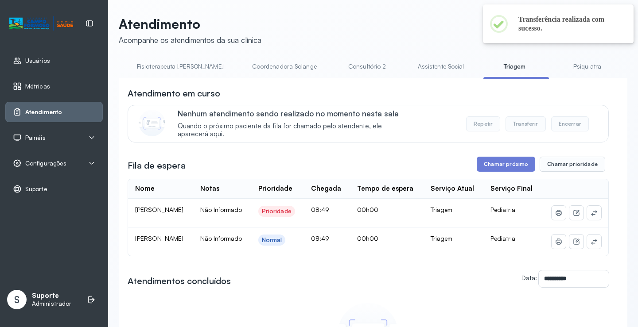
scroll to position [0, 538]
click at [551, 69] on link "Psiquiatra" at bounding box center [582, 66] width 62 height 15
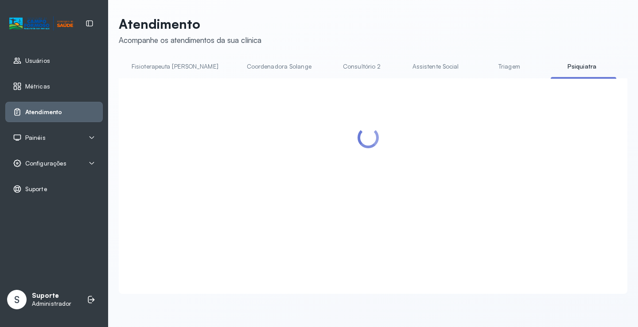
click at [478, 66] on link "Triagem" at bounding box center [509, 66] width 62 height 15
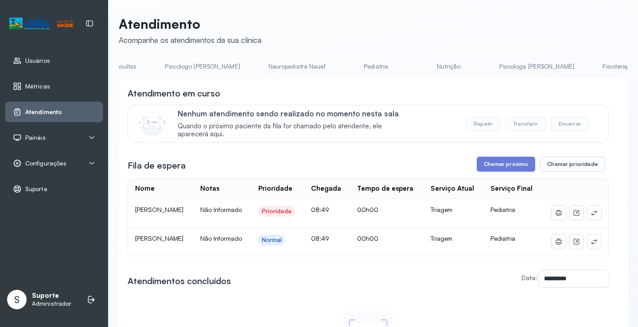
scroll to position [0, 0]
click at [128, 72] on link "Agendamento de consultas" at bounding box center [165, 66] width 93 height 15
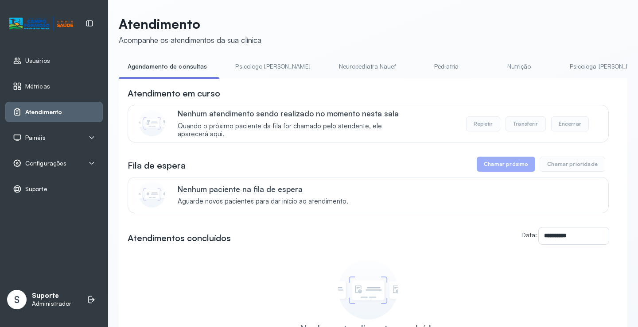
click at [416, 72] on link "Pediatria" at bounding box center [447, 66] width 62 height 15
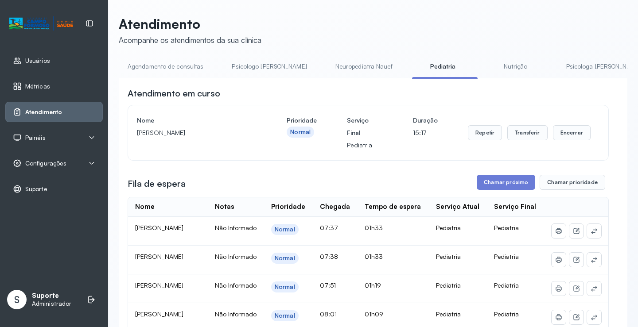
drag, startPoint x: 174, startPoint y: 69, endPoint x: 182, endPoint y: 76, distance: 11.0
click at [174, 70] on link "Agendamento de consultas" at bounding box center [165, 66] width 93 height 15
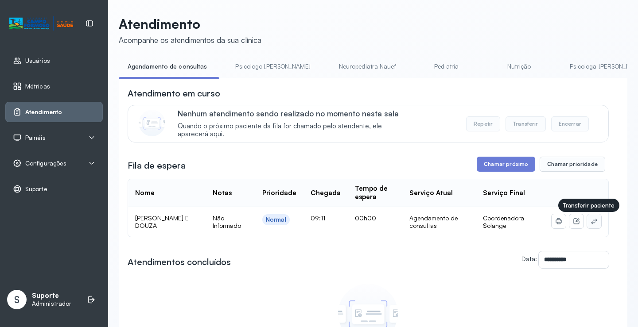
click at [590, 221] on icon at bounding box center [593, 221] width 7 height 7
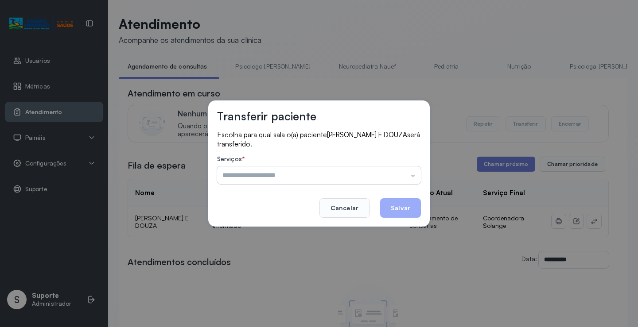
click at [400, 175] on input "text" at bounding box center [319, 176] width 204 height 18
click at [314, 148] on p "Escolha para qual sala o(a) paciente ARTHUR GABRIEL BONFIM E DOUZA será transfe…" at bounding box center [319, 139] width 204 height 18
click at [345, 206] on button "Cancelar" at bounding box center [344, 207] width 50 height 19
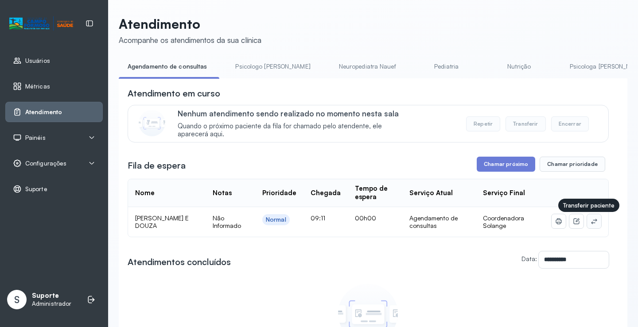
click at [591, 223] on icon at bounding box center [594, 221] width 6 height 5
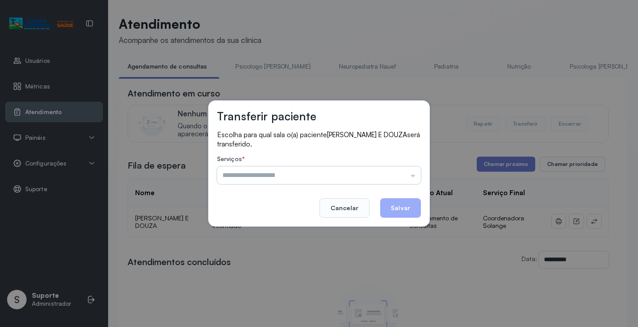
drag, startPoint x: 411, startPoint y: 183, endPoint x: 398, endPoint y: 181, distance: 12.5
click at [406, 182] on input "text" at bounding box center [319, 176] width 204 height 18
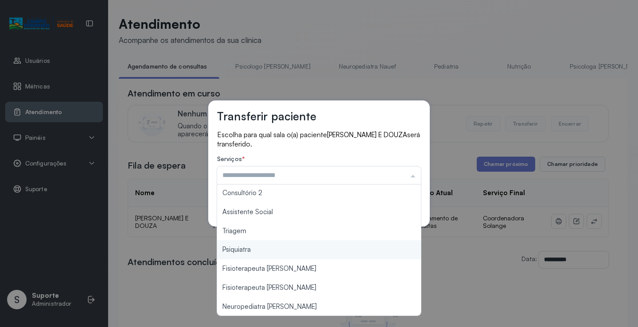
scroll to position [134, 0]
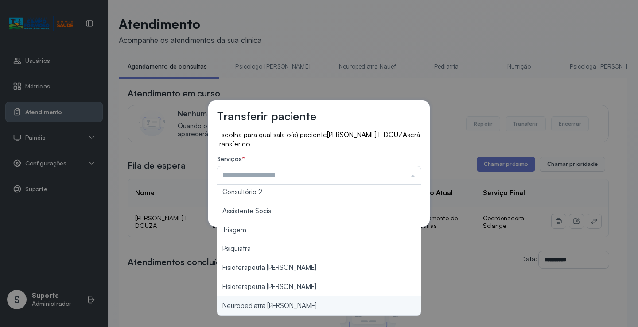
type input "**********"
click at [293, 302] on div "**********" at bounding box center [319, 163] width 638 height 327
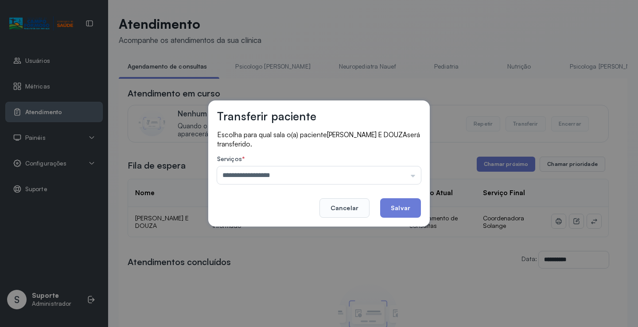
drag, startPoint x: 405, startPoint y: 208, endPoint x: 379, endPoint y: 204, distance: 26.4
click at [404, 208] on button "Salvar" at bounding box center [400, 207] width 41 height 19
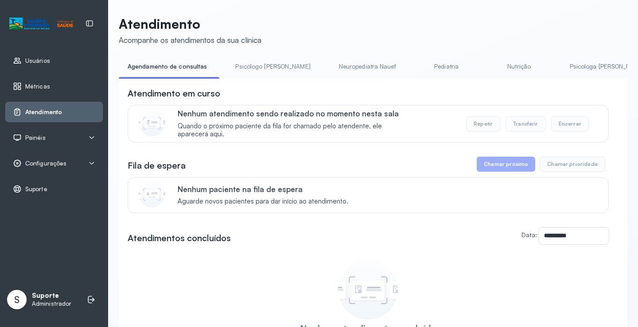
click at [246, 63] on link "Psicologo Pedro" at bounding box center [272, 66] width 93 height 15
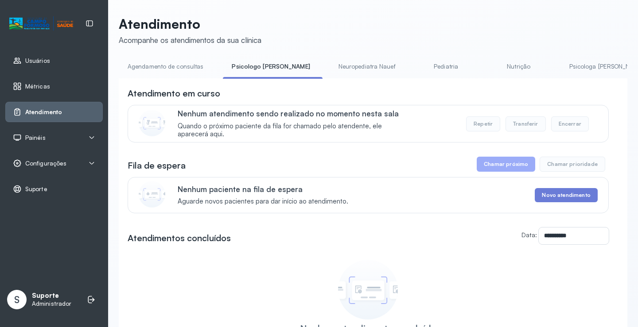
click at [186, 58] on div "**********" at bounding box center [373, 211] width 509 height 390
click at [186, 66] on link "Agendamento de consultas" at bounding box center [165, 66] width 93 height 15
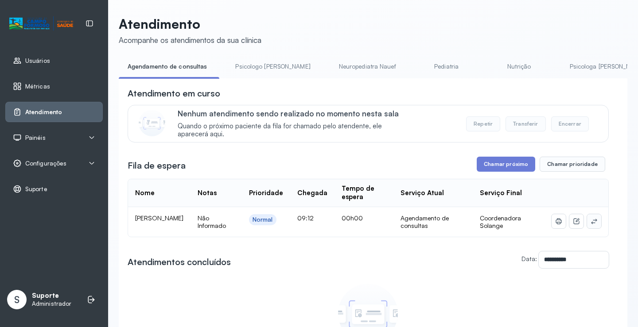
click at [590, 224] on icon at bounding box center [593, 221] width 7 height 7
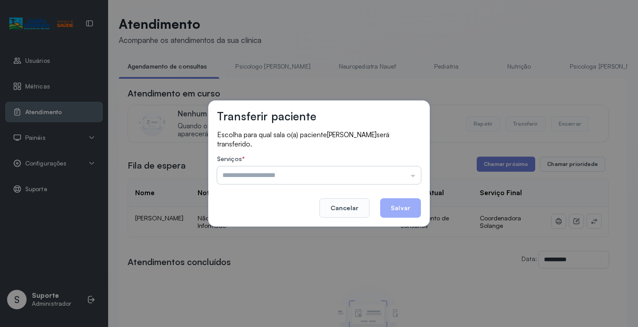
click at [397, 173] on input "text" at bounding box center [319, 176] width 204 height 18
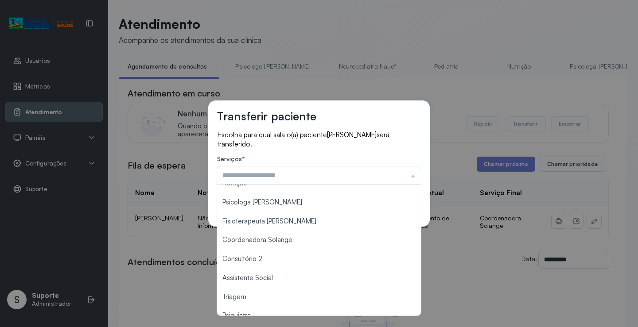
scroll to position [89, 0]
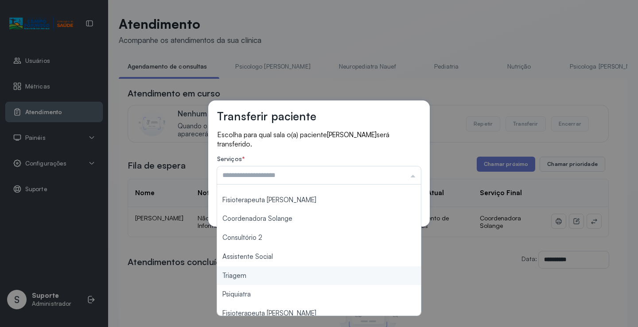
type input "*******"
click at [255, 275] on div "Transferir paciente Escolha para qual sala o(a) paciente Artur Gabriel Bonfim d…" at bounding box center [319, 163] width 638 height 327
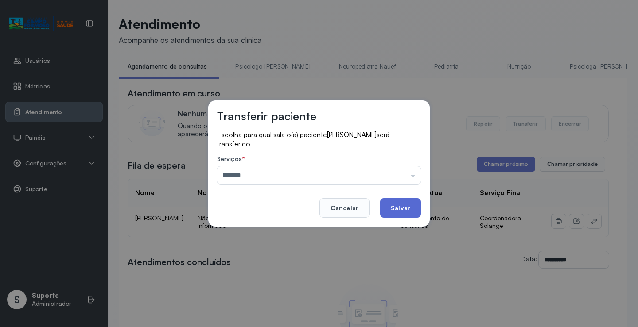
click at [400, 209] on button "Salvar" at bounding box center [400, 207] width 41 height 19
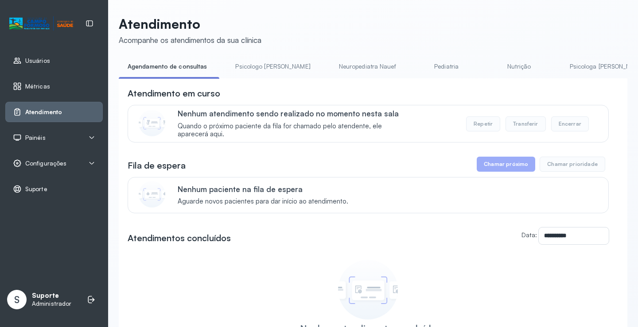
click at [416, 64] on link "Pediatria" at bounding box center [447, 66] width 62 height 15
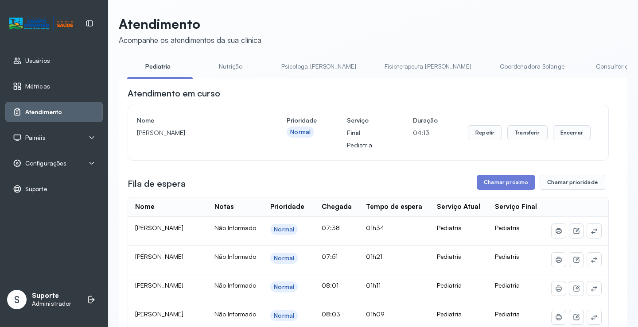
scroll to position [0, 460]
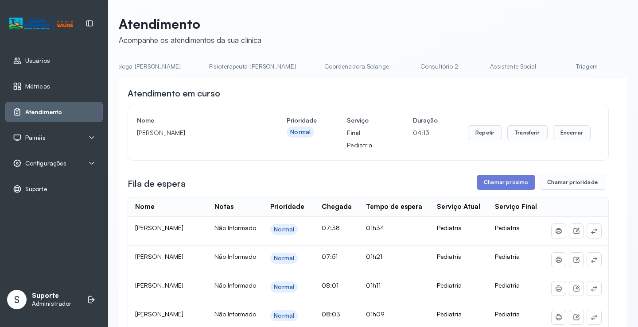
click at [555, 69] on link "Triagem" at bounding box center [586, 66] width 62 height 15
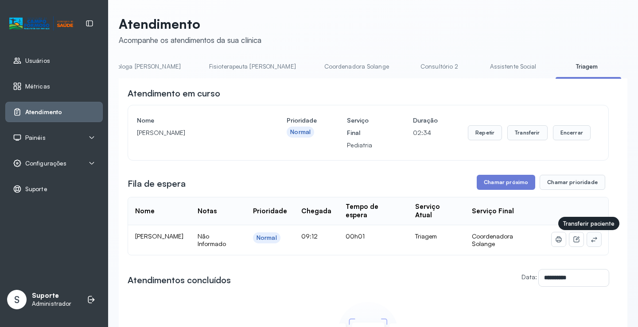
click at [590, 240] on icon at bounding box center [593, 239] width 7 height 7
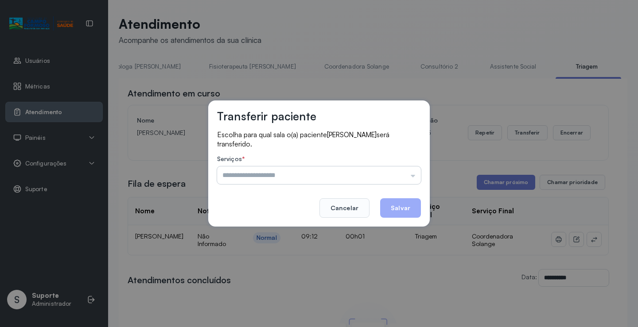
click at [390, 175] on input "text" at bounding box center [319, 176] width 204 height 18
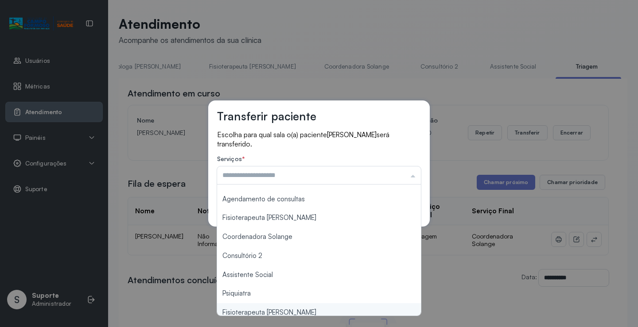
scroll to position [45, 0]
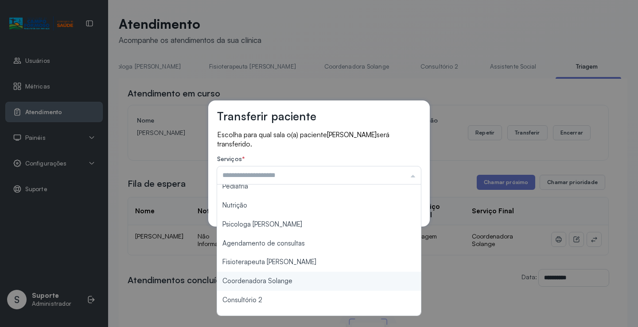
type input "**********"
drag, startPoint x: 285, startPoint y: 280, endPoint x: 388, endPoint y: 233, distance: 113.2
click at [286, 280] on div "**********" at bounding box center [319, 163] width 638 height 327
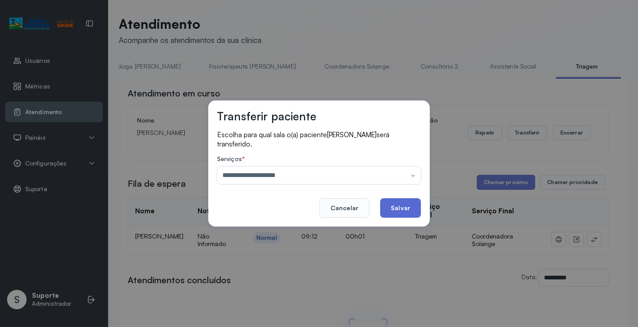
click at [396, 212] on button "Salvar" at bounding box center [400, 207] width 41 height 19
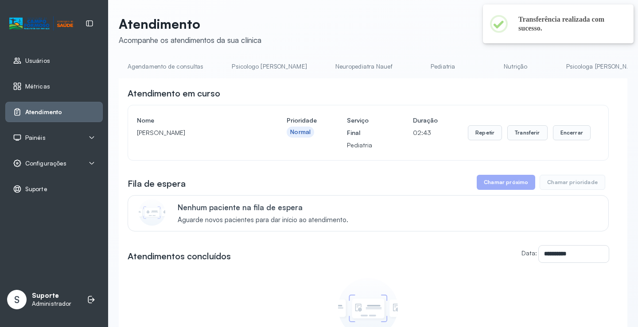
click at [412, 65] on link "Pediatria" at bounding box center [443, 66] width 62 height 15
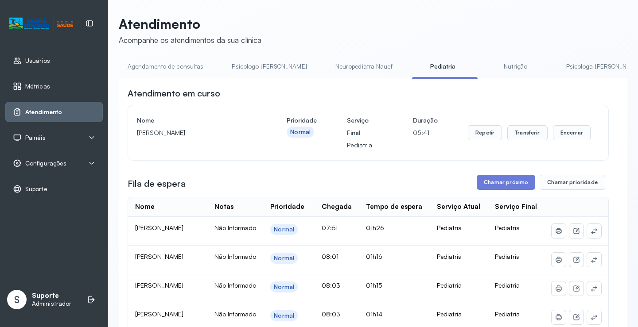
click at [191, 65] on link "Agendamento de consultas" at bounding box center [165, 66] width 93 height 15
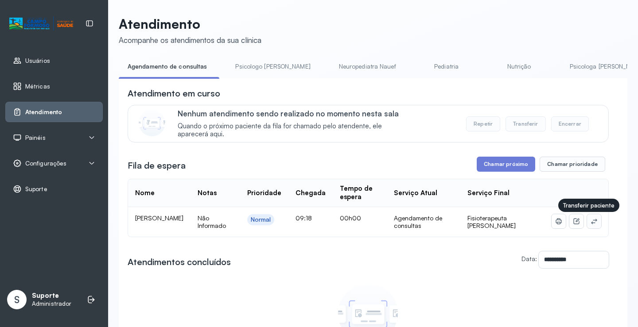
click at [590, 222] on icon at bounding box center [593, 221] width 7 height 7
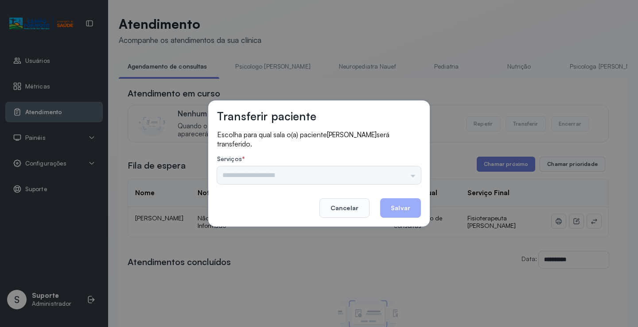
drag, startPoint x: 405, startPoint y: 179, endPoint x: 397, endPoint y: 177, distance: 7.6
click at [404, 179] on div "Psicologo Pedro Neuropediatra Nauef Pediatria Nutrição Psicologa Alana Agendame…" at bounding box center [319, 176] width 204 height 18
click at [395, 176] on div "Psicologo Pedro Neuropediatra Nauef Pediatria Nutrição Psicologa Alana Fisioter…" at bounding box center [319, 176] width 204 height 18
click at [396, 173] on input "text" at bounding box center [319, 176] width 204 height 18
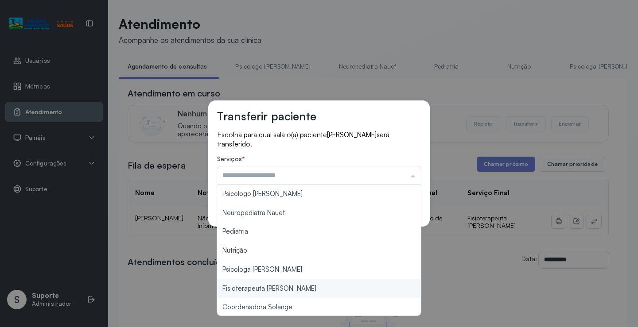
type input "**********"
drag, startPoint x: 307, startPoint y: 288, endPoint x: 386, endPoint y: 221, distance: 104.0
click at [310, 285] on div "**********" at bounding box center [319, 163] width 638 height 327
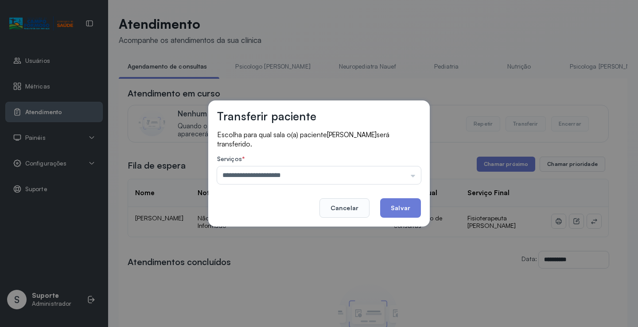
drag, startPoint x: 399, startPoint y: 204, endPoint x: 298, endPoint y: 146, distance: 116.3
click at [399, 204] on button "Salvar" at bounding box center [400, 207] width 41 height 19
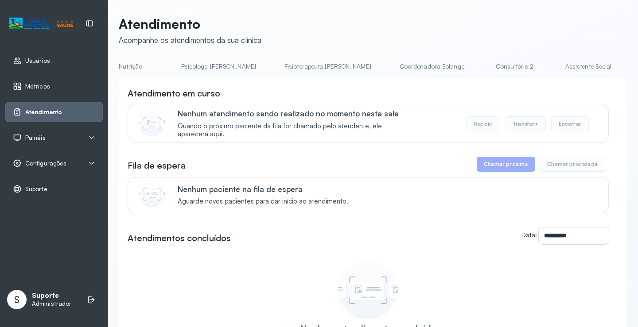
scroll to position [0, 391]
click at [273, 67] on link "Fisioterapeuta [PERSON_NAME]" at bounding box center [325, 66] width 105 height 15
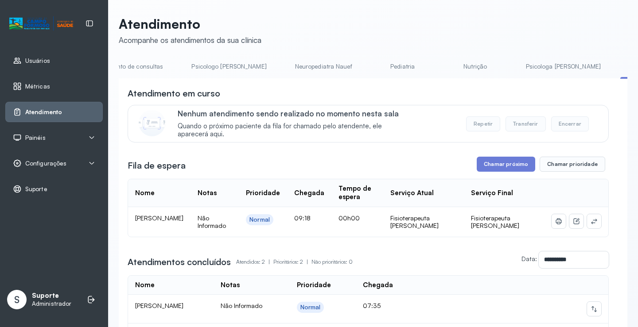
scroll to position [0, 0]
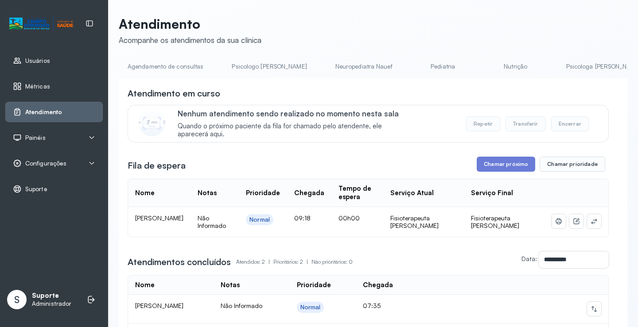
click at [154, 71] on link "Agendamento de consultas" at bounding box center [165, 66] width 93 height 15
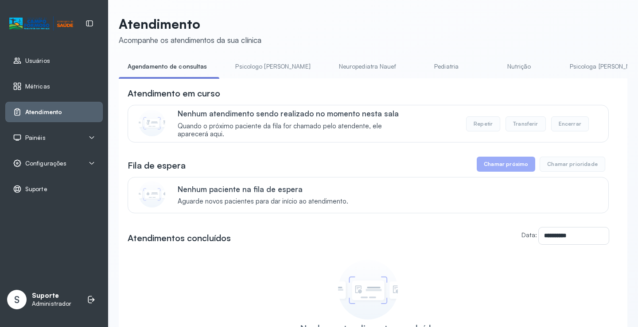
click at [416, 67] on link "Pediatria" at bounding box center [447, 66] width 62 height 15
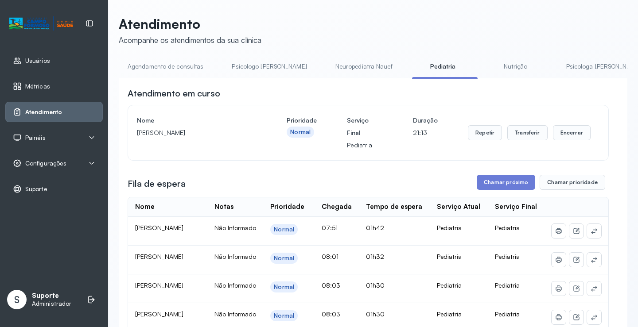
click at [332, 71] on link "Neuropediatra Nauef" at bounding box center [363, 66] width 75 height 15
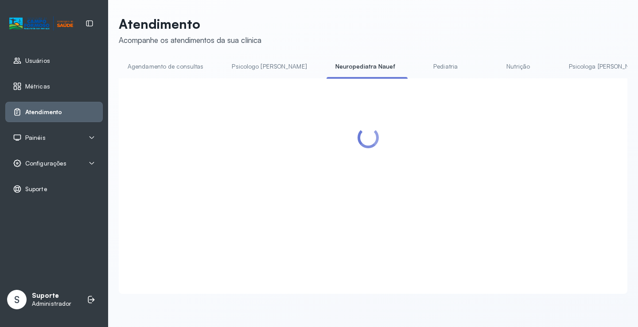
click at [415, 69] on link "Pediatria" at bounding box center [446, 66] width 62 height 15
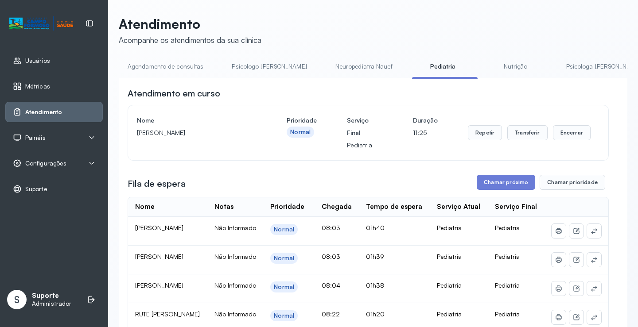
click at [334, 66] on link "Neuropediatra Nauef" at bounding box center [363, 66] width 75 height 15
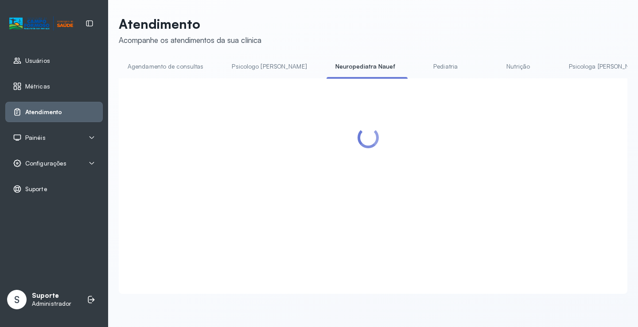
click at [415, 66] on link "Pediatria" at bounding box center [446, 66] width 62 height 15
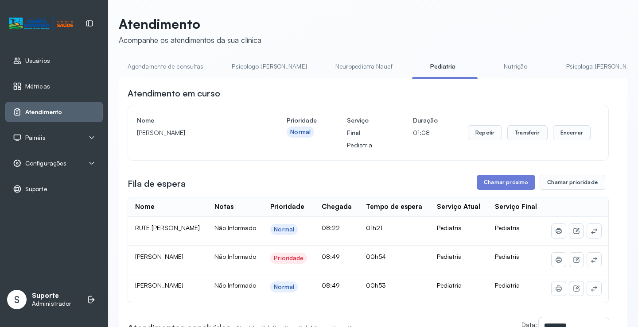
click at [328, 63] on link "Neuropediatra Nauef" at bounding box center [363, 66] width 75 height 15
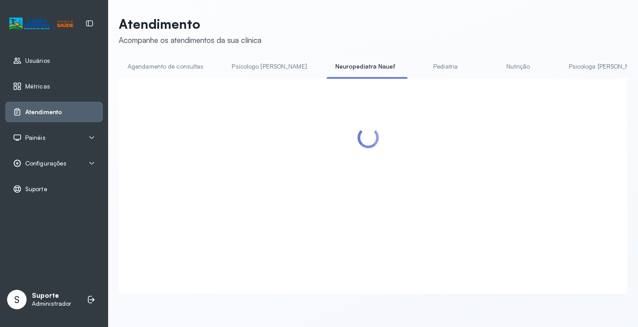
click at [415, 70] on link "Pediatria" at bounding box center [446, 66] width 62 height 15
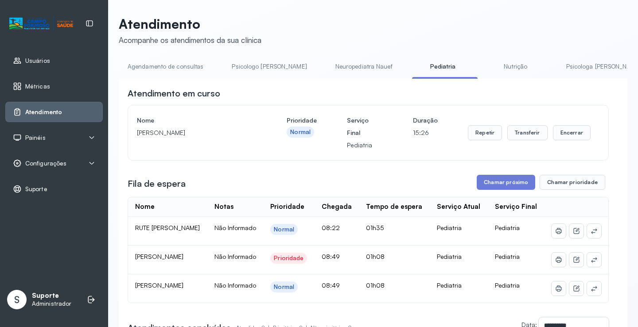
click at [336, 73] on link "Neuropediatra Nauef" at bounding box center [363, 66] width 75 height 15
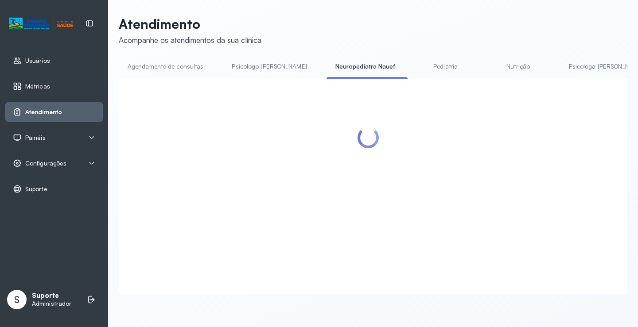
click at [415, 66] on link "Pediatria" at bounding box center [446, 66] width 62 height 15
click at [341, 66] on link "Neuropediatra Nauef" at bounding box center [363, 66] width 75 height 15
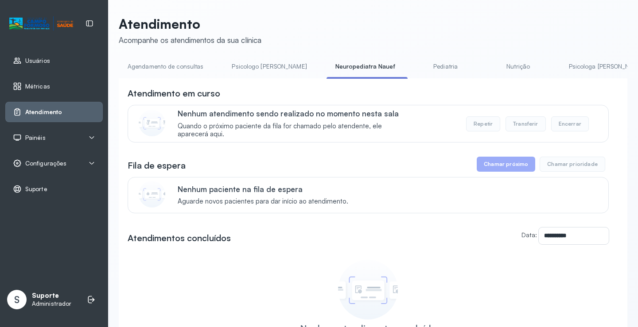
click at [420, 71] on link "Pediatria" at bounding box center [446, 66] width 62 height 15
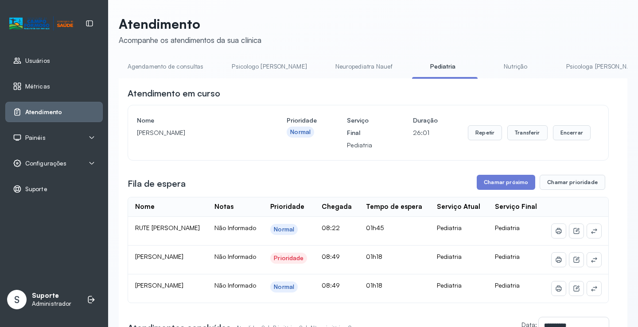
click at [326, 59] on link "Neuropediatra Nauef" at bounding box center [363, 66] width 75 height 15
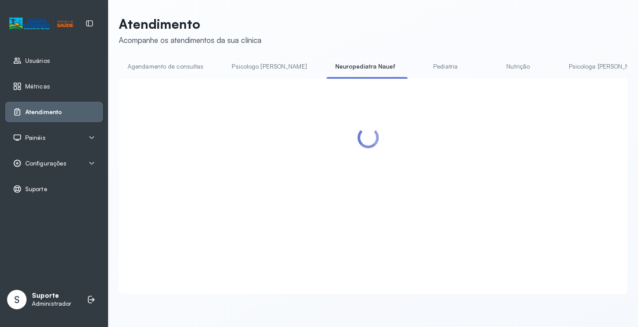
click at [419, 66] on link "Pediatria" at bounding box center [446, 66] width 62 height 15
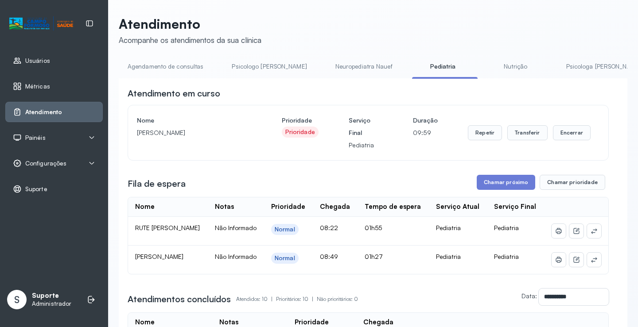
click at [365, 16] on header "Atendimento Acompanhe os atendimentos da sua clínica" at bounding box center [373, 30] width 509 height 29
click at [171, 61] on link "Agendamento de consultas" at bounding box center [165, 66] width 93 height 15
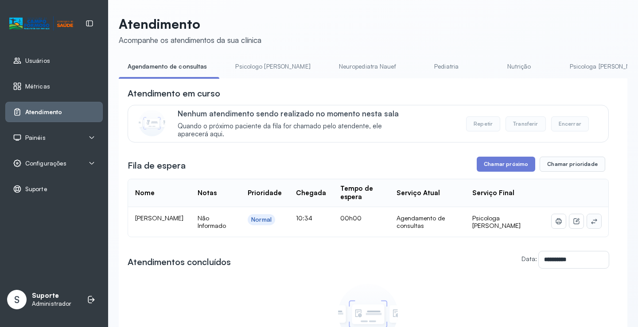
click at [592, 225] on button at bounding box center [594, 221] width 14 height 14
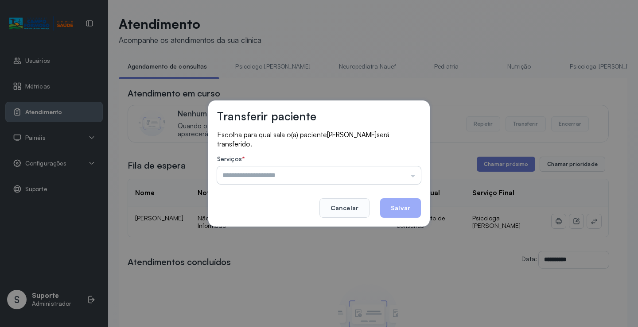
drag, startPoint x: 386, startPoint y: 179, endPoint x: 361, endPoint y: 194, distance: 28.8
click at [386, 179] on input "text" at bounding box center [319, 176] width 204 height 18
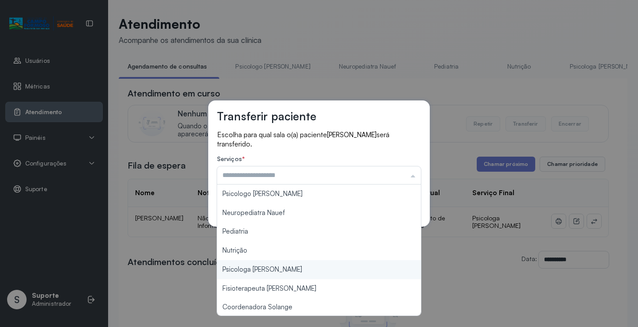
type input "**********"
click at [278, 264] on div "**********" at bounding box center [319, 163] width 638 height 327
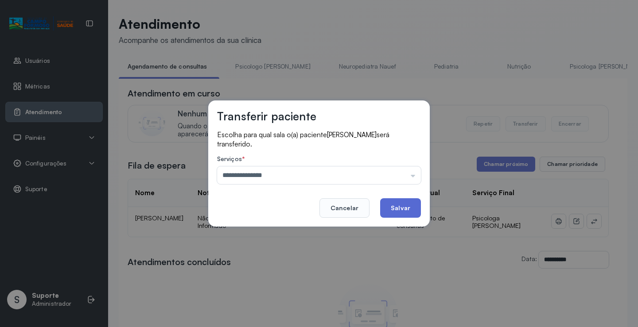
drag, startPoint x: 413, startPoint y: 194, endPoint x: 407, endPoint y: 205, distance: 12.5
click at [410, 202] on footer "Cancelar Salvar" at bounding box center [319, 202] width 204 height 32
click at [406, 206] on button "Salvar" at bounding box center [400, 207] width 41 height 19
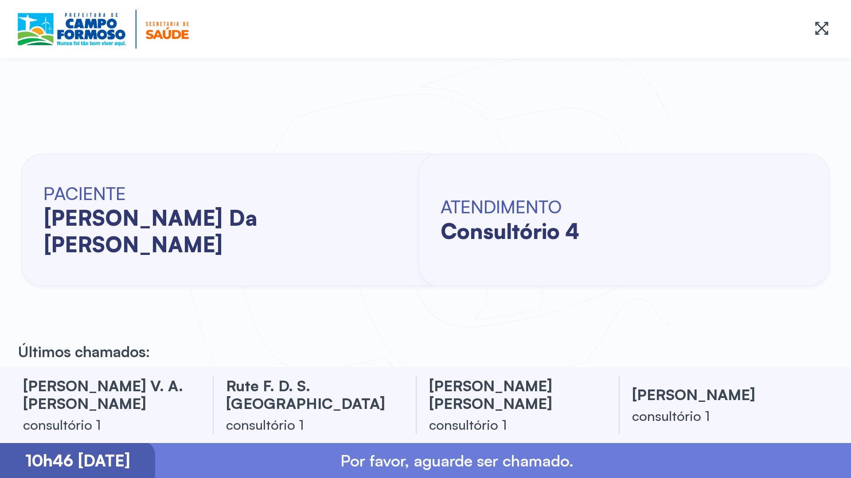
click at [0, 6] on div at bounding box center [425, 29] width 851 height 58
click at [3, 245] on div "PACIENTE [PERSON_NAME] da [PERSON_NAME] ATENDIMENTO consultório 4" at bounding box center [425, 220] width 851 height 295
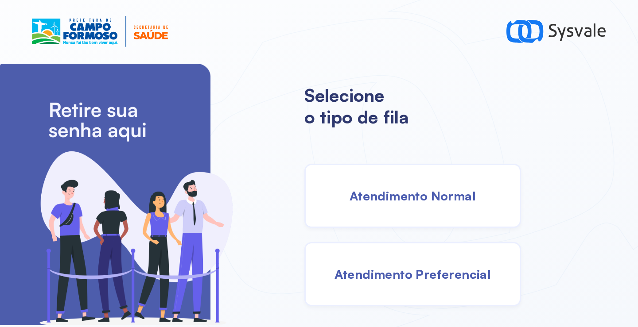
click at [409, 208] on div "Atendimento Normal" at bounding box center [412, 196] width 217 height 64
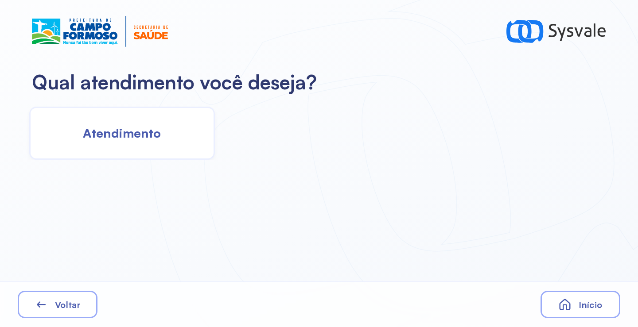
click at [178, 142] on div "Atendimento" at bounding box center [122, 133] width 186 height 53
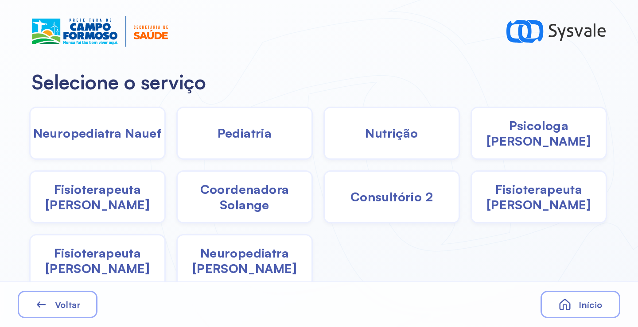
click at [508, 139] on span "Psicologa [PERSON_NAME]" at bounding box center [539, 133] width 134 height 31
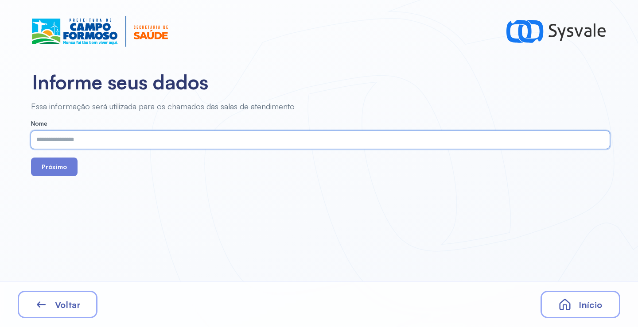
paste input "**********"
type input "**********"
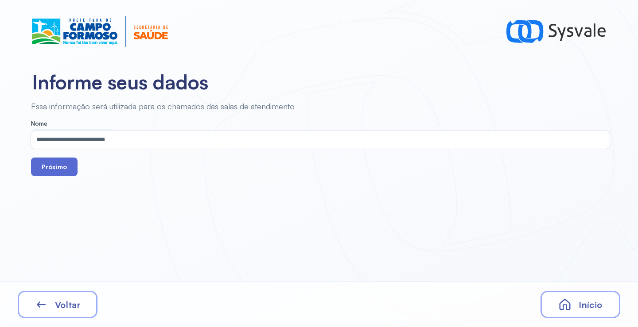
click at [53, 167] on button "Próximo" at bounding box center [54, 167] width 47 height 19
